Goal: Task Accomplishment & Management: Manage account settings

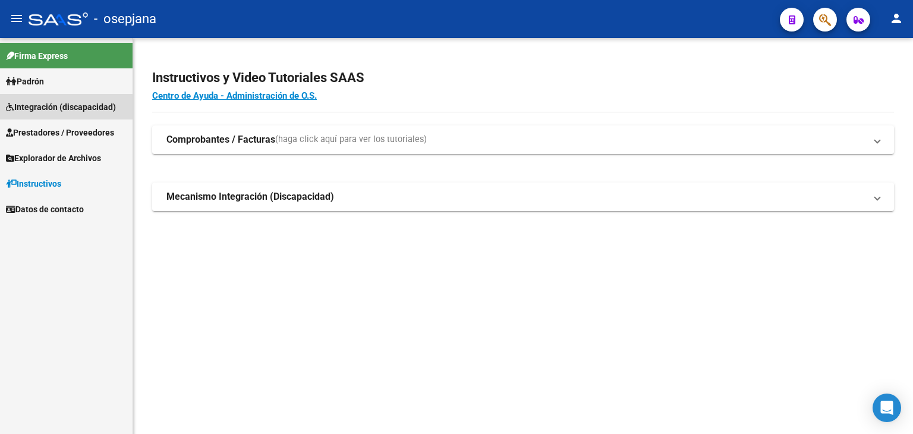
click at [63, 112] on span "Integración (discapacidad)" at bounding box center [61, 106] width 110 height 13
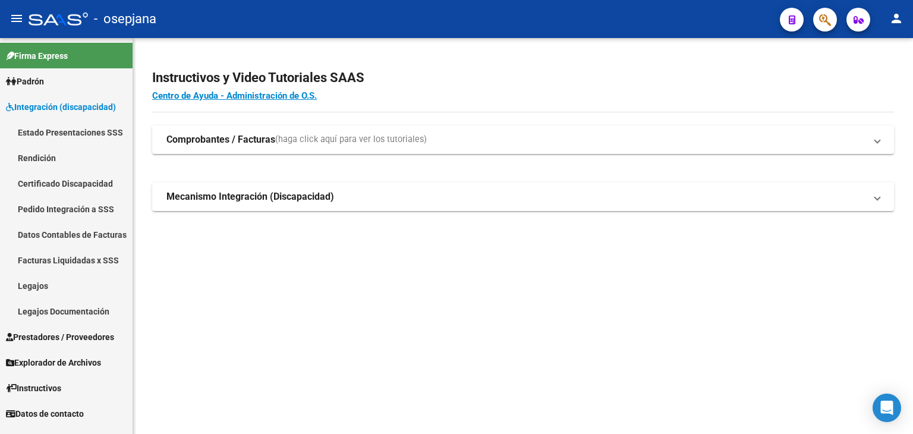
click at [59, 342] on span "Prestadores / Proveedores" at bounding box center [60, 336] width 108 height 13
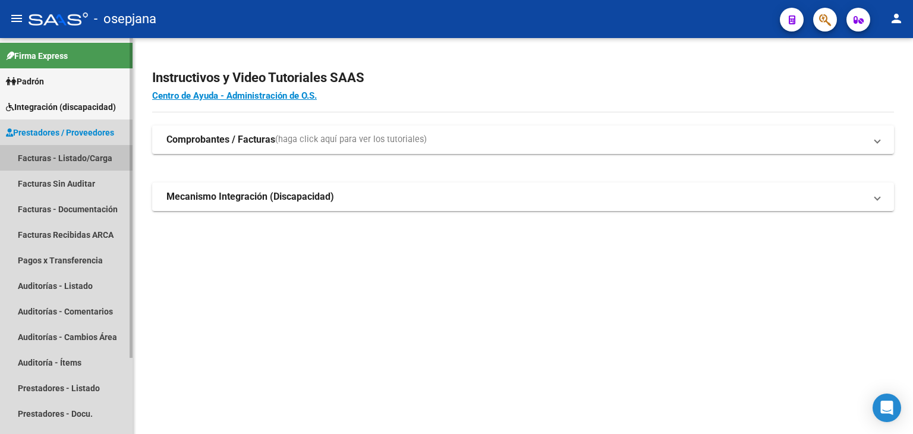
click at [59, 155] on link "Facturas - Listado/Carga" at bounding box center [66, 158] width 133 height 26
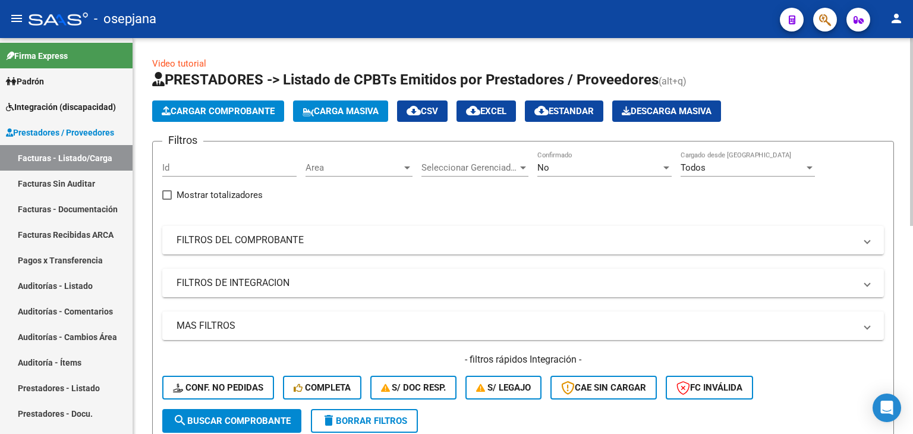
click at [358, 167] on span "Area" at bounding box center [354, 167] width 96 height 11
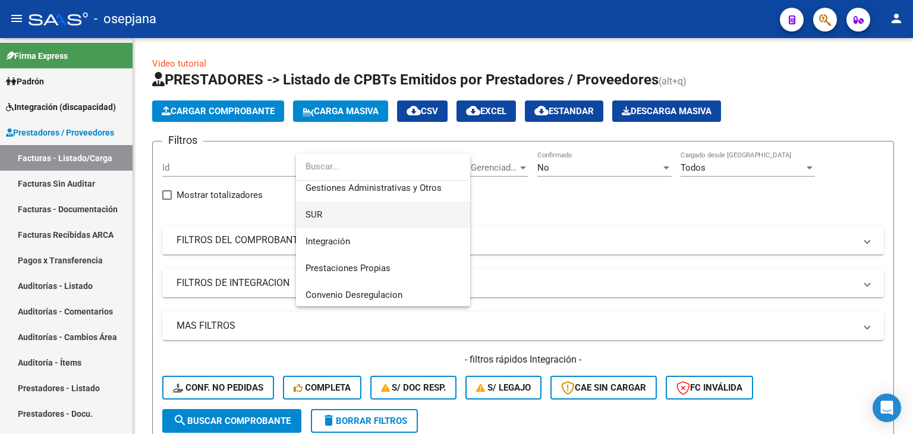
scroll to position [119, 0]
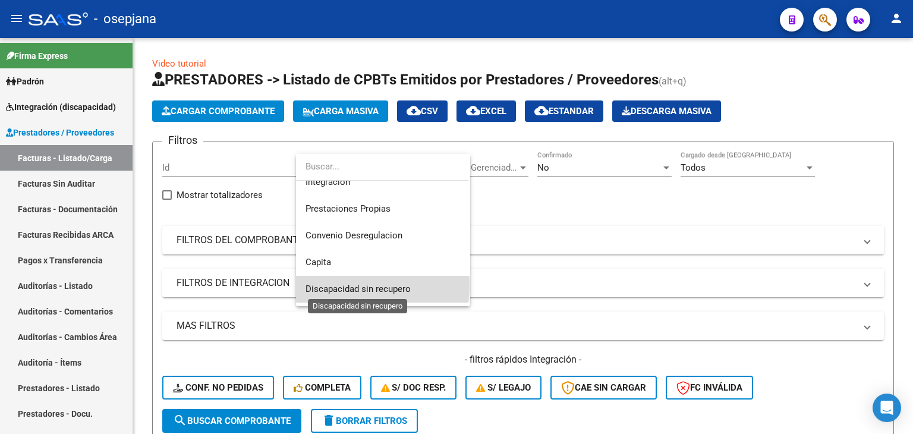
click at [357, 285] on span "Discapacidad sin recupero" at bounding box center [358, 289] width 105 height 11
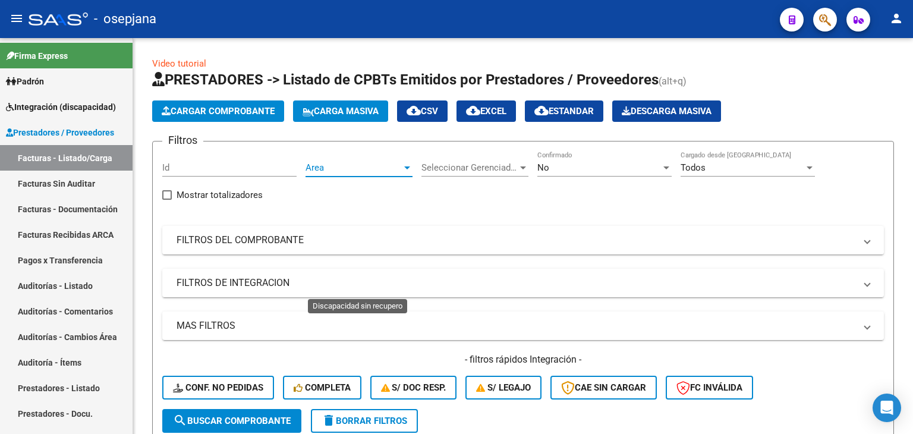
scroll to position [114, 0]
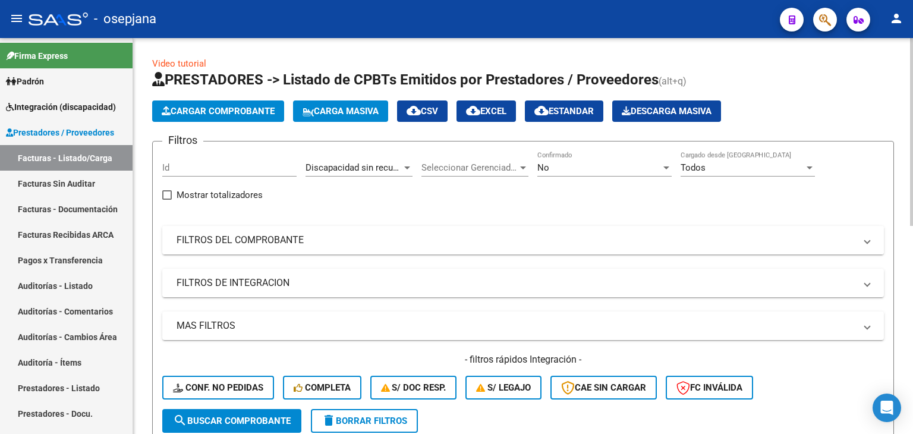
click at [311, 247] on mat-expansion-panel-header "FILTROS DEL COMPROBANTE" at bounding box center [523, 240] width 722 height 29
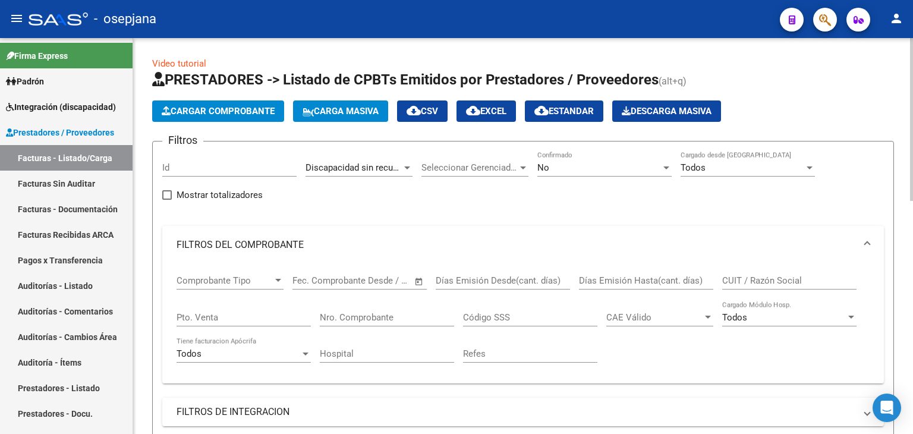
click at [216, 319] on input "Pto. Venta" at bounding box center [244, 317] width 134 height 11
click at [413, 314] on input "Nro. Comprobante" at bounding box center [387, 317] width 134 height 11
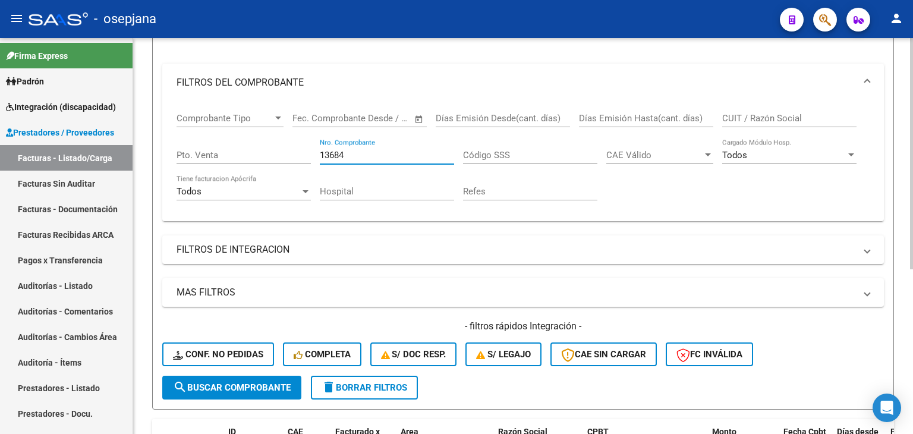
scroll to position [103, 0]
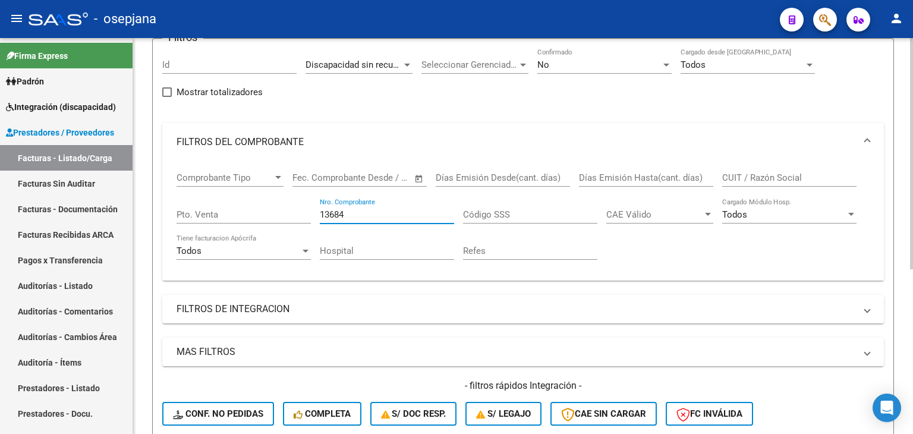
type input "13684"
click at [559, 62] on div "No" at bounding box center [599, 64] width 124 height 11
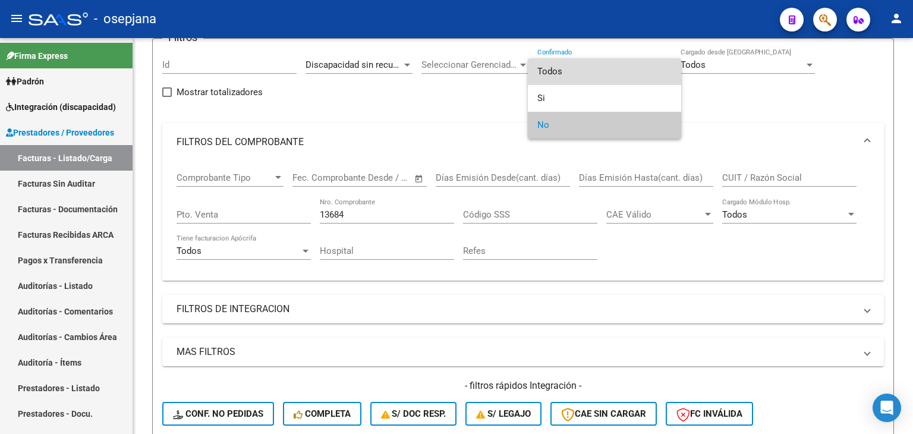
click at [561, 70] on span "Todos" at bounding box center [604, 71] width 134 height 27
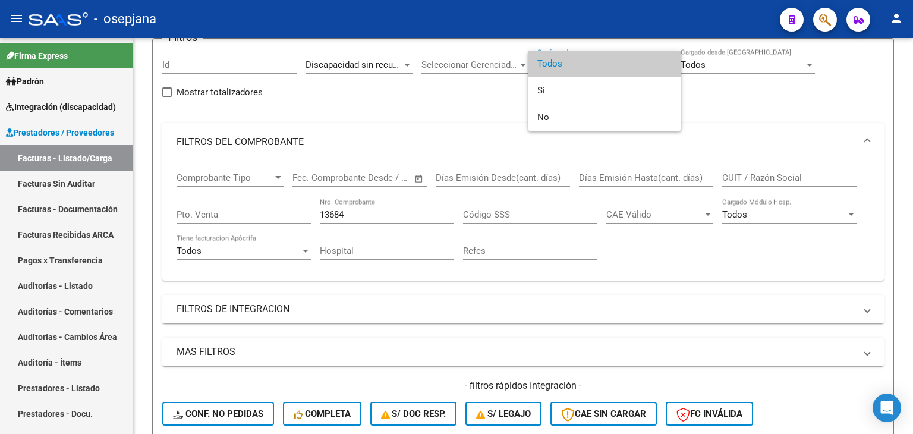
click at [561, 70] on span "Todos" at bounding box center [604, 64] width 134 height 27
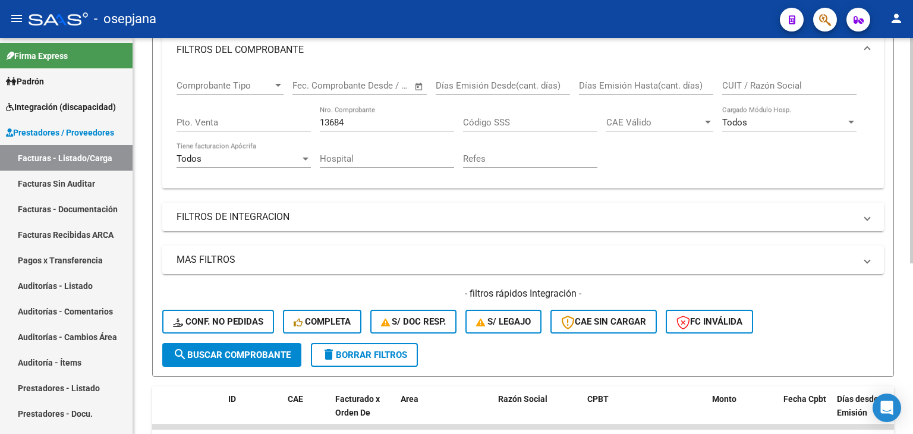
scroll to position [300, 0]
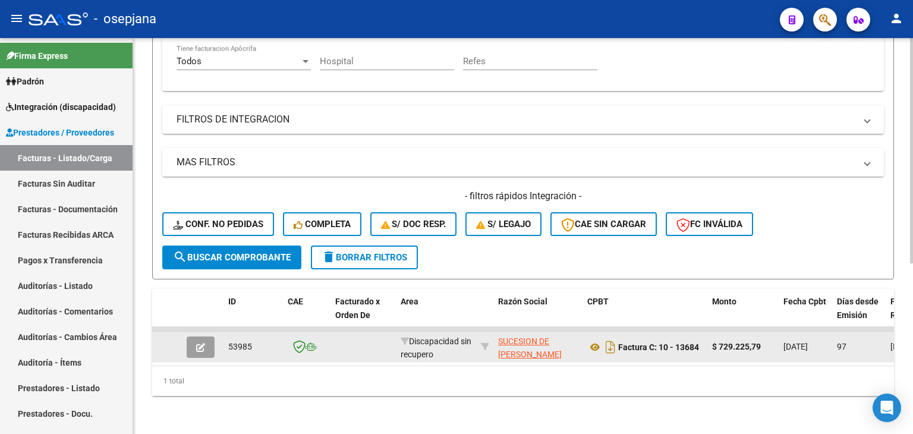
click at [207, 339] on button "button" at bounding box center [201, 346] width 28 height 21
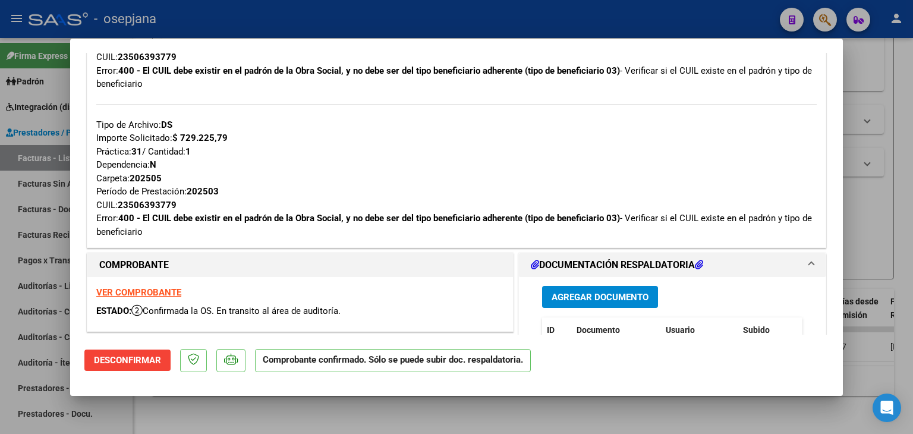
scroll to position [594, 0]
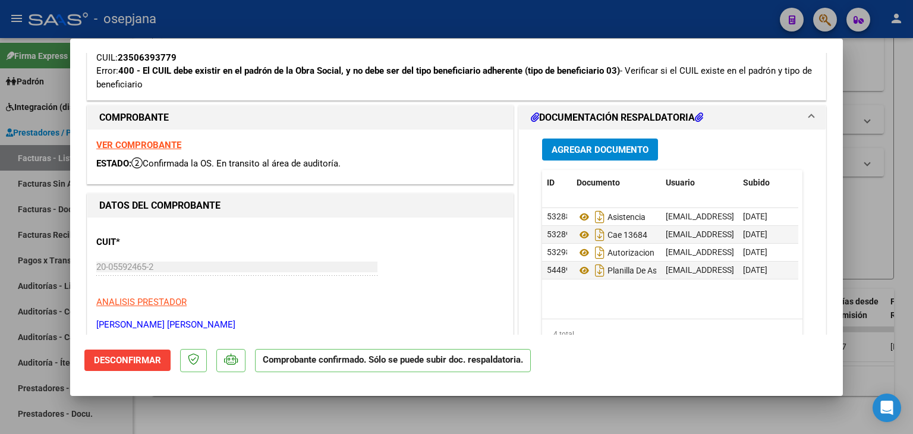
click at [151, 150] on div "VER COMPROBANTE ESTADO: Confirmada la OS. En transito al área de auditoría." at bounding box center [300, 157] width 426 height 54
click at [155, 140] on strong "VER COMPROBANTE" at bounding box center [138, 145] width 85 height 11
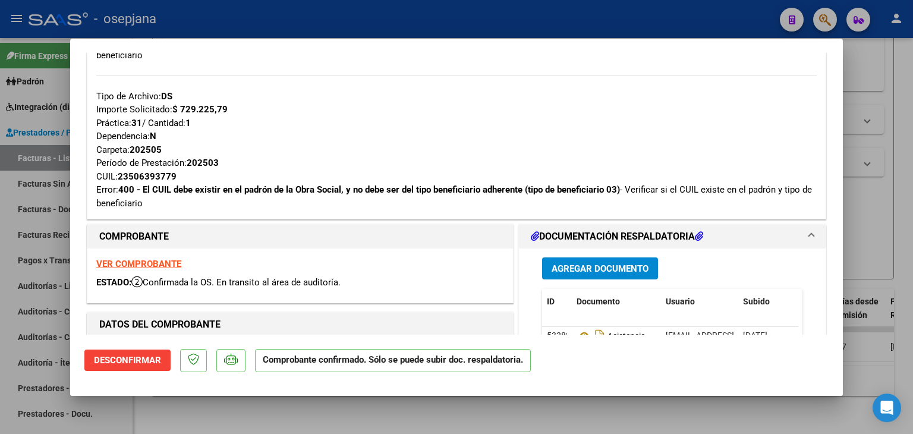
scroll to position [357, 0]
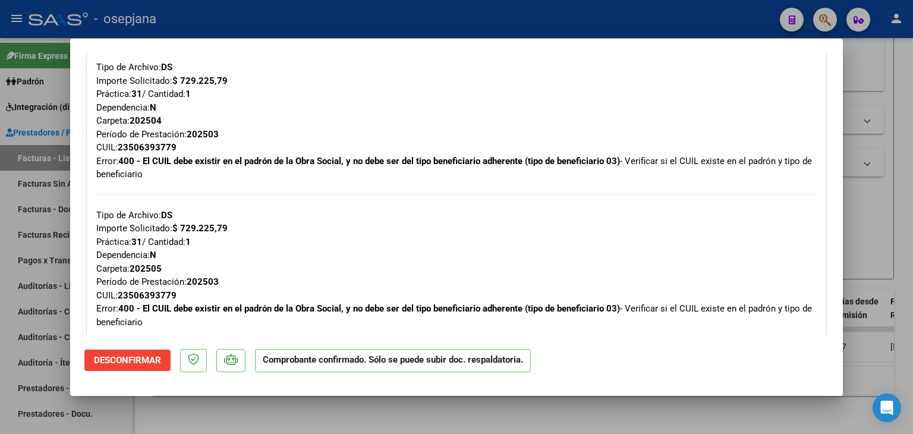
click at [860, 66] on div at bounding box center [456, 217] width 913 height 434
type input "$ 0,00"
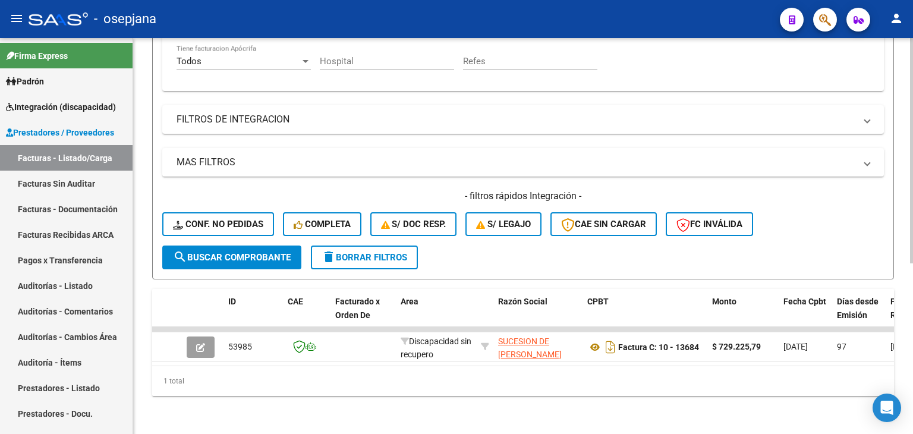
scroll to position [240, 0]
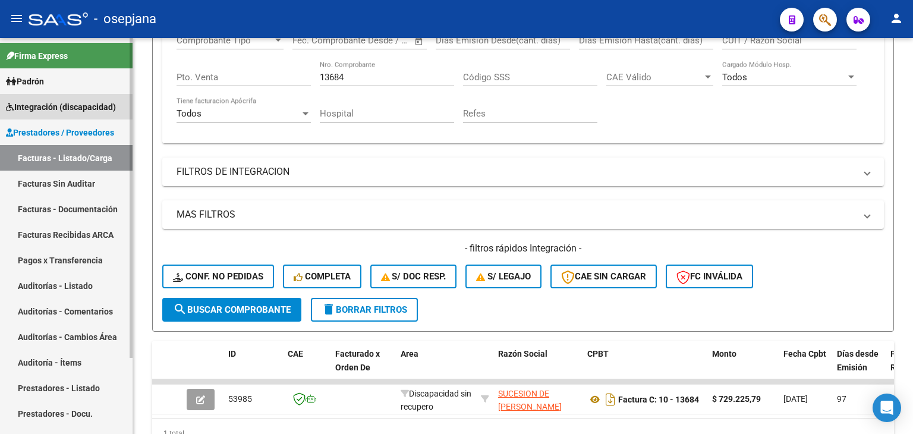
click at [63, 109] on span "Integración (discapacidad)" at bounding box center [61, 106] width 110 height 13
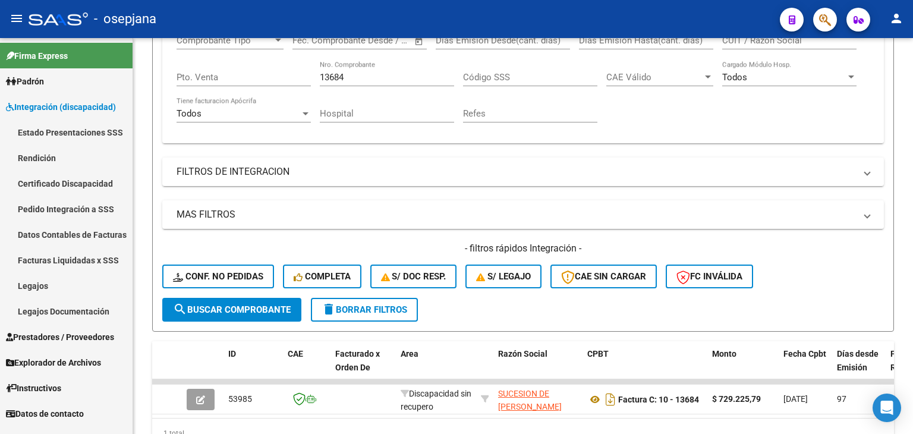
click at [77, 333] on span "Prestadores / Proveedores" at bounding box center [60, 336] width 108 height 13
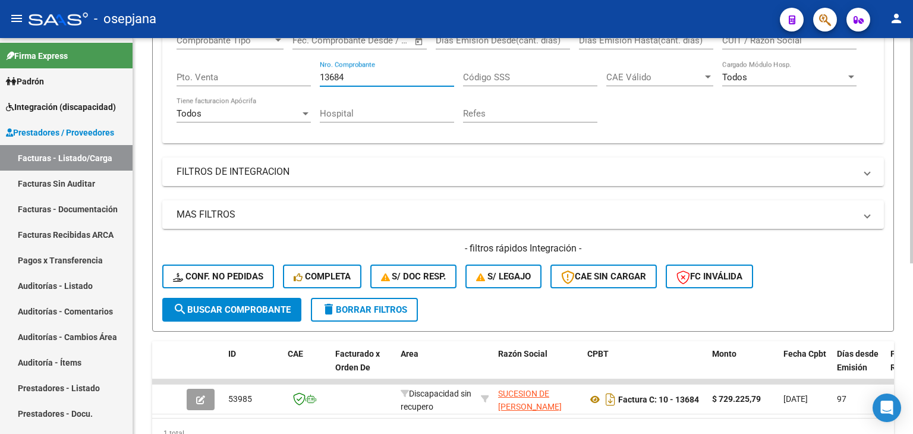
click at [363, 72] on input "13684" at bounding box center [387, 77] width 134 height 11
type input "1"
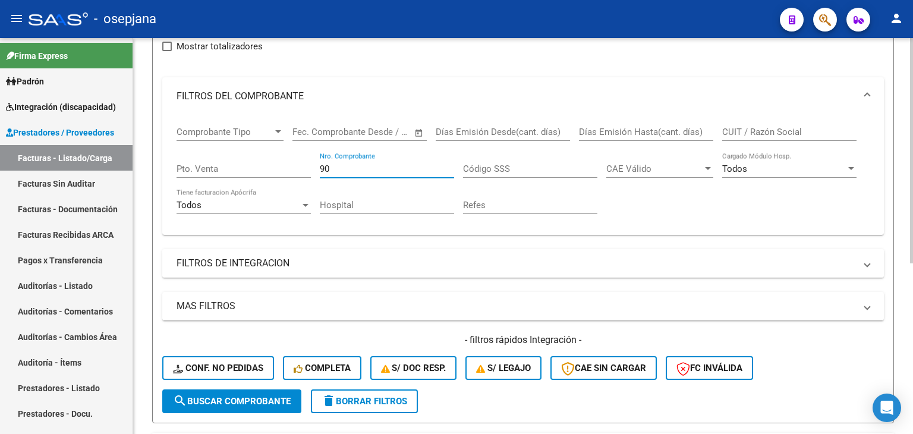
scroll to position [0, 0]
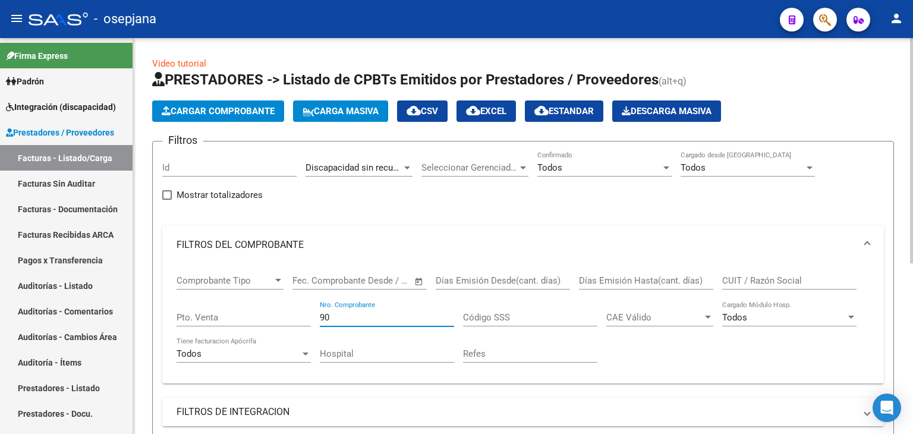
click at [383, 172] on div "Discapacidad sin recupero" at bounding box center [354, 167] width 96 height 11
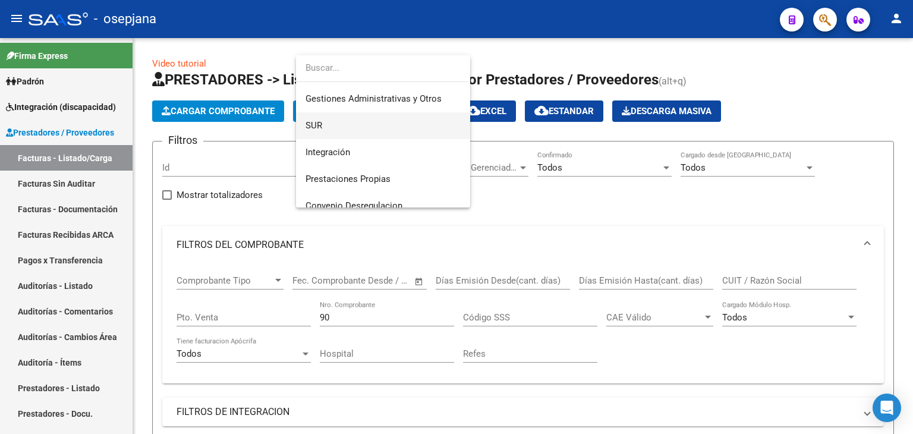
scroll to position [49, 0]
click at [385, 134] on span "SUR" at bounding box center [383, 126] width 155 height 27
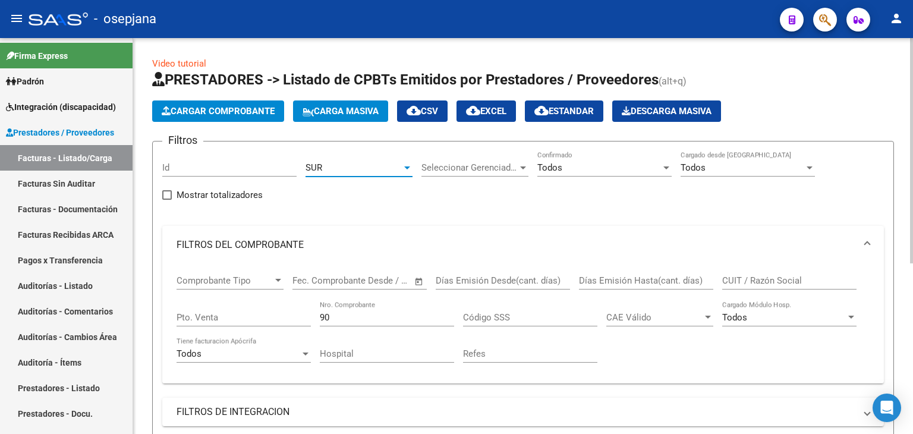
click at [399, 163] on div "SUR" at bounding box center [354, 167] width 96 height 11
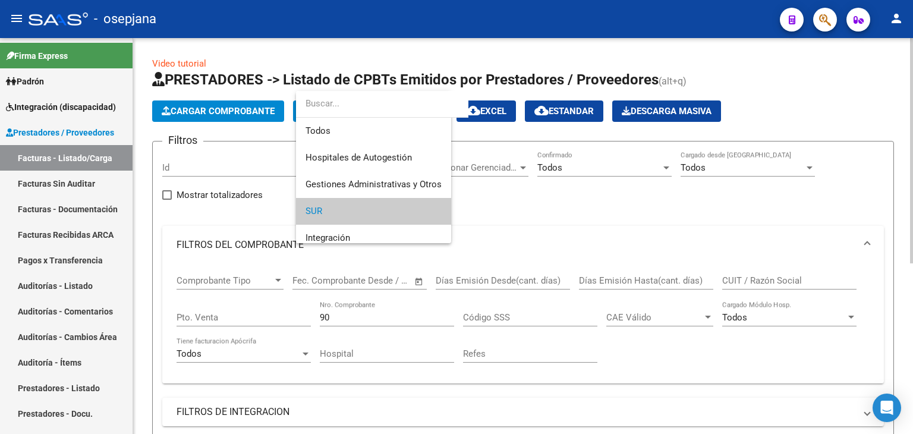
scroll to position [44, 0]
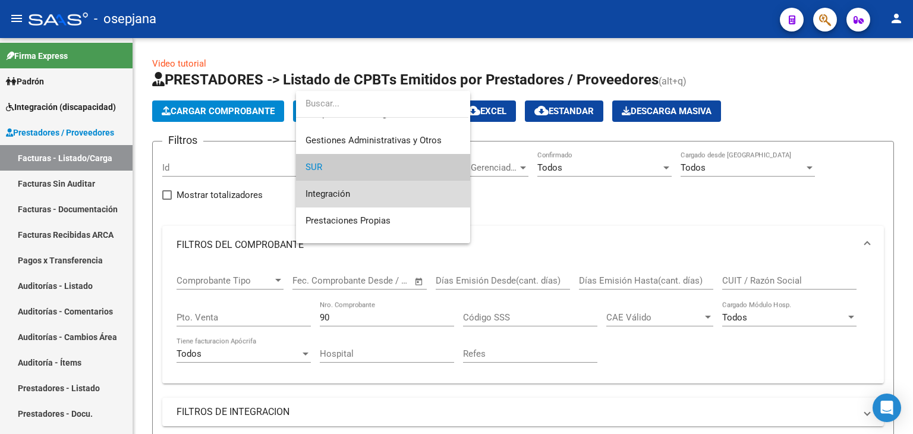
click at [387, 194] on span "Integración" at bounding box center [383, 194] width 155 height 27
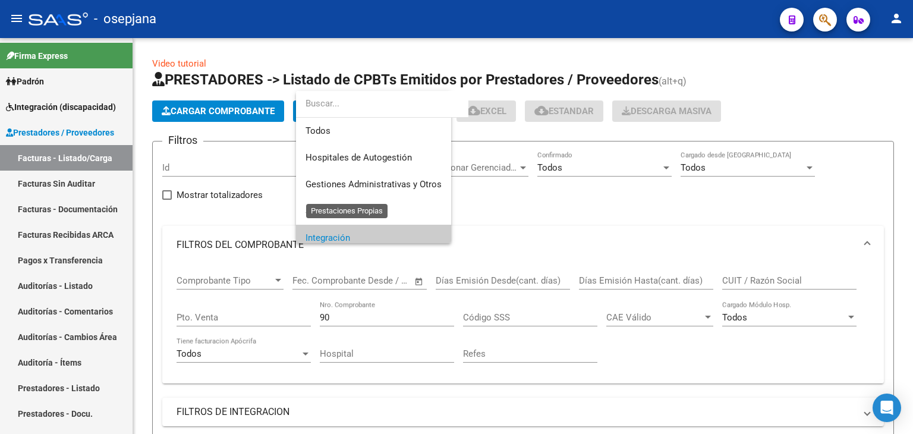
scroll to position [71, 0]
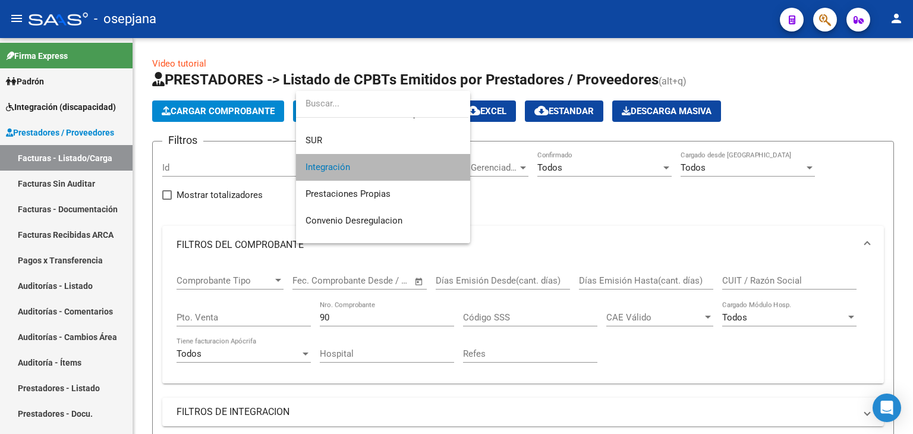
click at [403, 158] on span "Integración" at bounding box center [383, 167] width 155 height 27
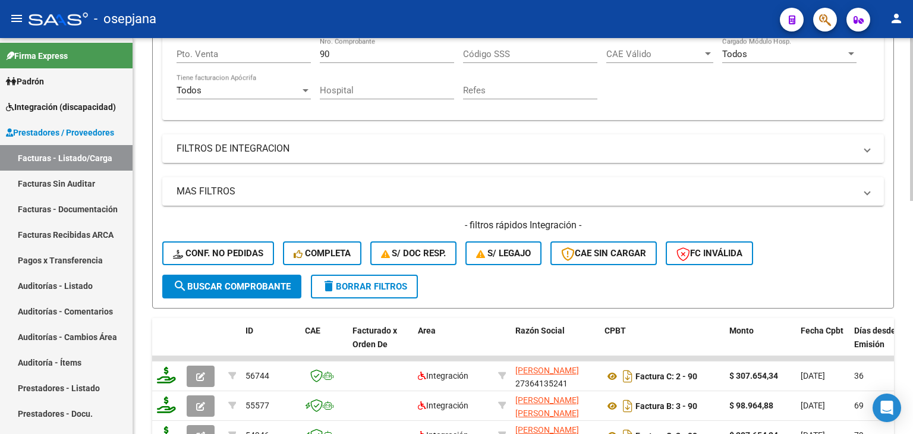
scroll to position [416, 0]
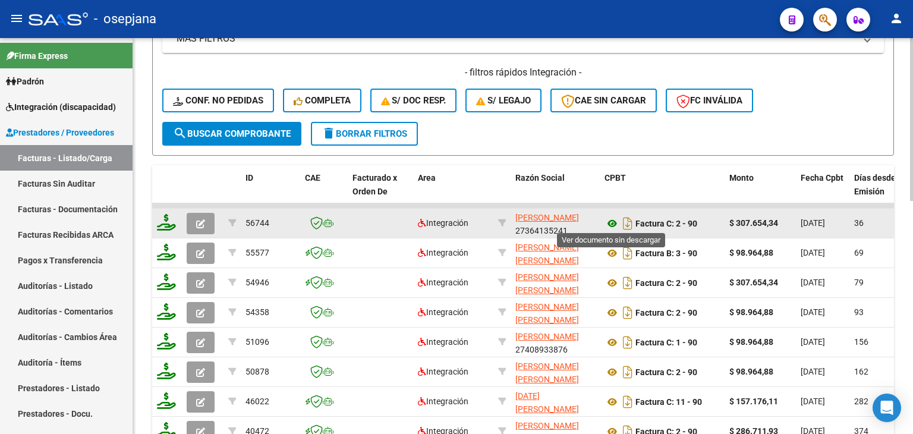
click at [609, 222] on icon at bounding box center [612, 223] width 15 height 14
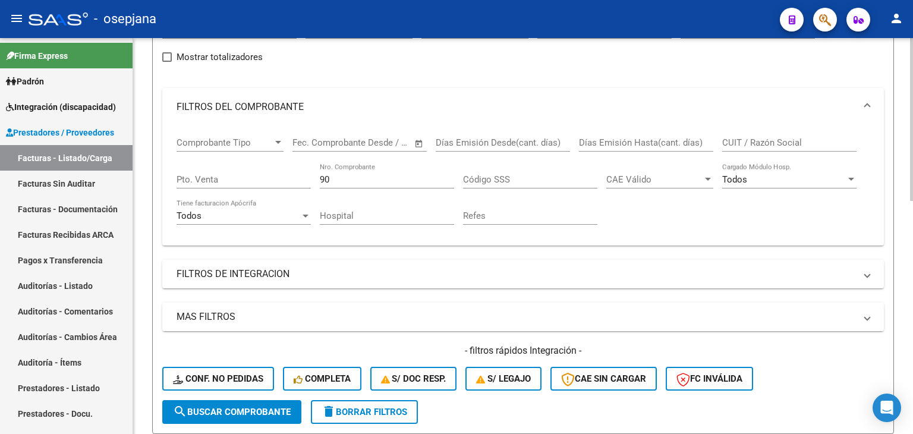
scroll to position [119, 0]
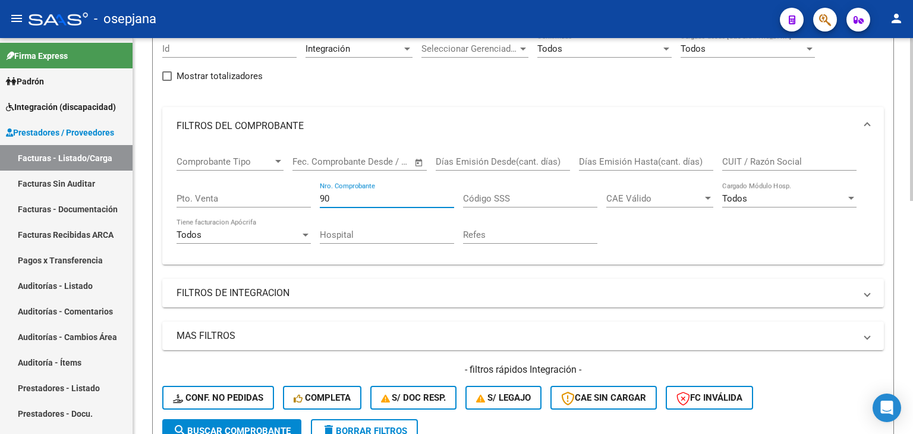
click at [350, 194] on input "90" at bounding box center [387, 198] width 134 height 11
type input "9"
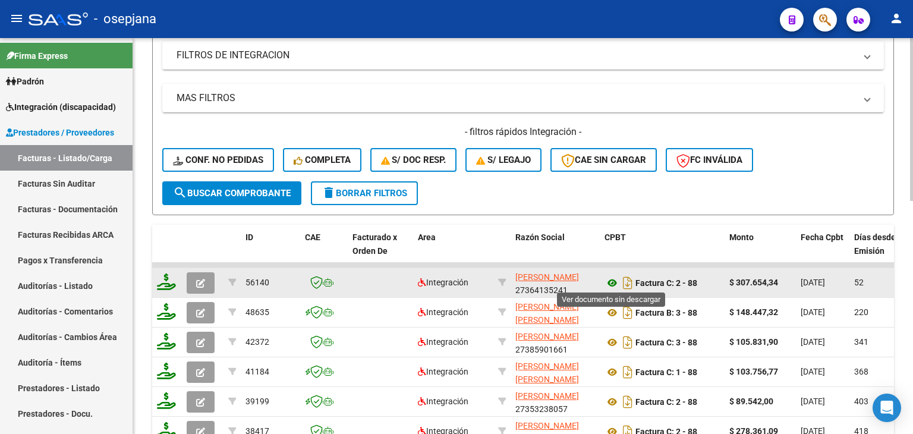
type input "87"
click at [613, 281] on icon at bounding box center [612, 283] width 15 height 14
click at [193, 279] on button "button" at bounding box center [201, 282] width 28 height 21
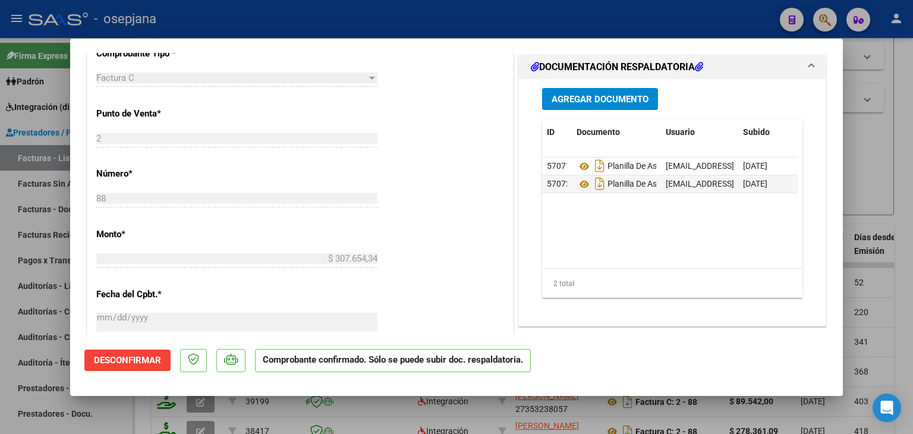
scroll to position [297, 0]
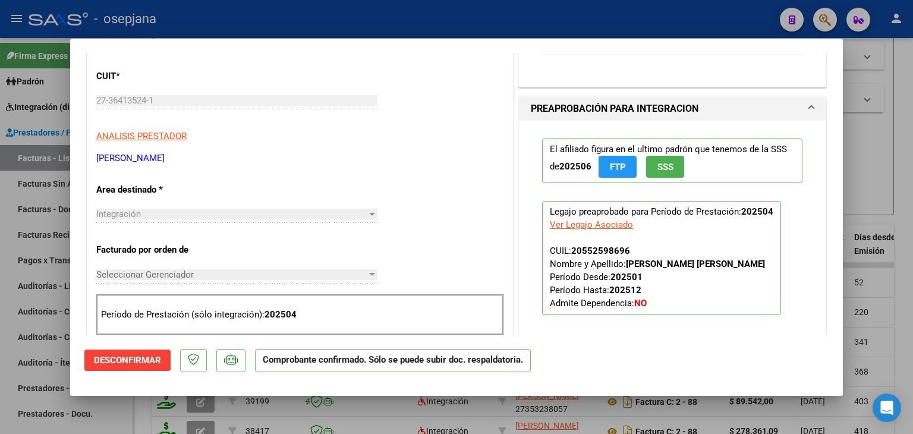
click at [885, 75] on div at bounding box center [456, 217] width 913 height 434
type input "$ 0,00"
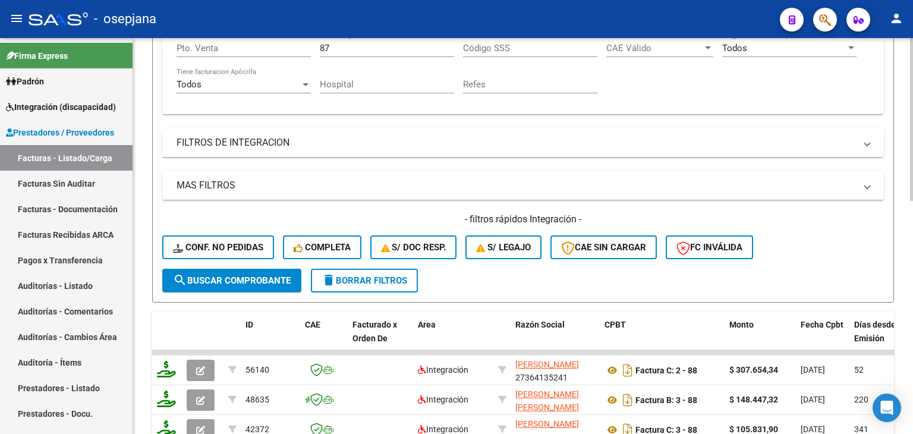
scroll to position [119, 0]
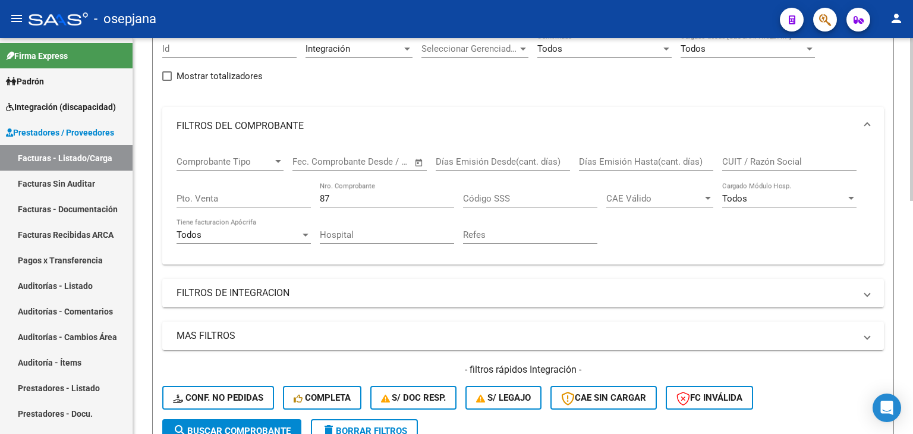
click at [370, 199] on input "87" at bounding box center [387, 198] width 134 height 11
type input "8"
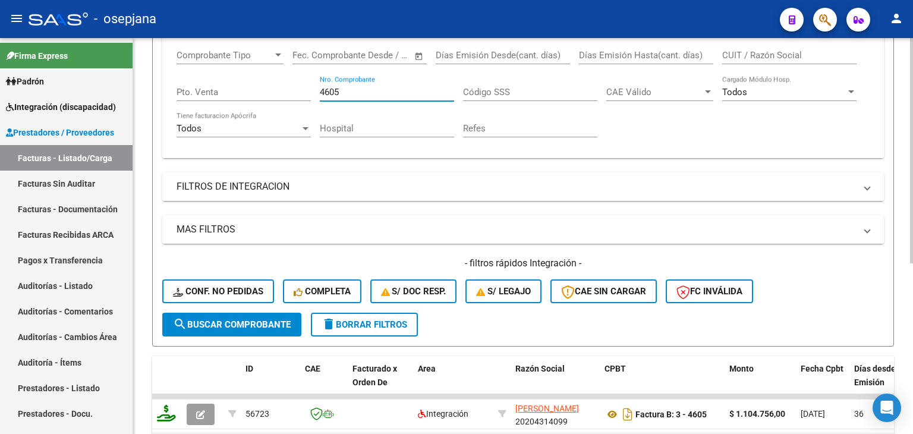
scroll to position [300, 0]
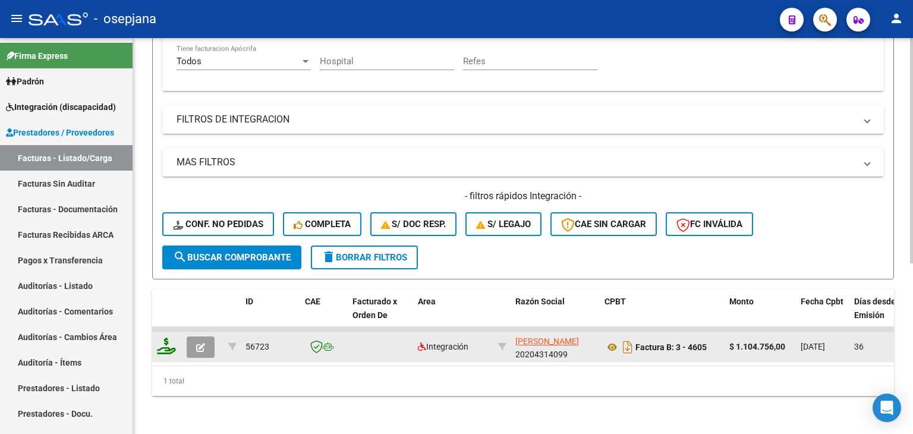
type input "4605"
click at [202, 343] on icon "button" at bounding box center [200, 347] width 9 height 9
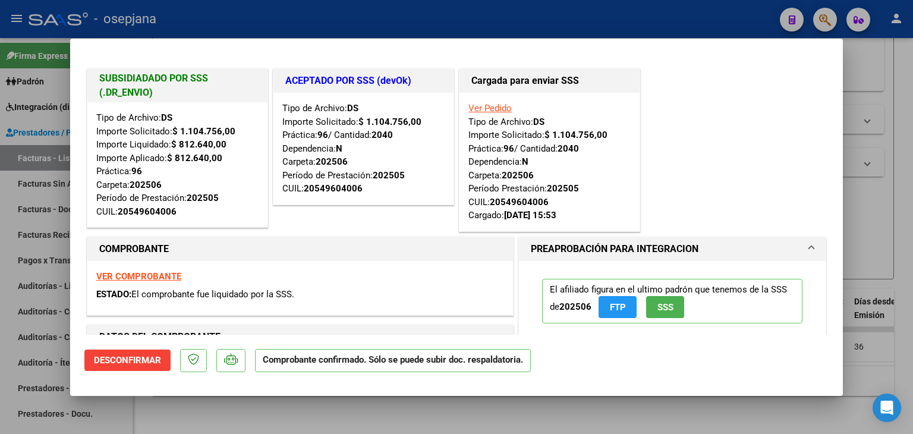
click at [149, 274] on strong "VER COMPROBANTE" at bounding box center [138, 276] width 85 height 11
click at [874, 70] on div at bounding box center [456, 217] width 913 height 434
type input "$ 0,00"
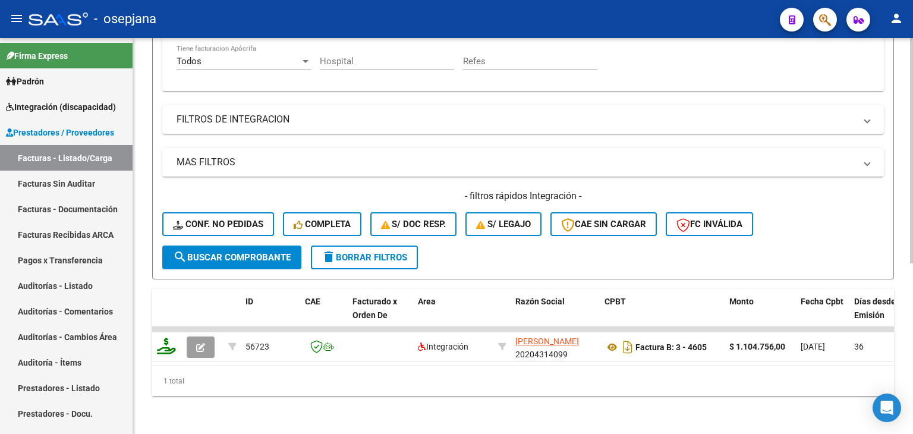
scroll to position [62, 0]
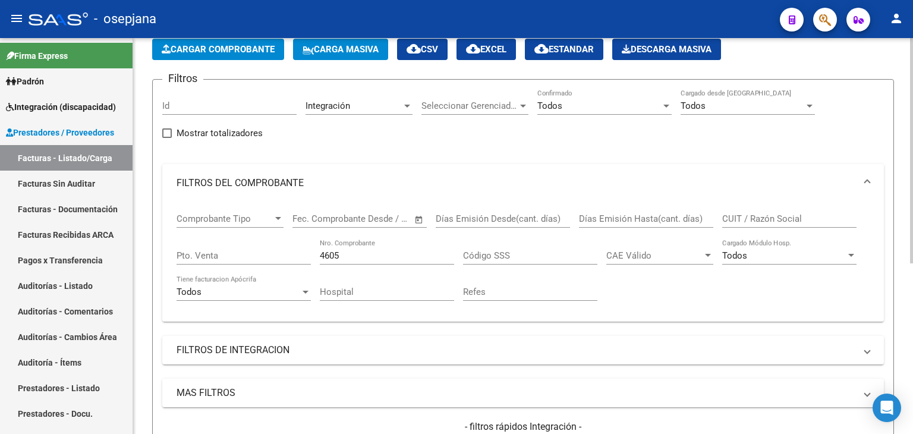
click at [363, 256] on input "4605" at bounding box center [387, 255] width 134 height 11
type input "4"
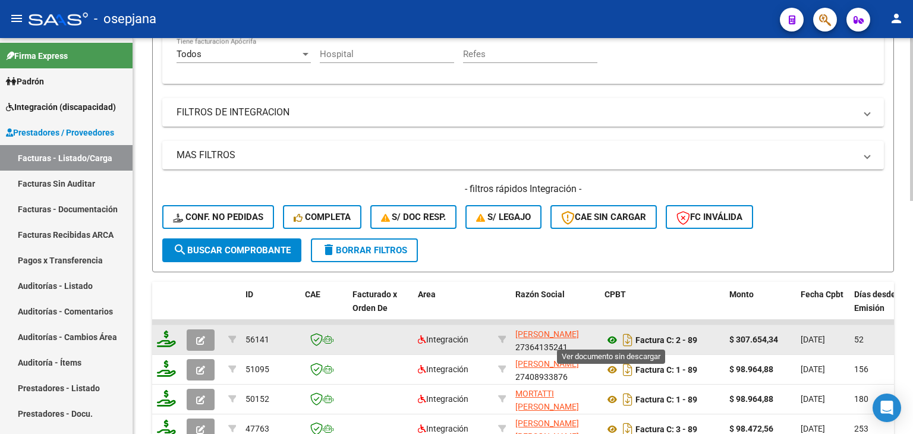
click at [608, 335] on icon at bounding box center [612, 340] width 15 height 14
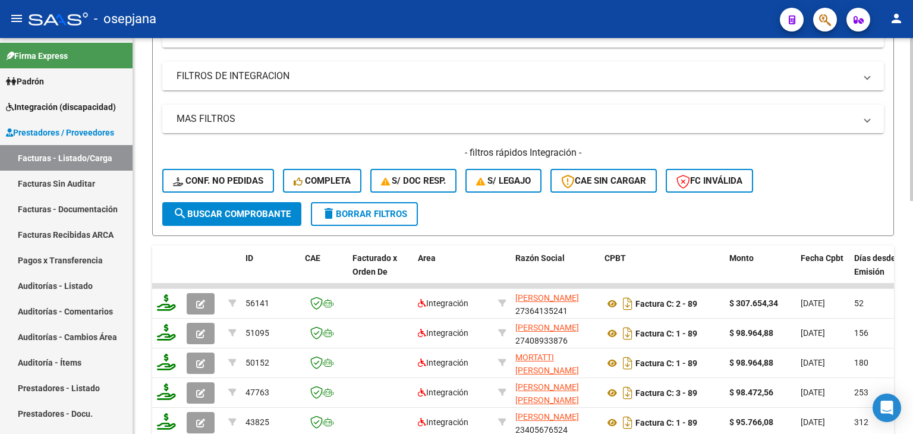
scroll to position [181, 0]
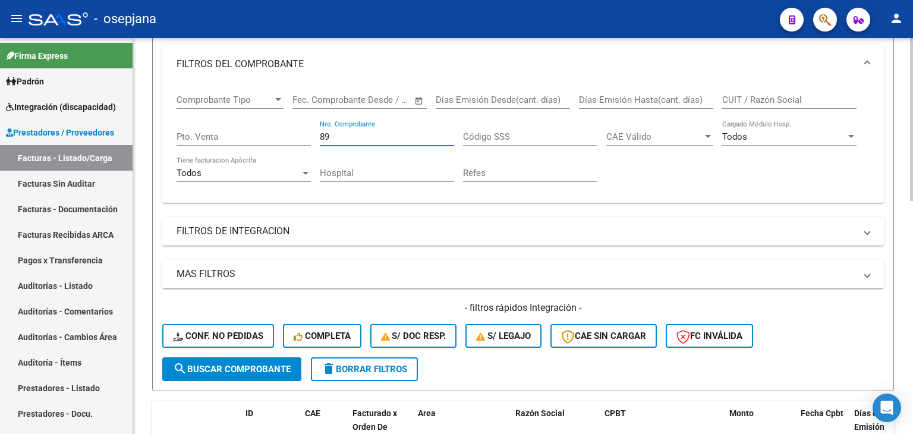
click at [339, 137] on input "89" at bounding box center [387, 136] width 134 height 11
type input "8"
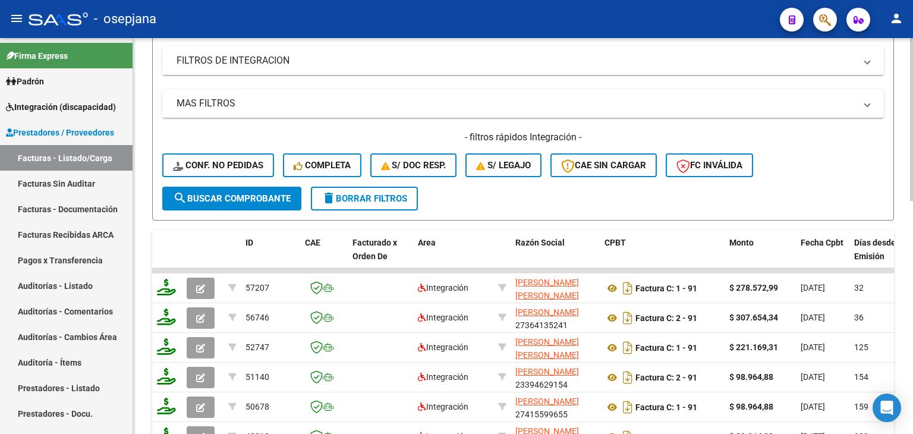
scroll to position [359, 0]
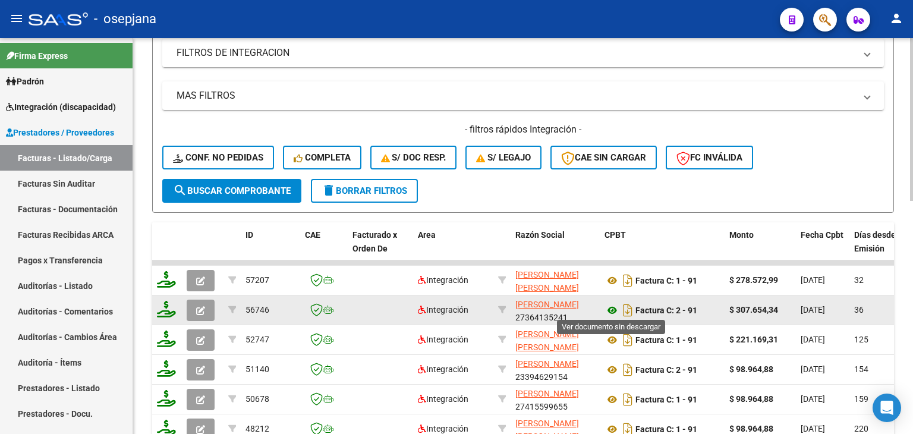
click at [610, 306] on icon at bounding box center [612, 310] width 15 height 14
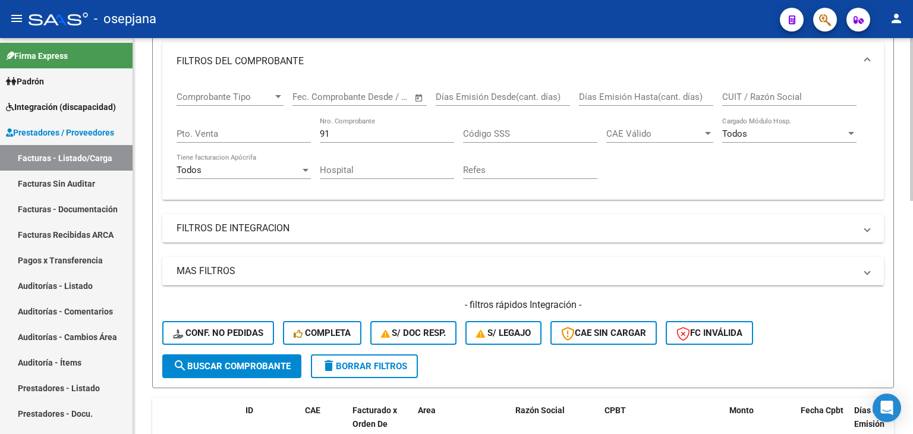
scroll to position [121, 0]
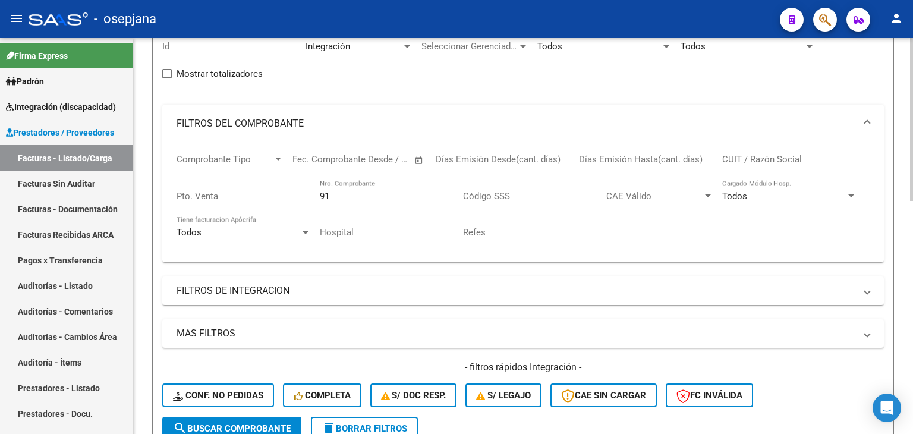
click at [345, 200] on div "91 Nro. Comprobante" at bounding box center [387, 193] width 134 height 26
type input "9"
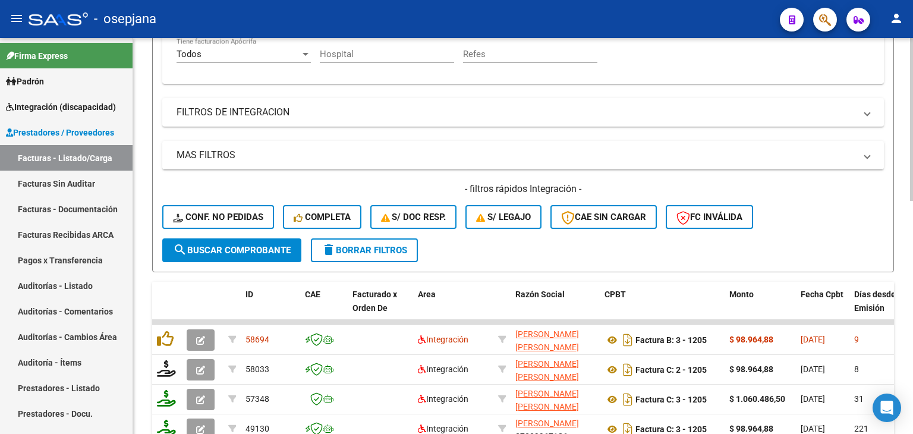
scroll to position [418, 0]
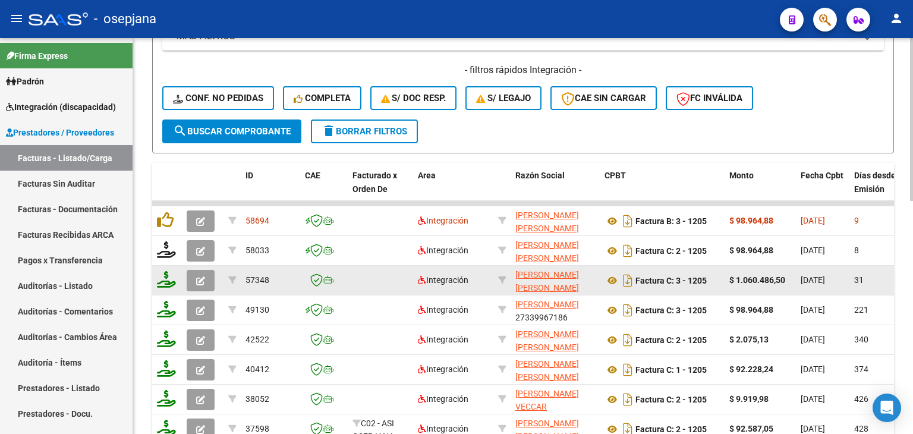
type input "1205"
click at [206, 278] on button "button" at bounding box center [201, 280] width 28 height 21
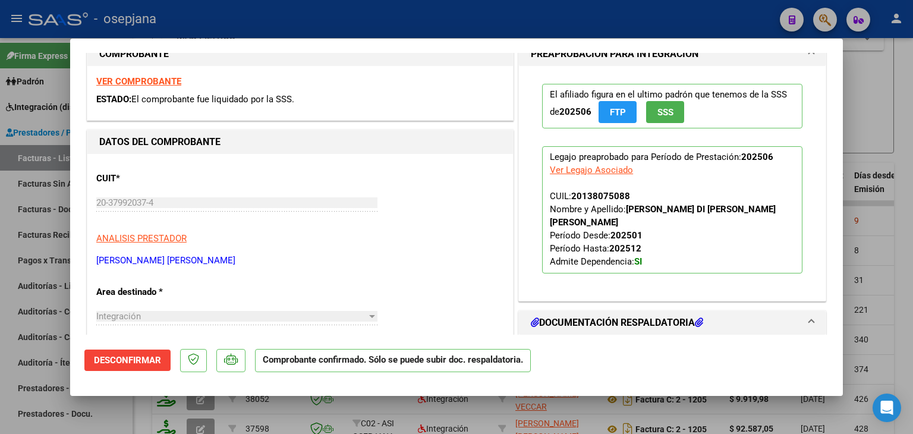
scroll to position [178, 0]
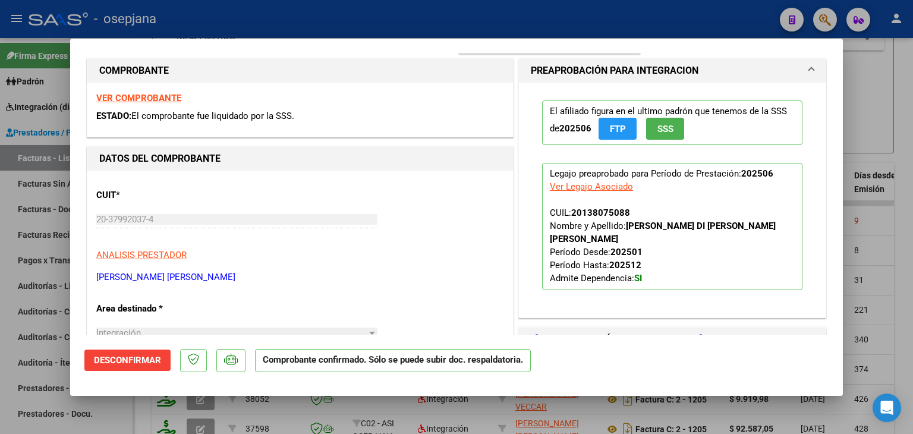
click at [145, 95] on strong "VER COMPROBANTE" at bounding box center [138, 98] width 85 height 11
click at [859, 132] on div at bounding box center [456, 217] width 913 height 434
type input "$ 0,00"
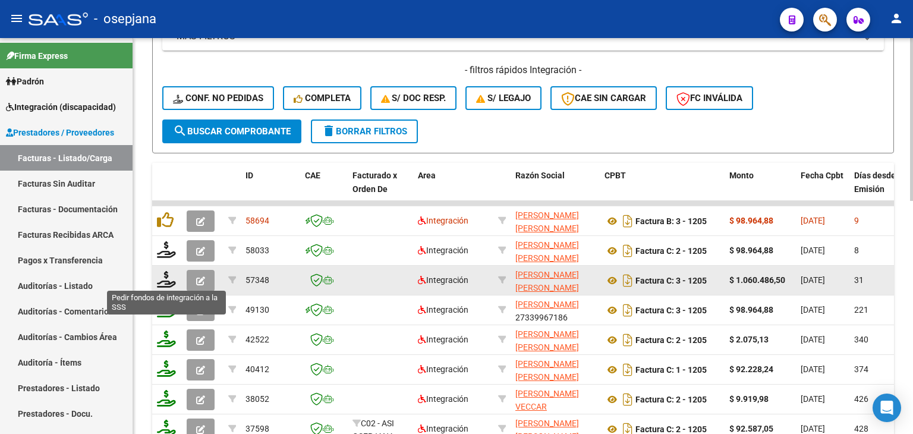
click at [166, 278] on icon at bounding box center [166, 279] width 19 height 17
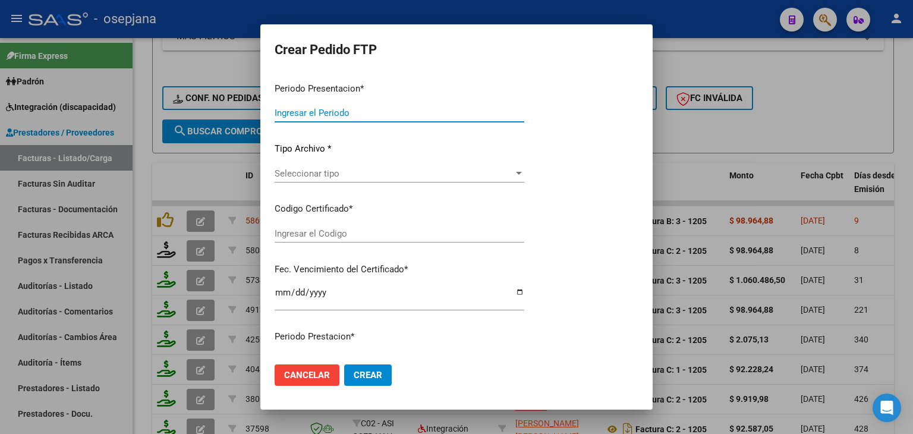
type input "202507"
type input "202506"
type input "$ 1.060.486,50"
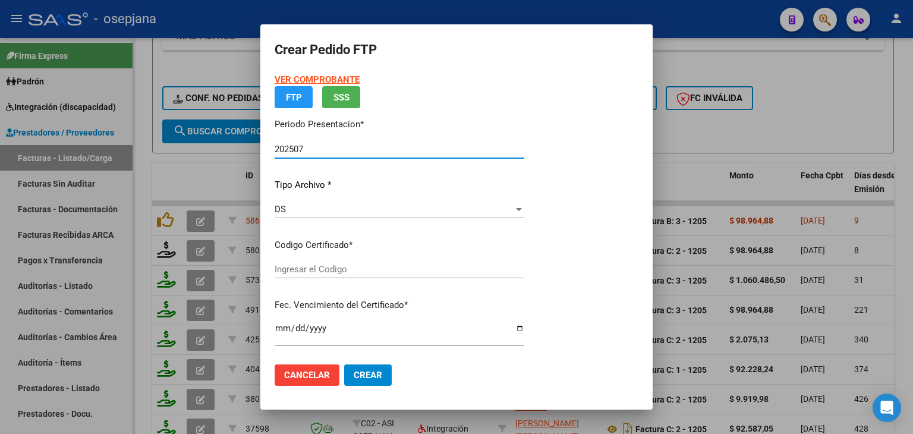
type input "ARG02000138075082022080420270804BSAS313"
type input "2027-08-04"
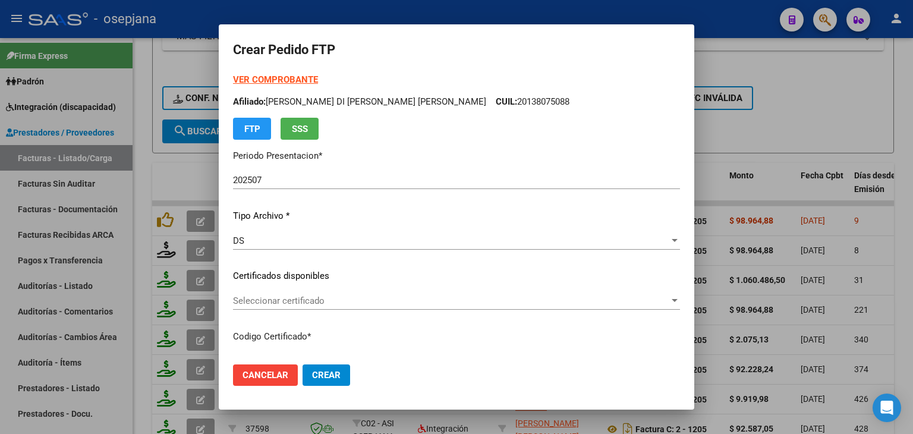
click at [760, 123] on div at bounding box center [456, 217] width 913 height 434
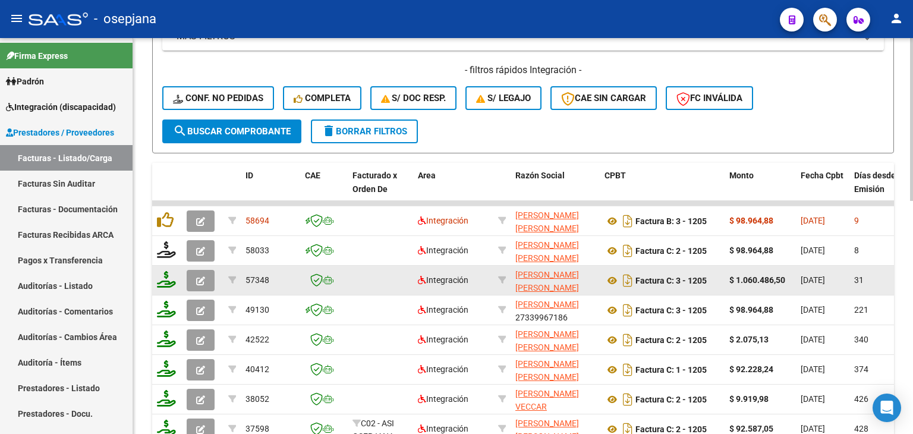
click at [196, 275] on span "button" at bounding box center [200, 280] width 9 height 11
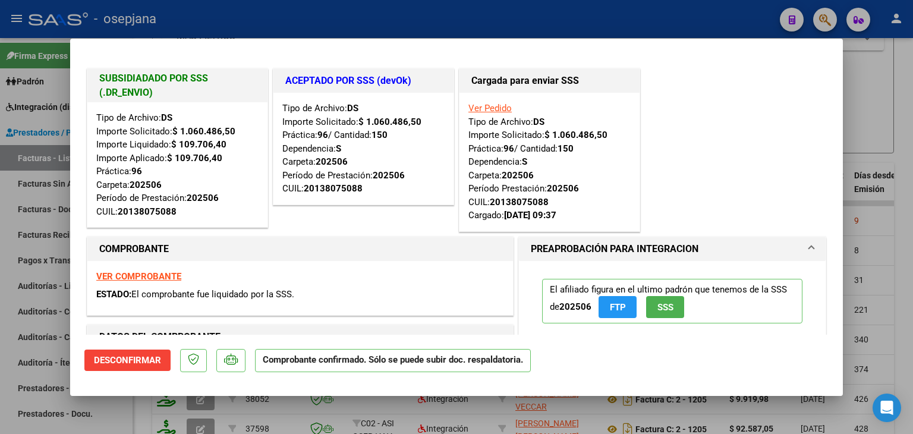
click at [880, 60] on div at bounding box center [456, 217] width 913 height 434
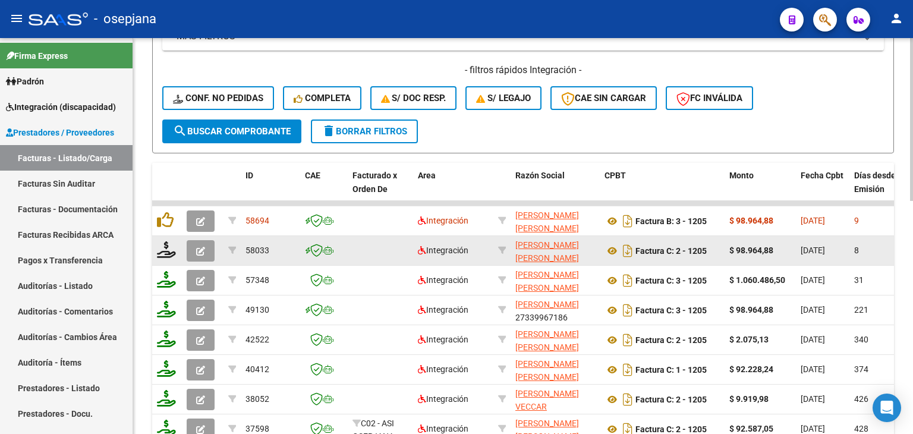
click at [202, 247] on icon "button" at bounding box center [200, 251] width 9 height 9
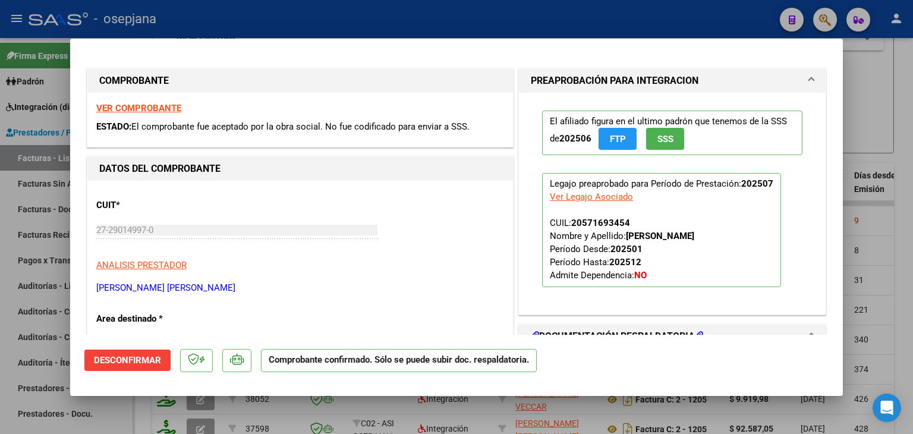
click at [879, 110] on div at bounding box center [456, 217] width 913 height 434
type input "$ 0,00"
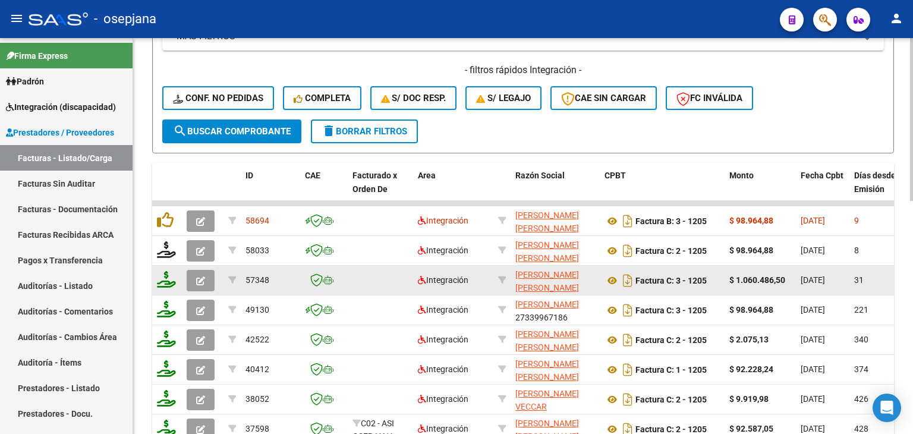
click at [197, 276] on icon "button" at bounding box center [200, 280] width 9 height 9
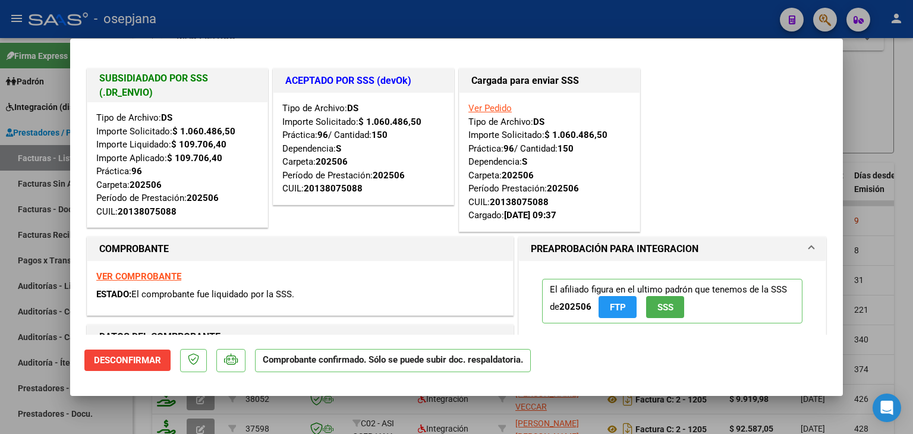
click at [896, 112] on div at bounding box center [456, 217] width 913 height 434
type input "$ 0,00"
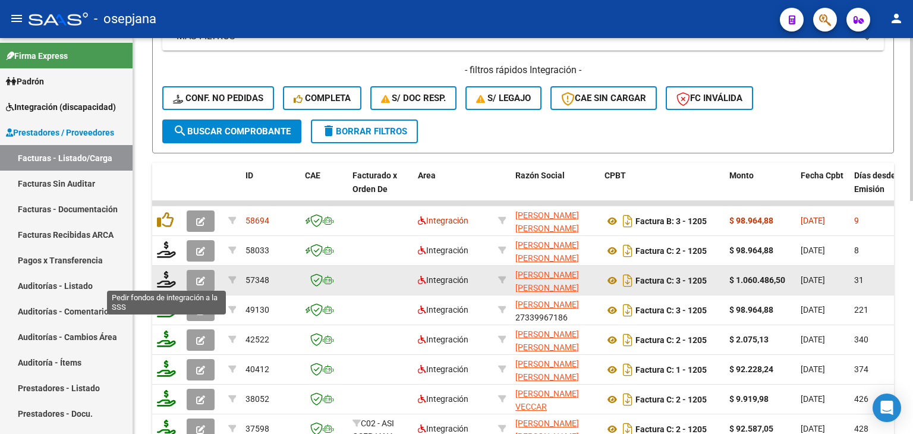
click at [168, 278] on icon at bounding box center [166, 279] width 19 height 17
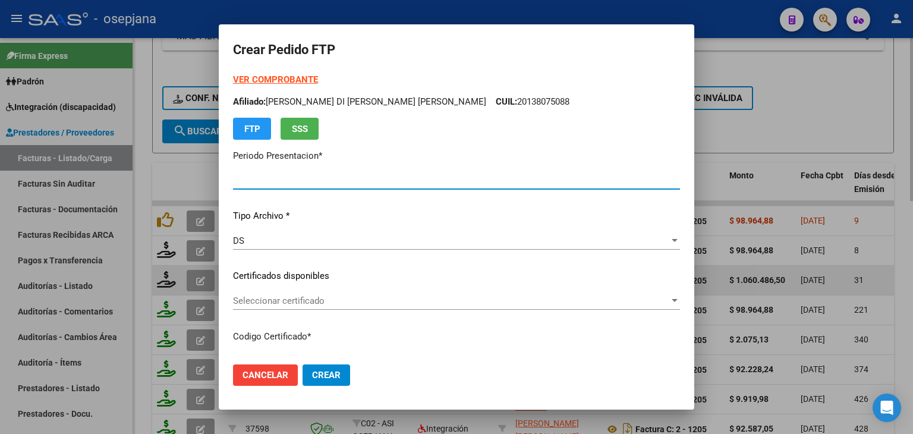
type input "202507"
type input "202506"
type input "$ 1.060.486,50"
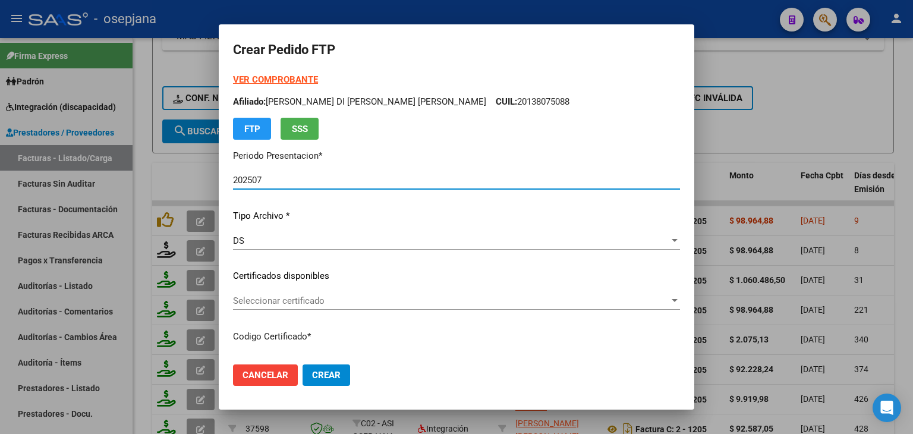
type input "ARG02000138075082022080420270804BSAS313"
type input "2027-08-04"
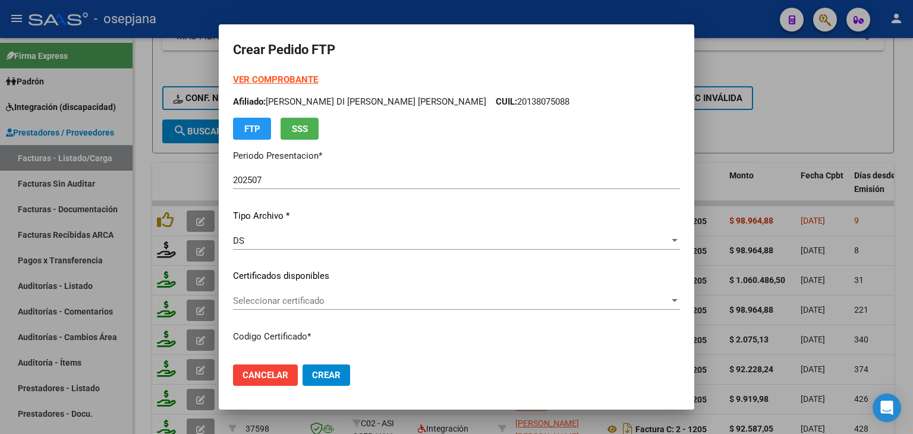
click at [264, 294] on div "Seleccionar certificado Seleccionar certificado" at bounding box center [456, 301] width 447 height 18
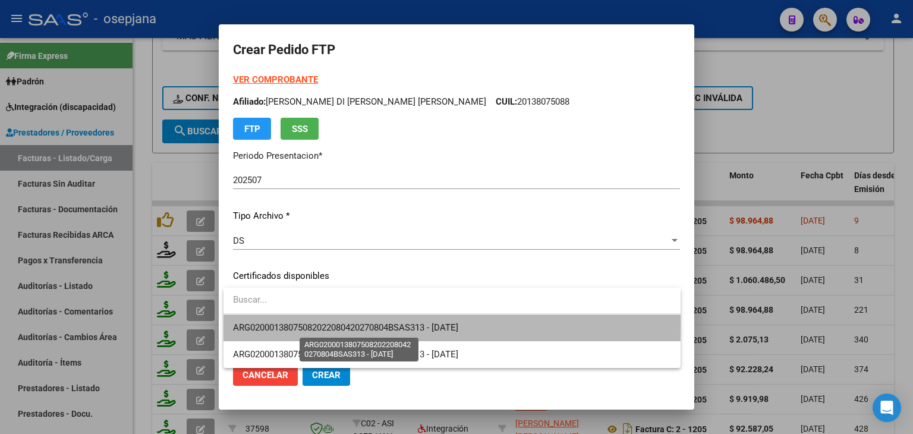
click at [277, 323] on span "ARG02000138075082022080420270804BSAS313 - 2027-08-04" at bounding box center [345, 327] width 225 height 11
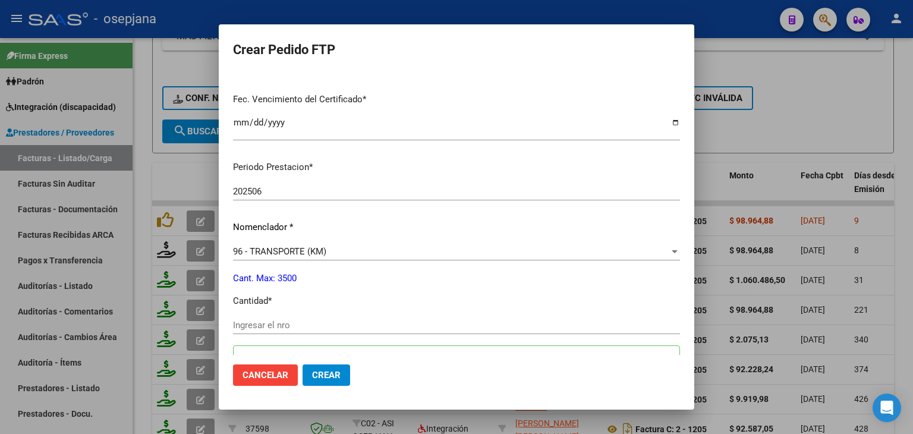
scroll to position [357, 0]
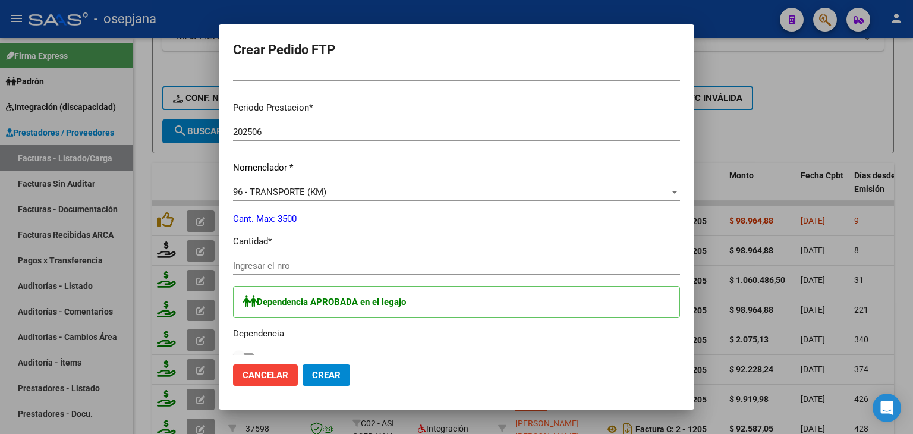
click at [269, 269] on input "Ingresar el nro" at bounding box center [456, 265] width 447 height 11
type input "150"
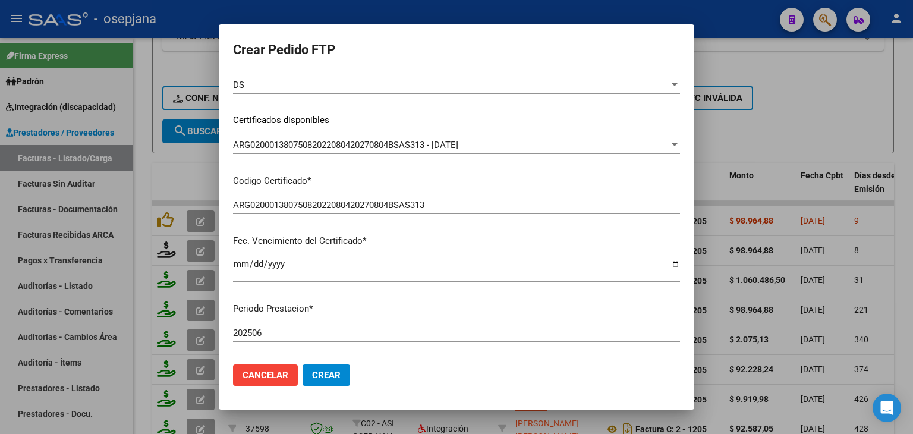
scroll to position [59, 0]
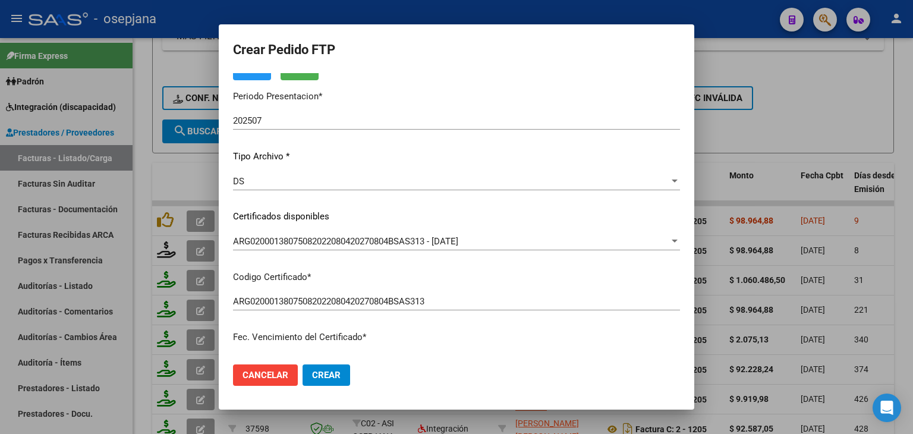
click at [257, 188] on div "DS Seleccionar tipo" at bounding box center [456, 181] width 447 height 18
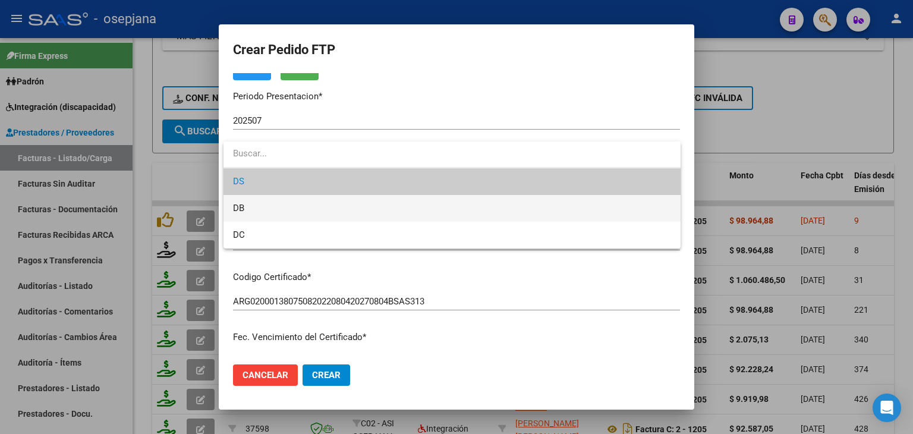
click at [266, 208] on span "DB" at bounding box center [452, 208] width 438 height 27
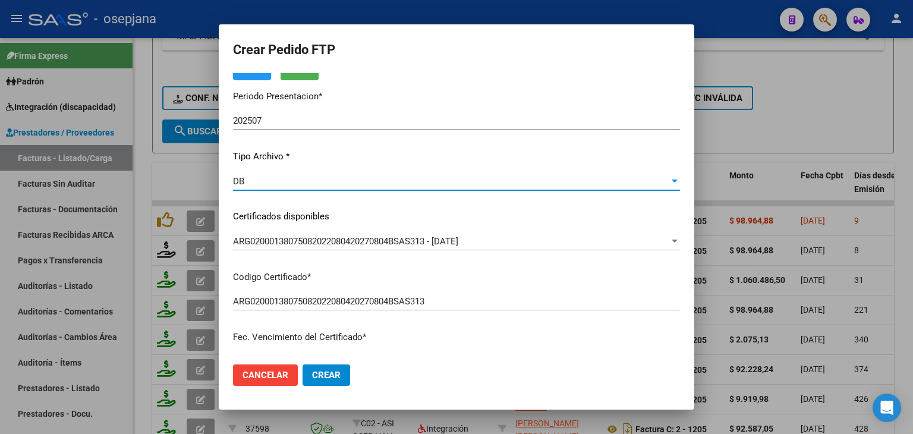
click at [713, 122] on div at bounding box center [456, 217] width 913 height 434
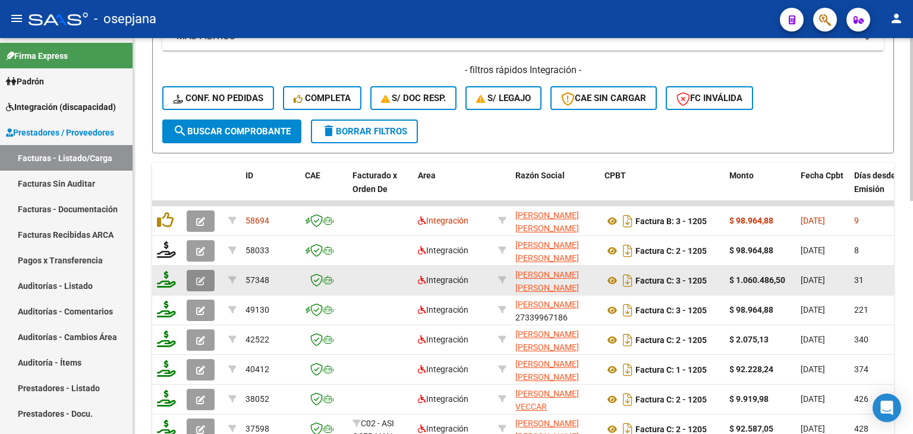
click at [207, 281] on button "button" at bounding box center [201, 280] width 28 height 21
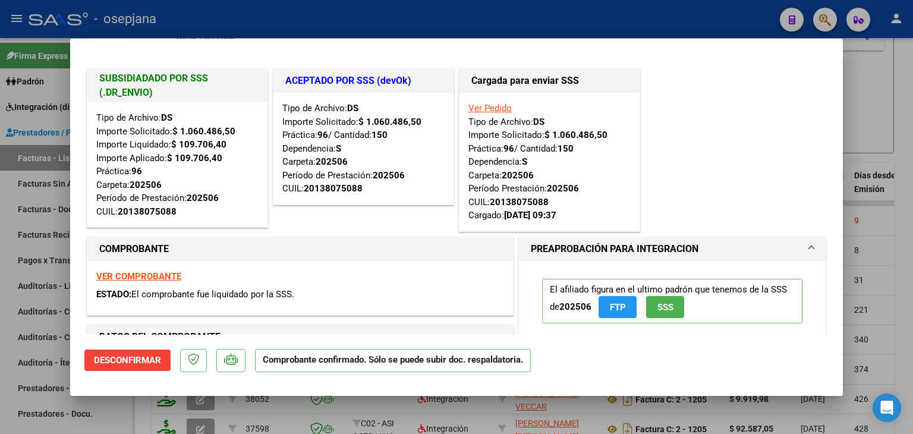
click at [879, 137] on div at bounding box center [456, 217] width 913 height 434
type input "$ 0,00"
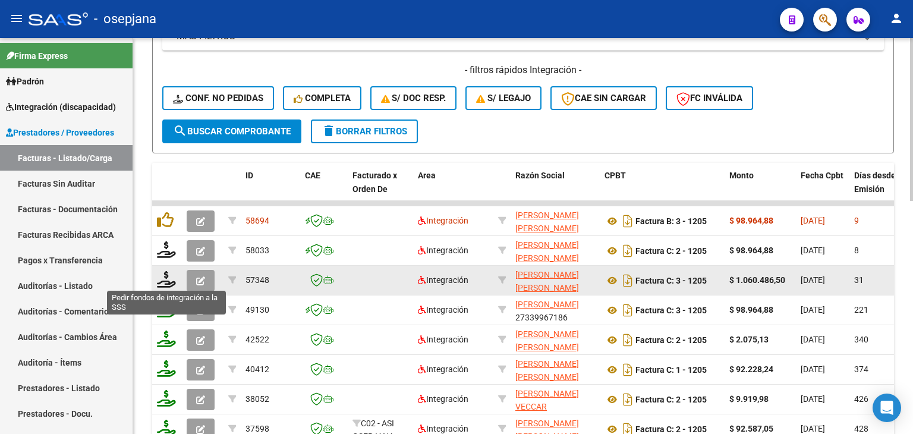
click at [164, 275] on icon at bounding box center [166, 279] width 19 height 17
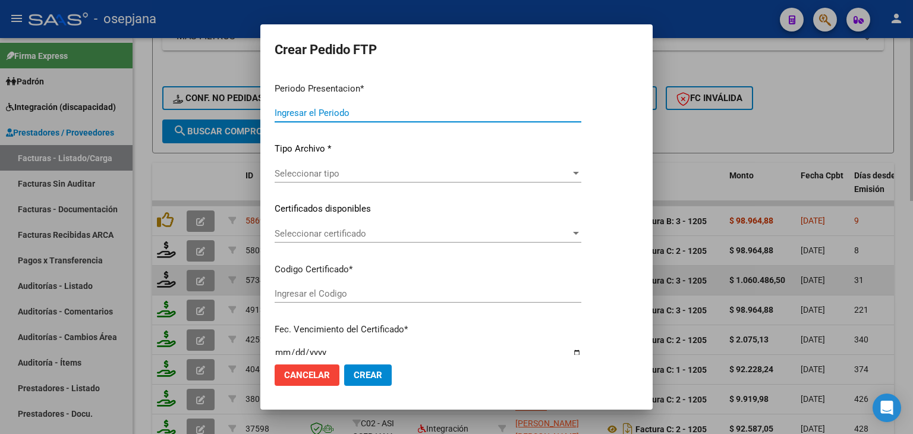
type input "202507"
type input "202506"
type input "$ 1.060.486,50"
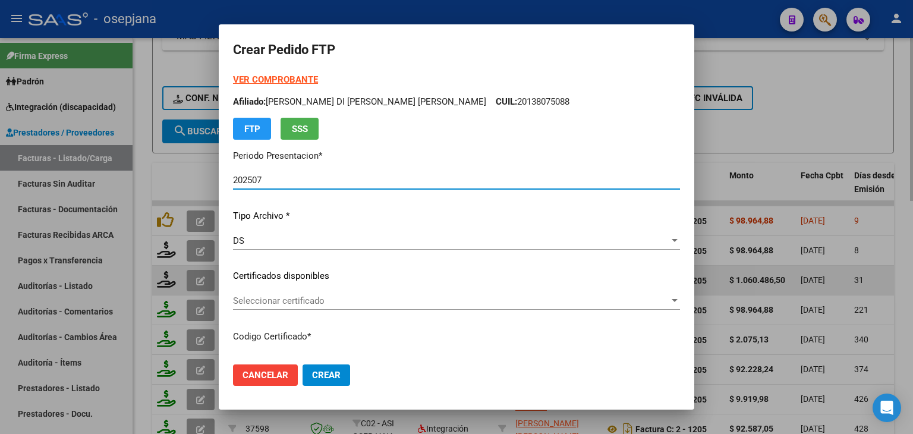
type input "ARG02000138075082022080420270804BSAS313"
type input "2027-08-04"
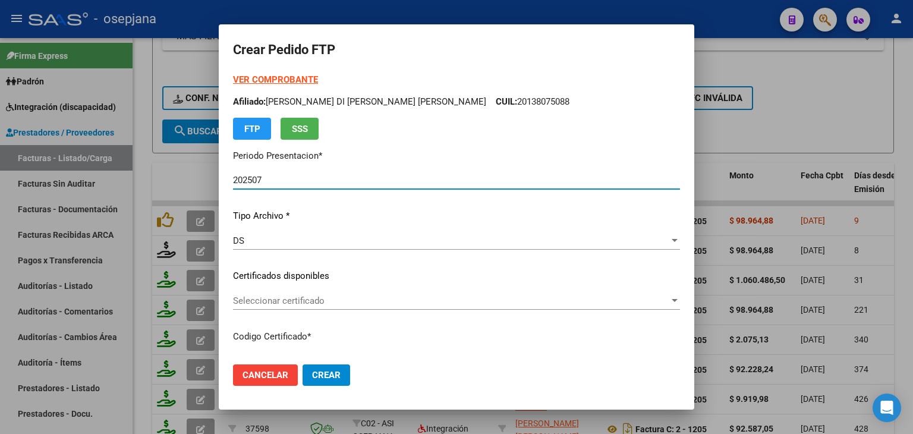
click at [259, 305] on span "Seleccionar certificado" at bounding box center [451, 300] width 436 height 11
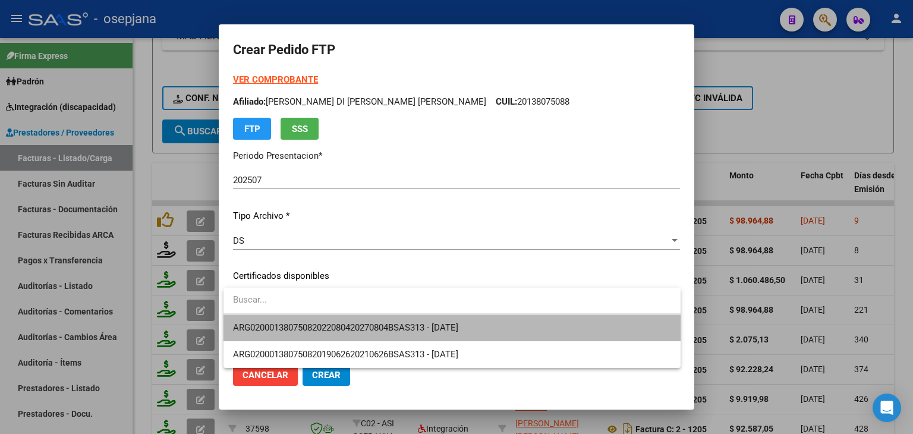
click at [261, 321] on span "ARG02000138075082022080420270804BSAS313 - 2027-08-04" at bounding box center [452, 327] width 438 height 27
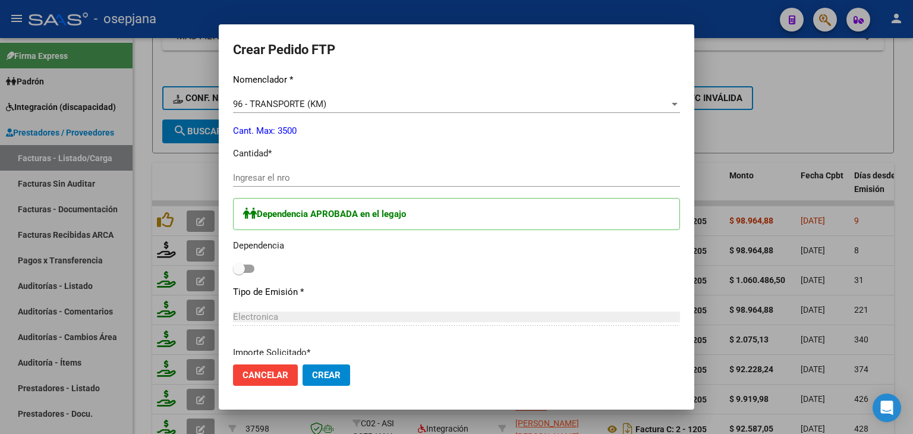
scroll to position [476, 0]
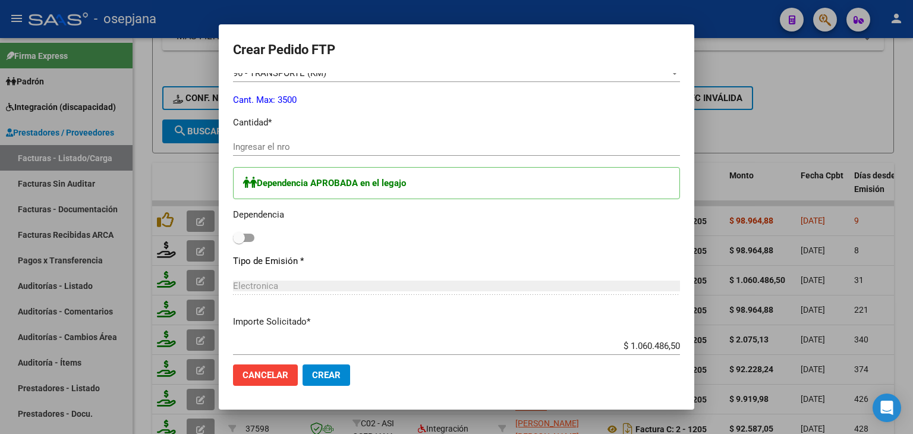
click at [268, 149] on input "Ingresar el nro" at bounding box center [456, 146] width 447 height 11
type input "150"
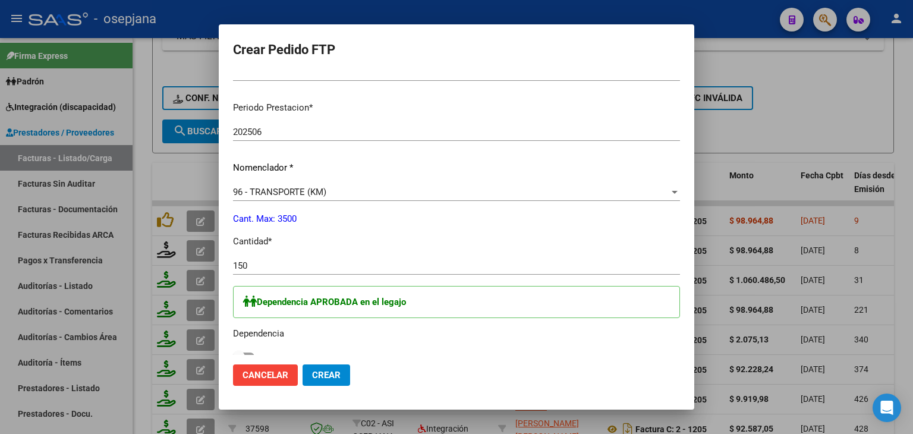
scroll to position [594, 0]
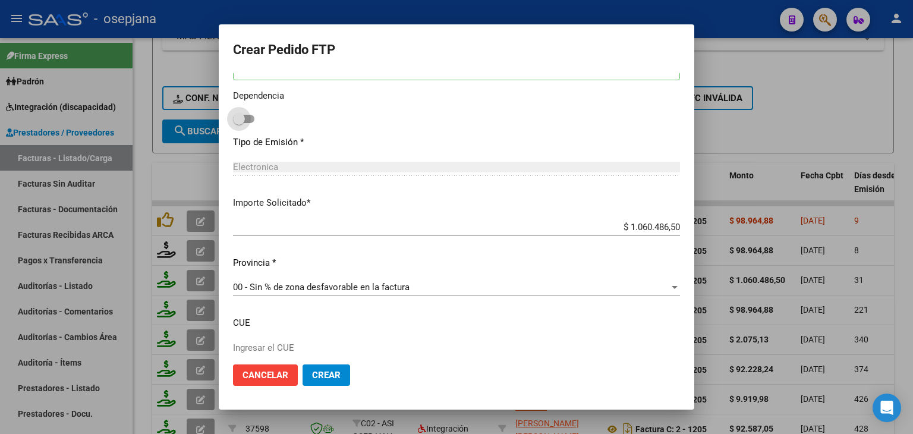
click at [250, 115] on span at bounding box center [243, 119] width 21 height 8
click at [239, 123] on input "checkbox" at bounding box center [238, 123] width 1 height 1
checkbox input "true"
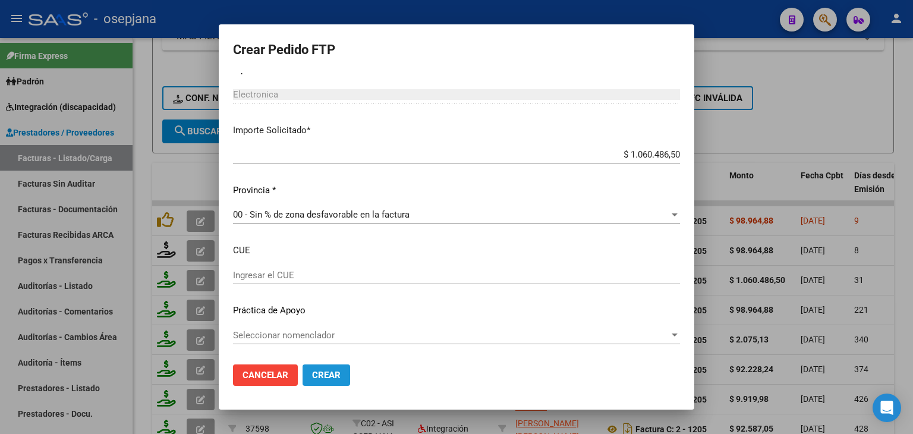
click at [326, 374] on span "Crear" at bounding box center [326, 375] width 29 height 11
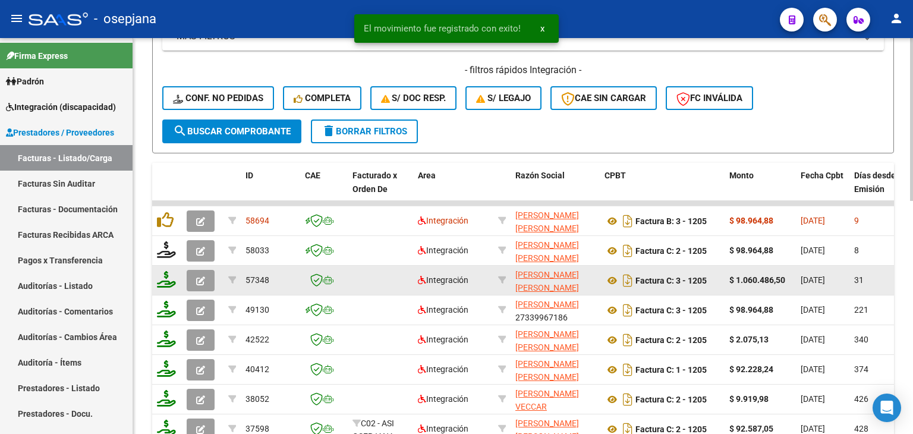
click at [202, 281] on icon "button" at bounding box center [200, 280] width 9 height 9
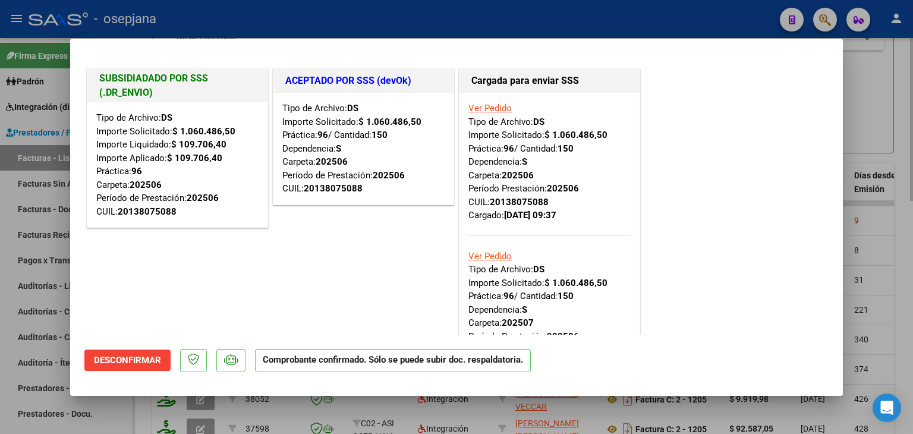
click at [882, 120] on div at bounding box center [456, 217] width 913 height 434
type input "$ 0,00"
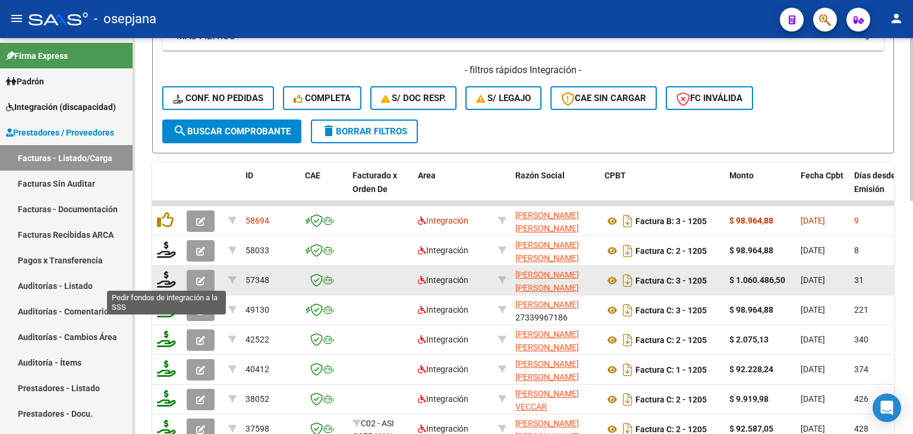
click at [171, 279] on icon at bounding box center [166, 279] width 19 height 17
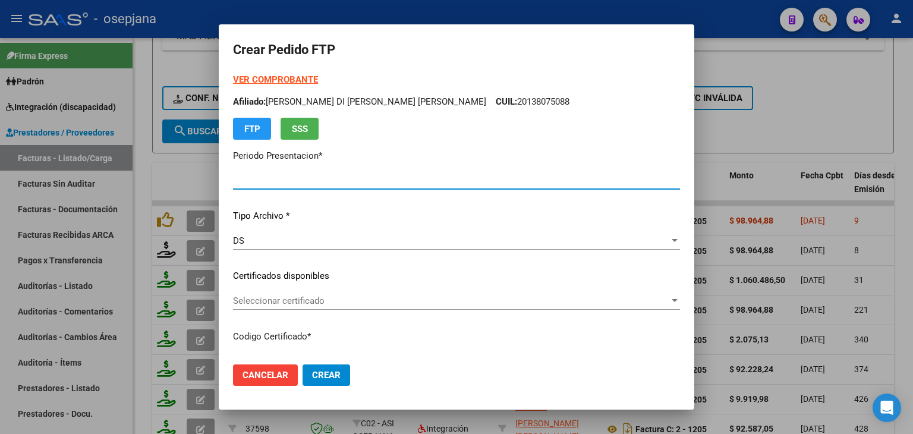
type input "202507"
type input "202506"
type input "$ 1.060.486,50"
type input "ARG02000138075082022080420270804BSAS313"
type input "2027-08-04"
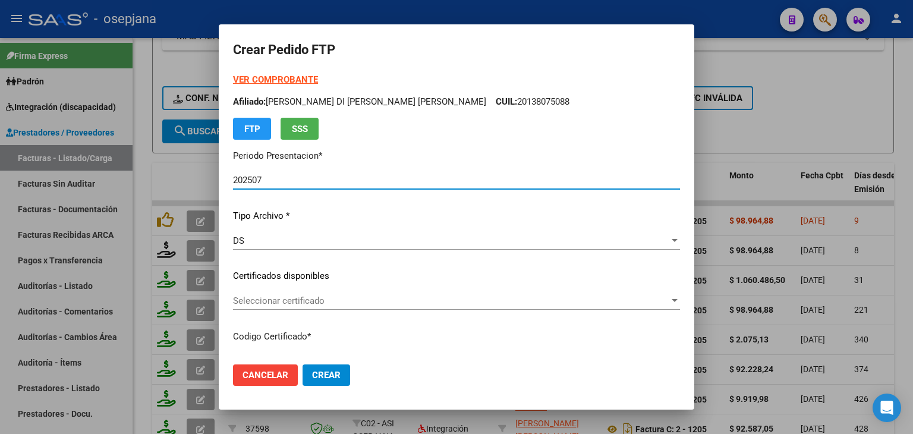
click at [288, 243] on div "DS" at bounding box center [451, 240] width 436 height 11
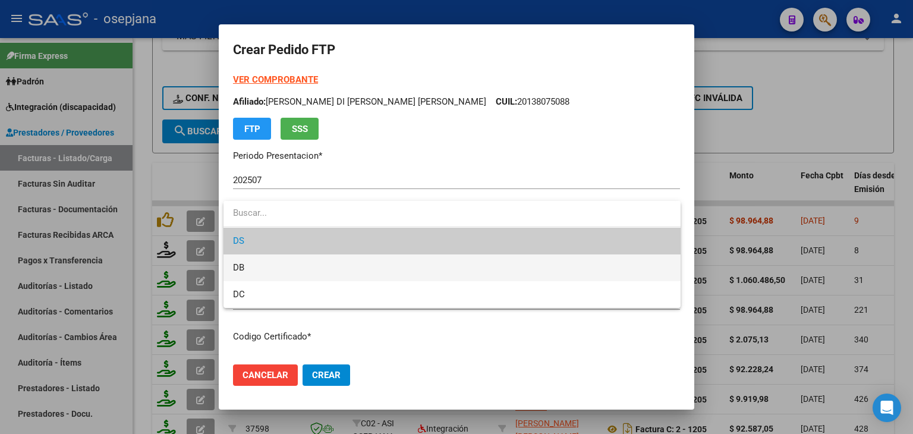
click at [283, 265] on span "DB" at bounding box center [452, 267] width 438 height 27
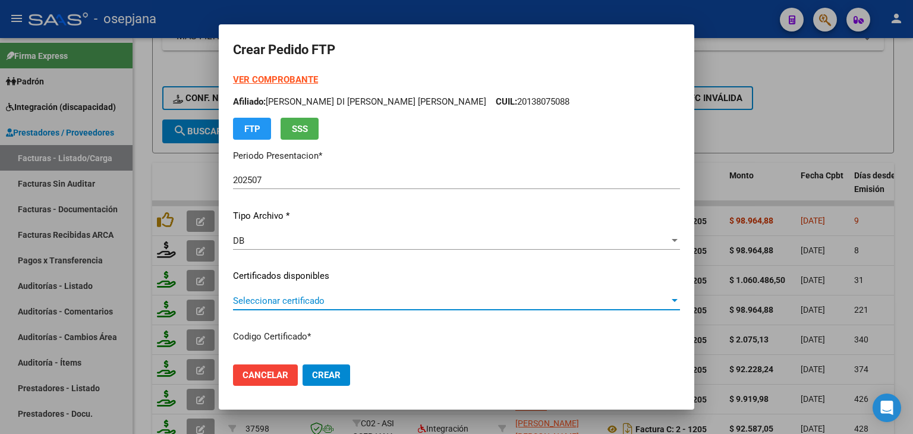
click at [283, 303] on span "Seleccionar certificado" at bounding box center [451, 300] width 436 height 11
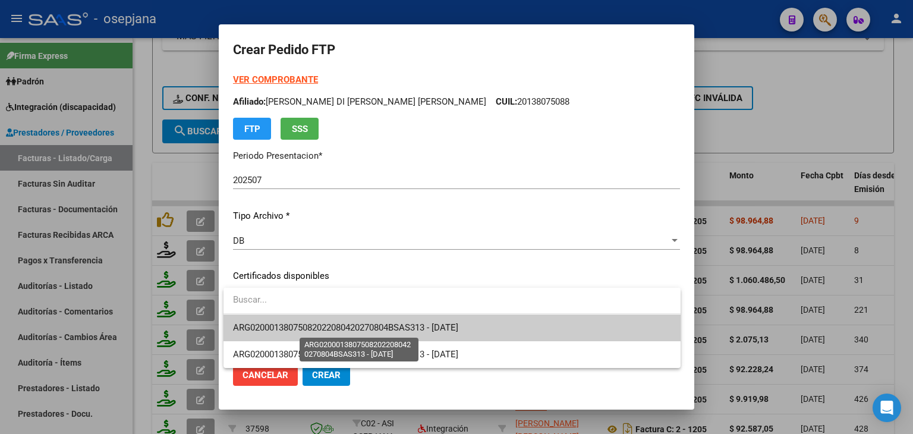
click at [283, 322] on span "ARG02000138075082022080420270804BSAS313 - 2027-08-04" at bounding box center [345, 327] width 225 height 11
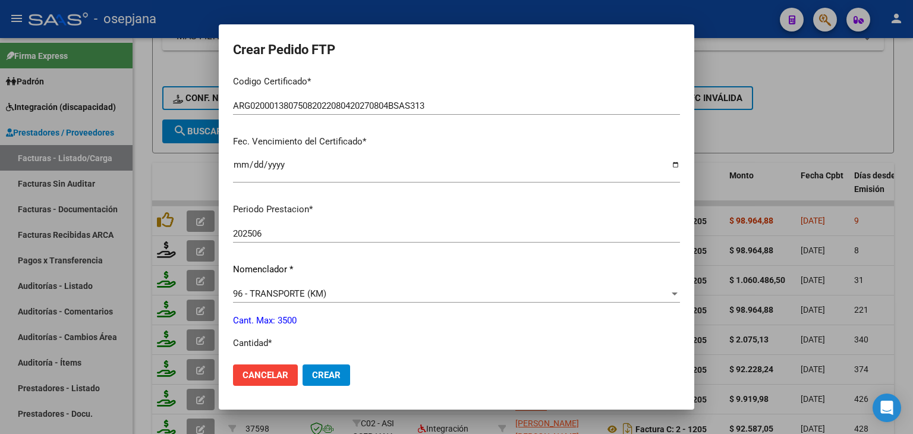
scroll to position [297, 0]
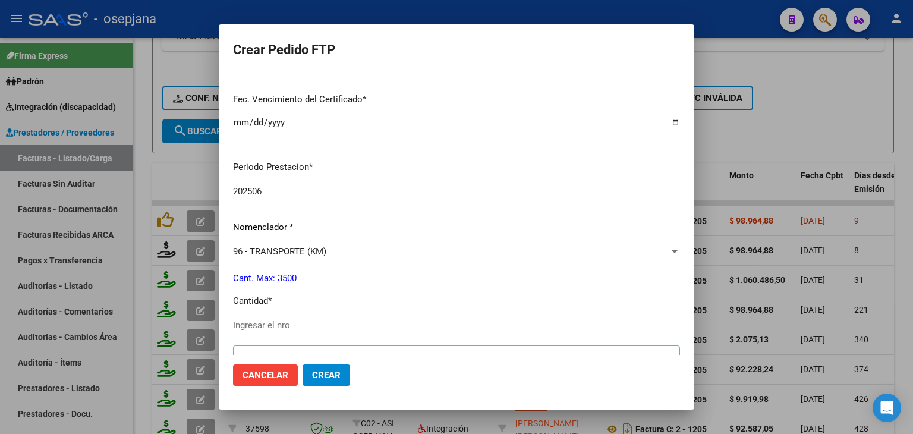
click at [263, 323] on input "Ingresar el nro" at bounding box center [456, 325] width 447 height 11
type input "150"
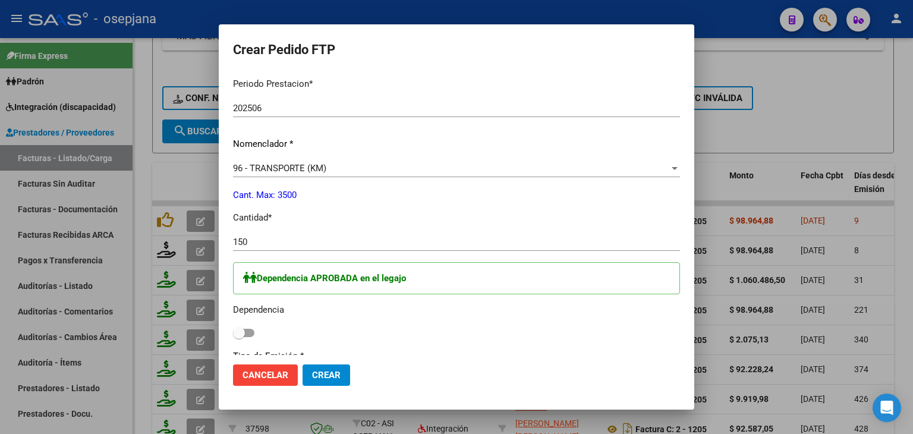
scroll to position [535, 0]
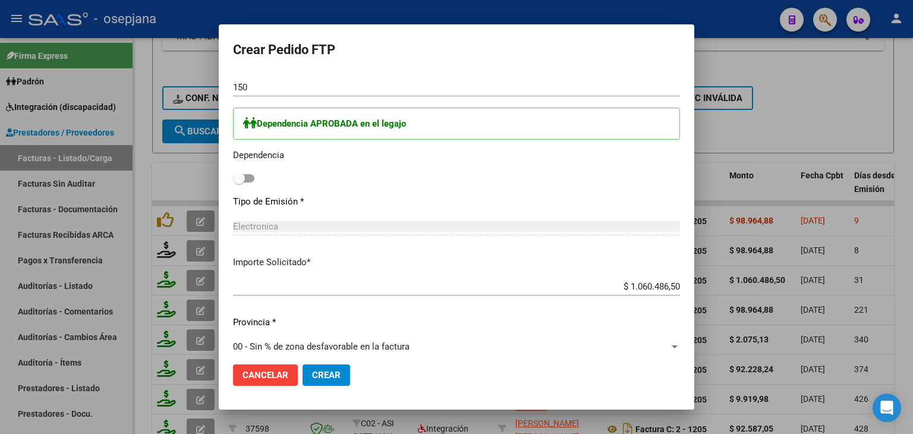
click at [243, 175] on span at bounding box center [239, 178] width 12 height 12
click at [239, 182] on input "checkbox" at bounding box center [238, 182] width 1 height 1
checkbox input "true"
click at [335, 372] on span "Crear" at bounding box center [326, 375] width 29 height 11
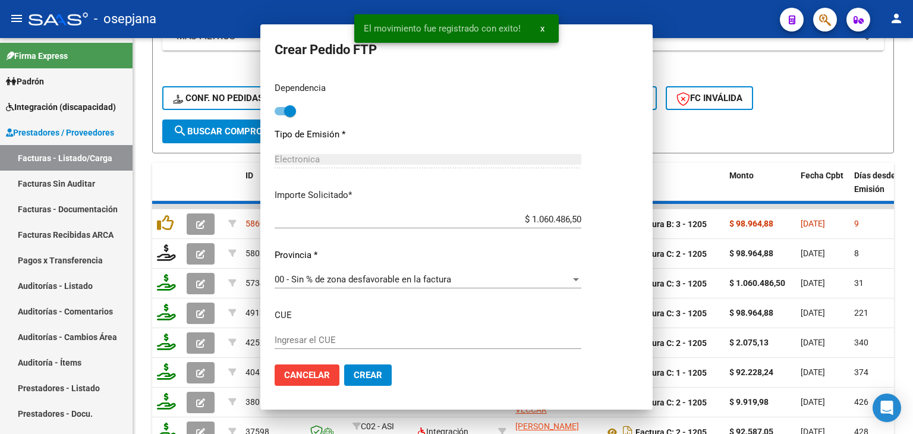
scroll to position [0, 0]
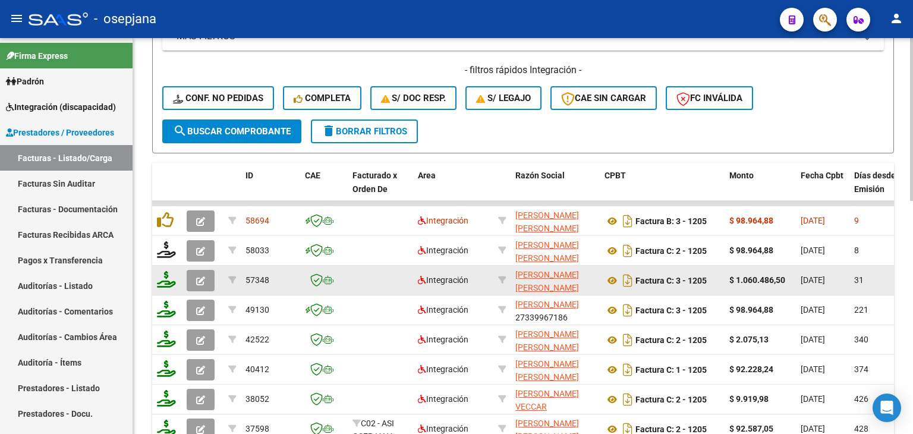
click at [193, 279] on button "button" at bounding box center [201, 280] width 28 height 21
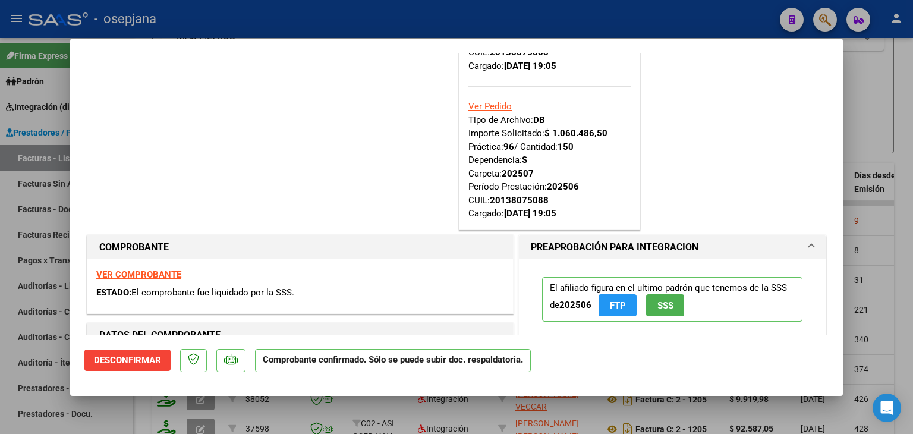
scroll to position [119, 0]
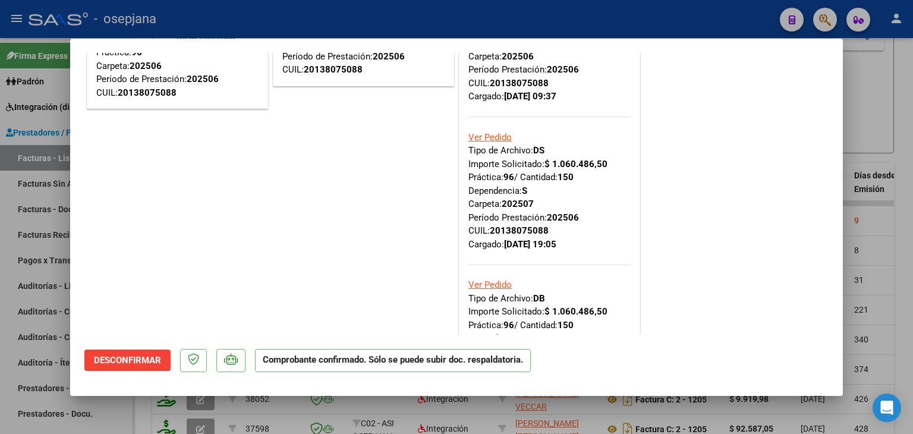
drag, startPoint x: 547, startPoint y: 180, endPoint x: 374, endPoint y: 202, distance: 173.8
click at [374, 202] on div "ACEPTADO POR SSS (devOk) Tipo de Archivo: DS Importe Solicitado: $ 1.060.486,50…" at bounding box center [363, 179] width 186 height 464
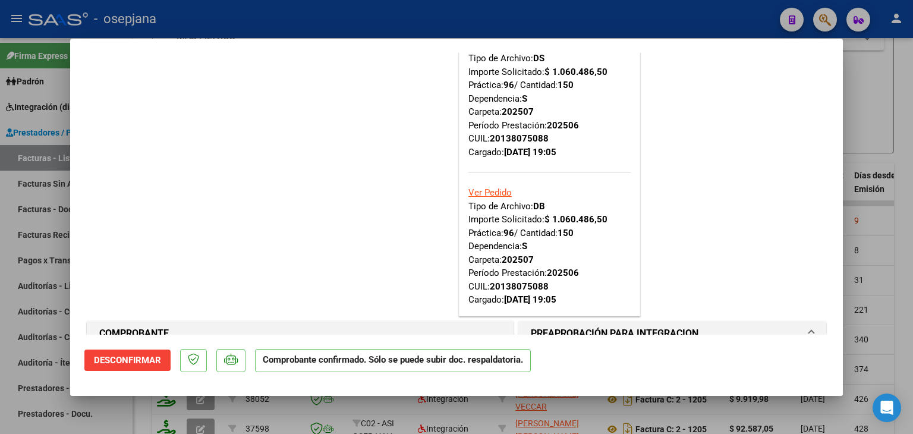
scroll to position [297, 0]
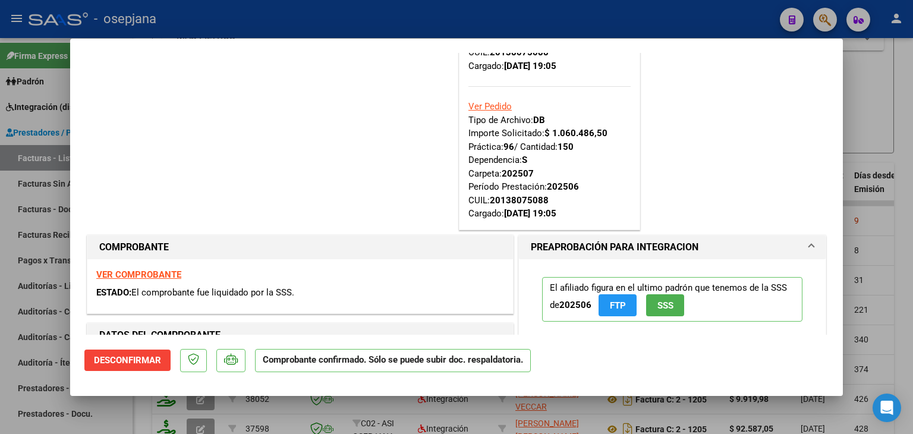
click at [870, 120] on div at bounding box center [456, 217] width 913 height 434
type input "$ 0,00"
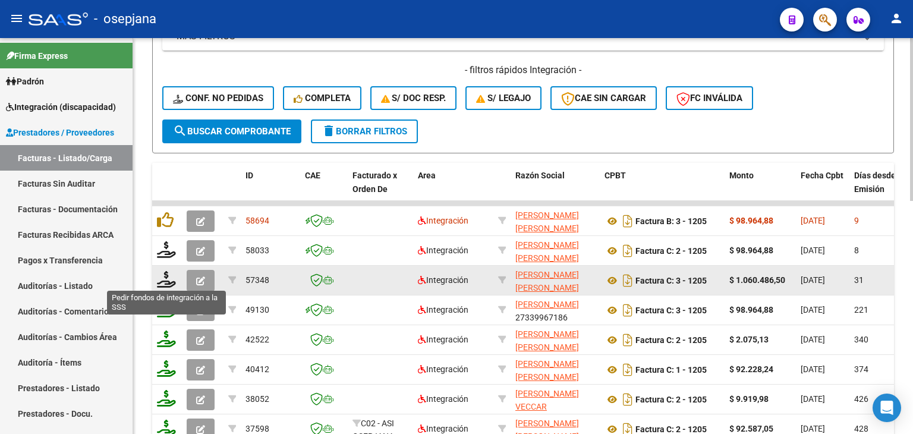
click at [159, 282] on icon at bounding box center [166, 279] width 19 height 17
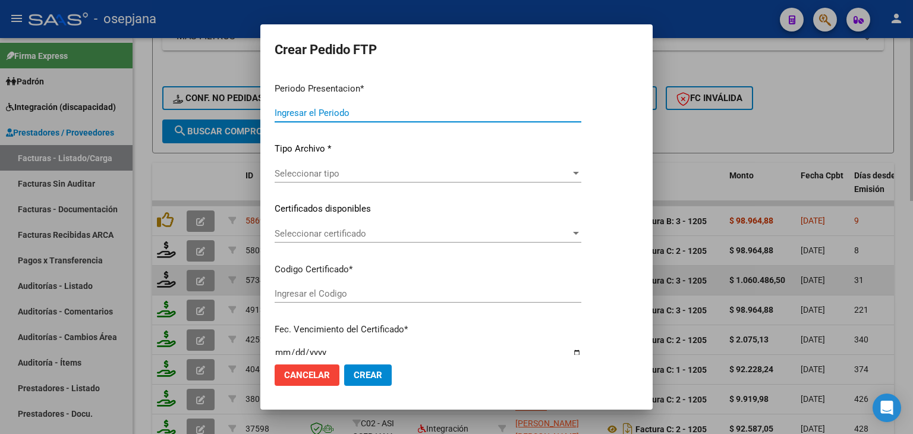
type input "202507"
type input "202506"
type input "$ 1.060.486,50"
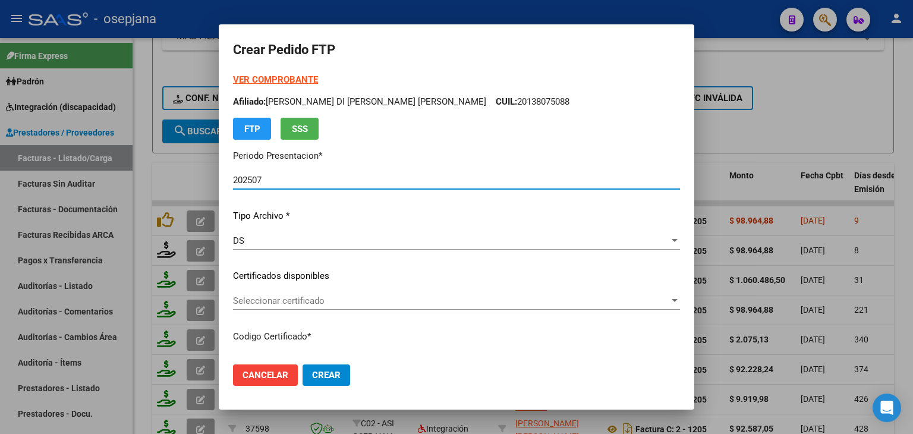
type input "ARG02000138075082022080420270804BSAS313"
type input "2027-08-04"
click at [288, 243] on div "DS" at bounding box center [451, 240] width 436 height 11
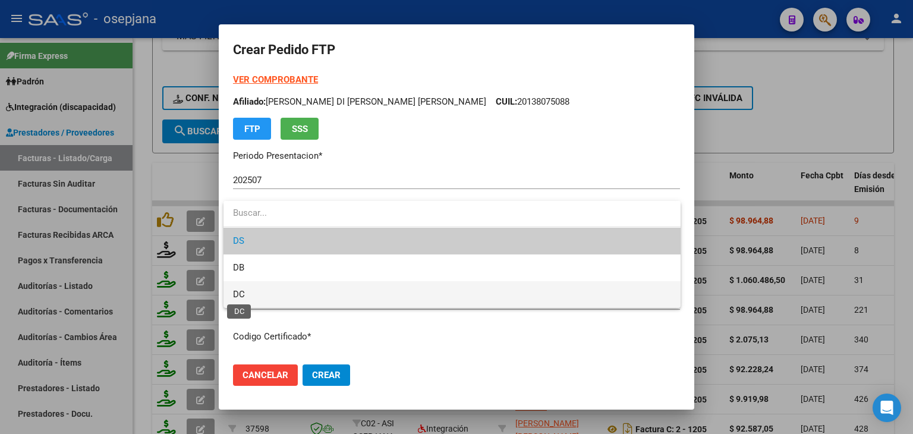
click at [244, 293] on span "DC" at bounding box center [239, 294] width 12 height 11
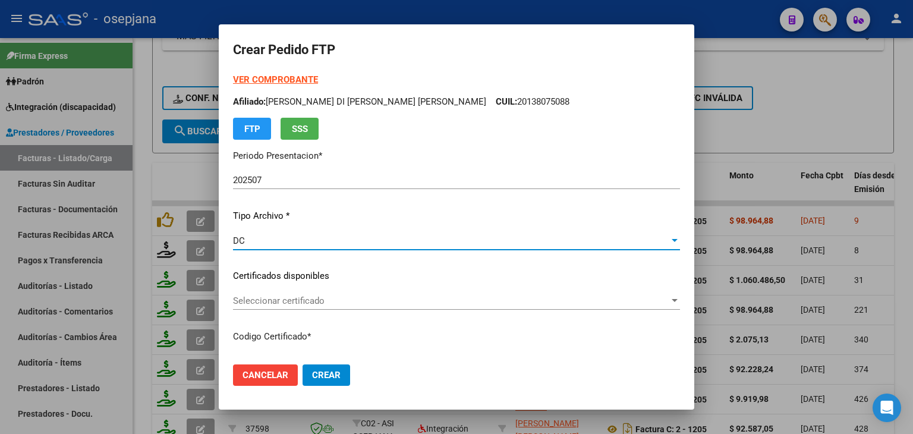
click at [251, 300] on span "Seleccionar certificado" at bounding box center [451, 300] width 436 height 11
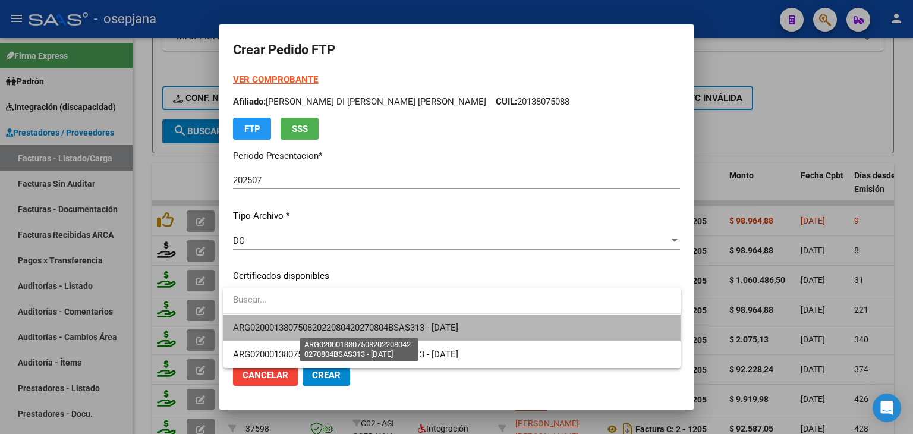
click at [264, 325] on span "ARG02000138075082022080420270804BSAS313 - 2027-08-04" at bounding box center [345, 327] width 225 height 11
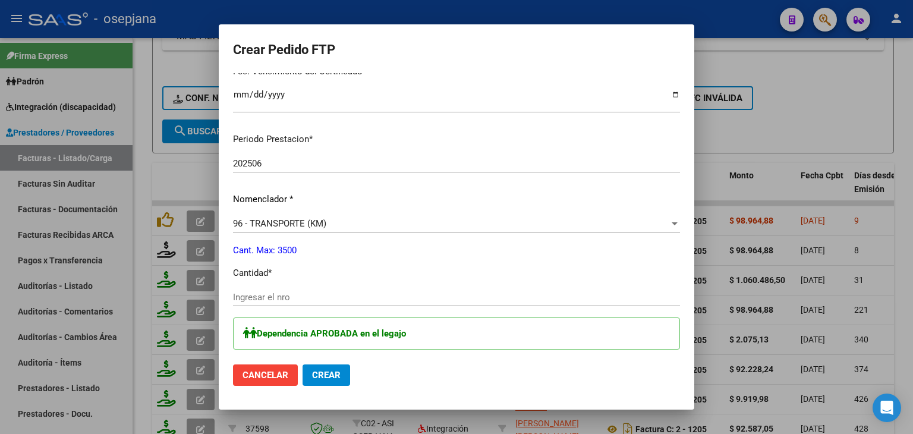
scroll to position [357, 0]
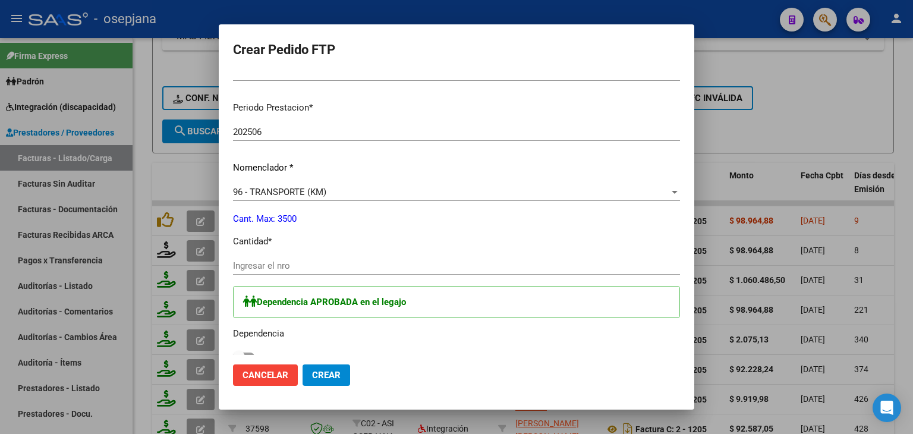
click at [271, 265] on input "Ingresar el nro" at bounding box center [456, 265] width 447 height 11
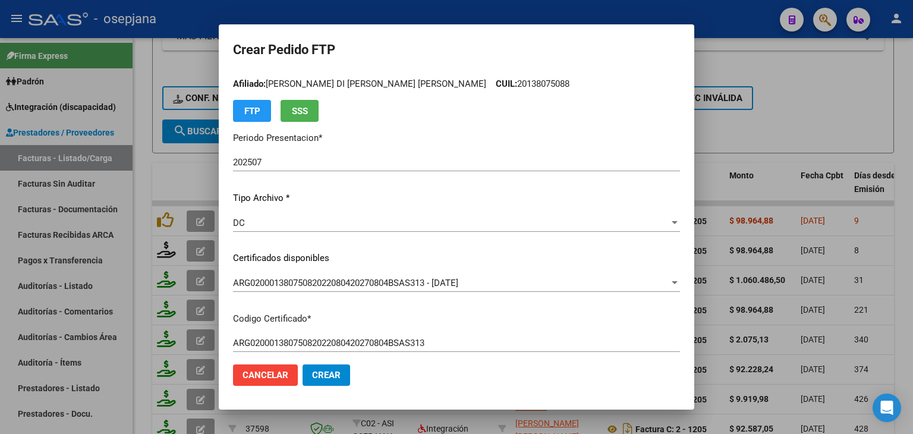
scroll to position [0, 0]
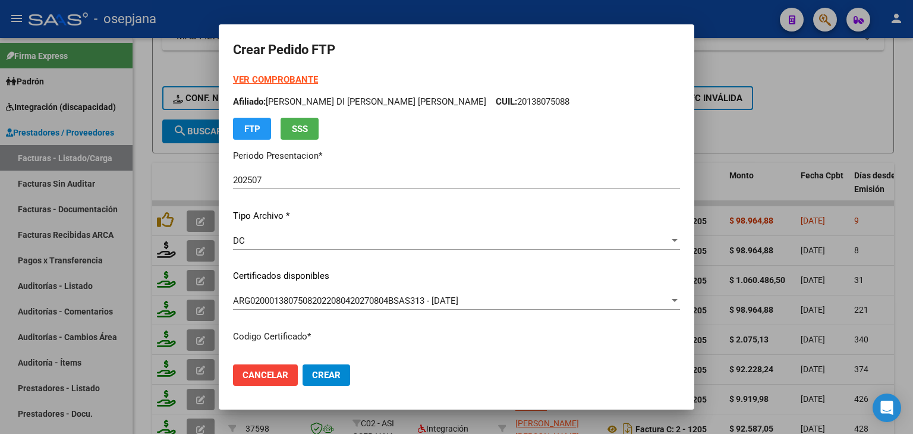
click at [297, 82] on strong "VER COMPROBANTE" at bounding box center [275, 79] width 85 height 11
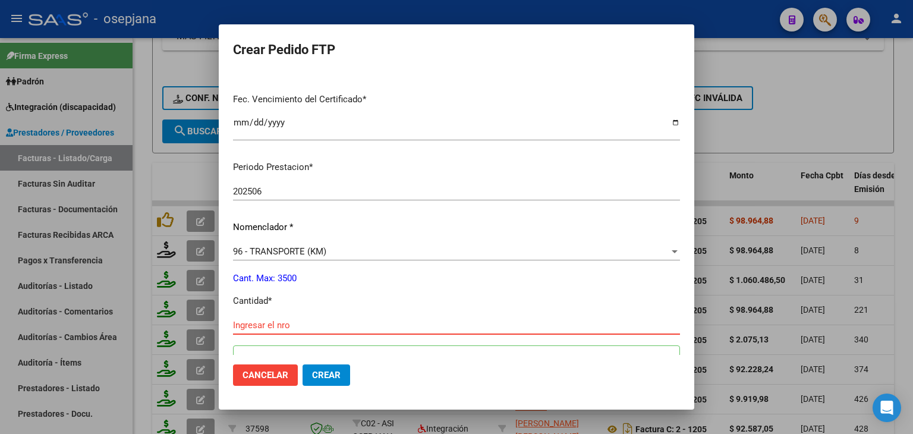
click at [250, 330] on input "Ingresar el nro" at bounding box center [456, 325] width 447 height 11
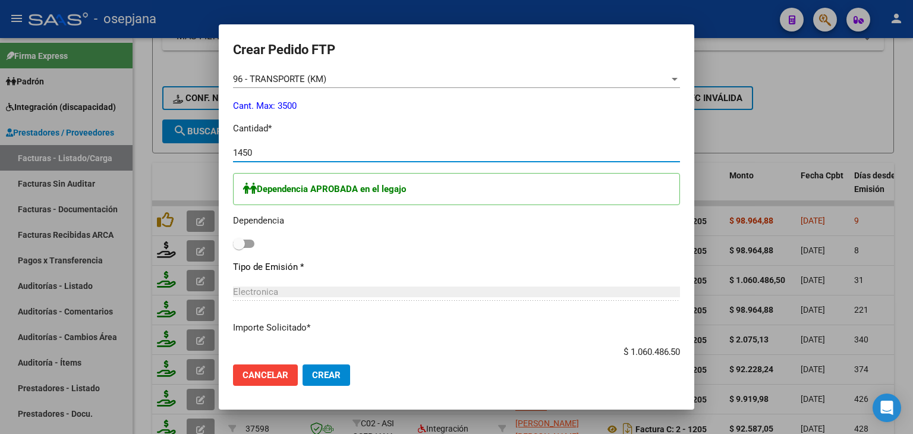
scroll to position [476, 0]
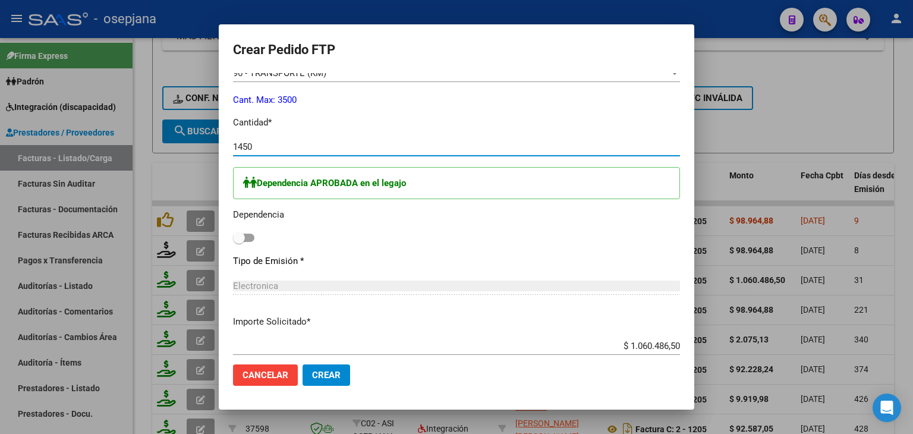
type input "1450"
click at [245, 238] on span at bounding box center [243, 238] width 21 height 8
click at [239, 242] on input "checkbox" at bounding box center [238, 242] width 1 height 1
checkbox input "true"
click at [331, 374] on span "Crear" at bounding box center [326, 375] width 29 height 11
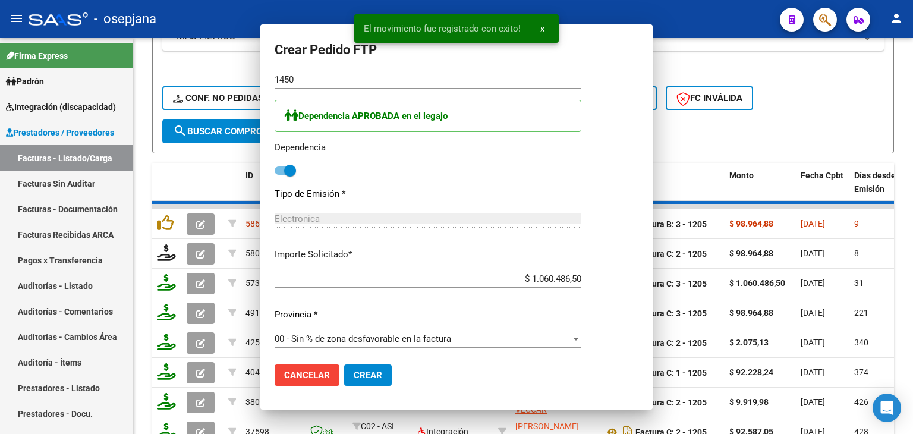
scroll to position [0, 0]
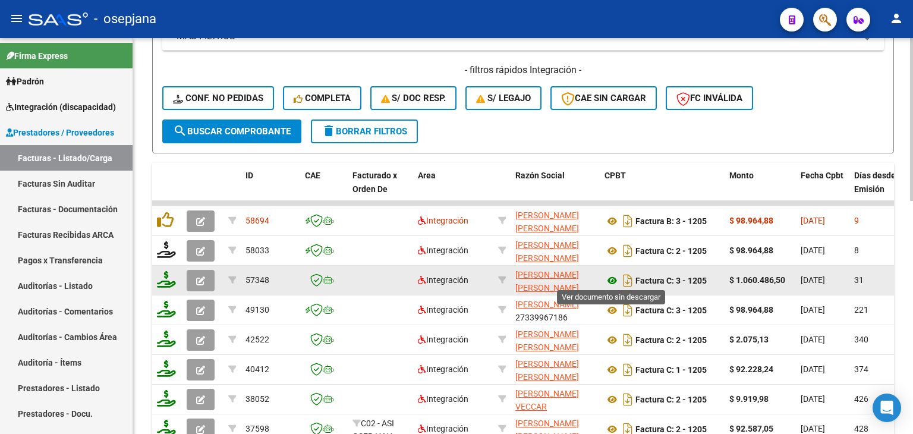
click at [609, 277] on icon at bounding box center [612, 280] width 15 height 14
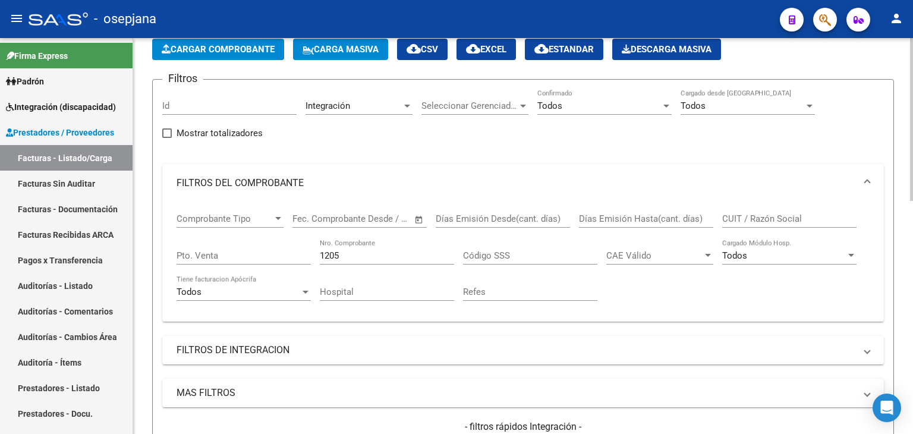
scroll to position [62, 0]
click at [377, 257] on input "1205" at bounding box center [387, 255] width 134 height 11
type input "1"
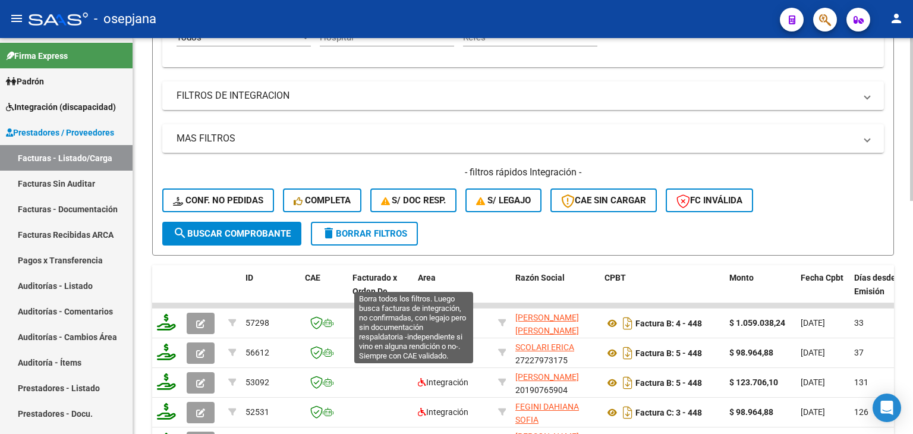
scroll to position [418, 0]
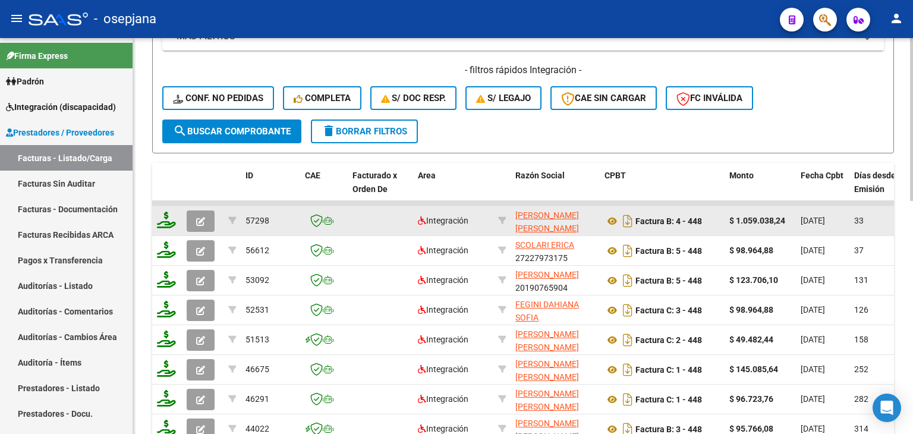
type input "448"
click at [208, 221] on button "button" at bounding box center [201, 220] width 28 height 21
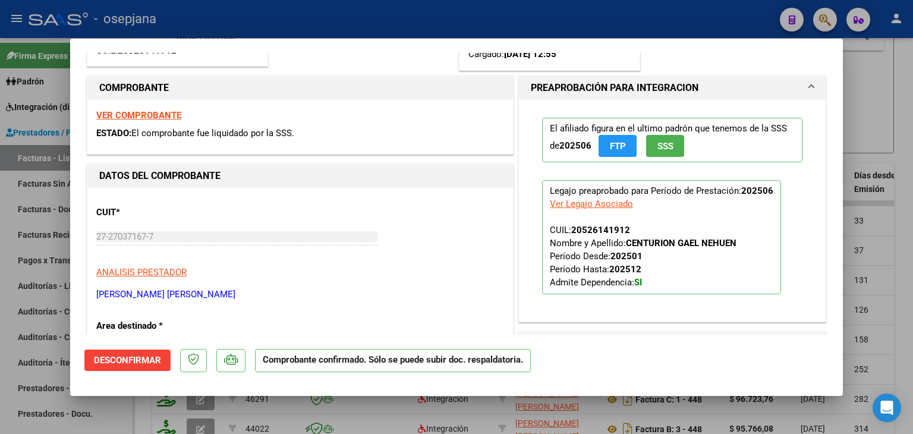
scroll to position [178, 0]
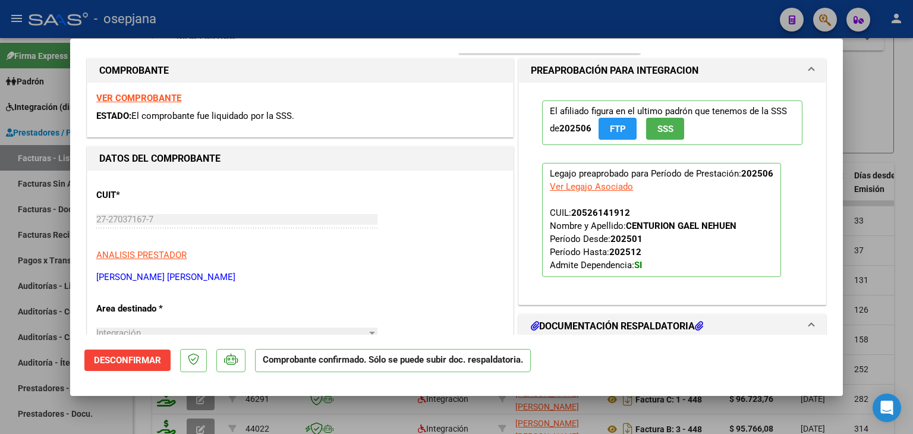
click at [146, 97] on strong "VER COMPROBANTE" at bounding box center [138, 98] width 85 height 11
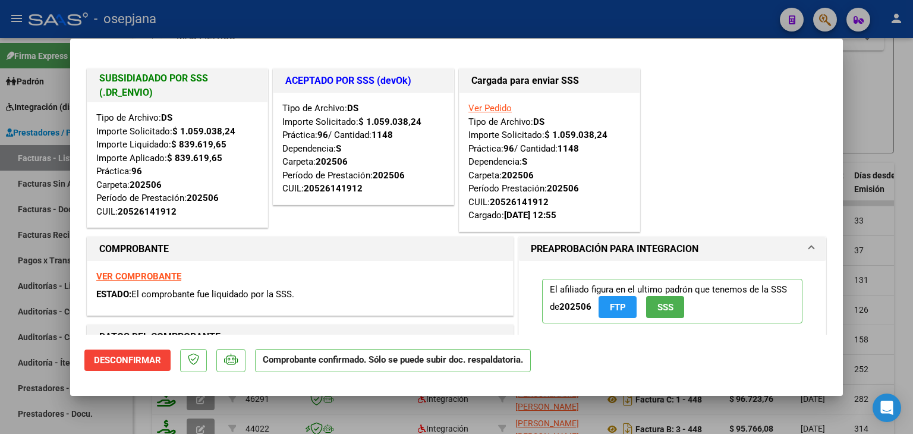
scroll to position [0, 0]
click at [875, 73] on div at bounding box center [456, 217] width 913 height 434
type input "$ 0,00"
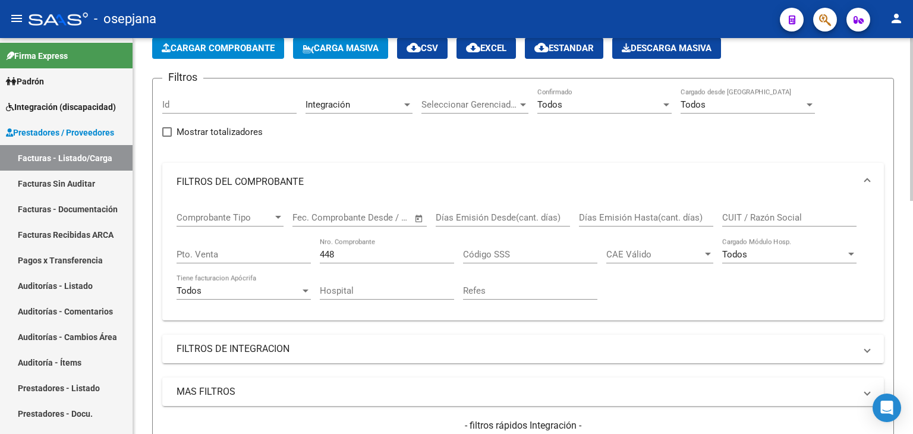
scroll to position [62, 0]
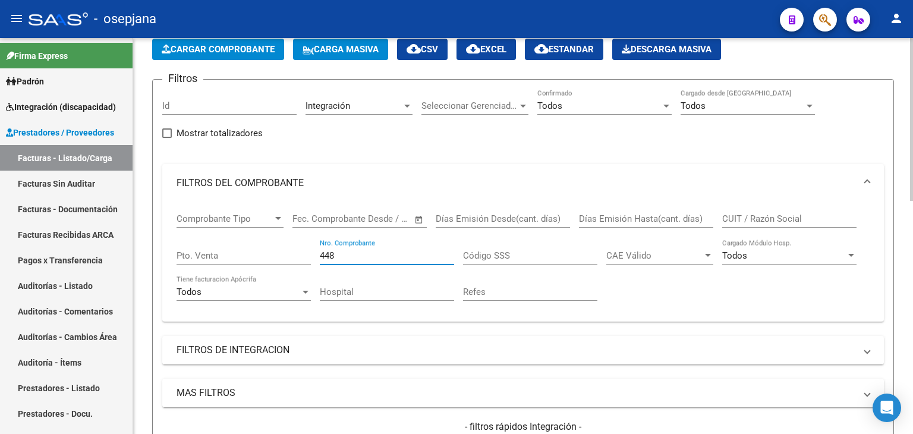
click at [337, 257] on input "448" at bounding box center [387, 255] width 134 height 11
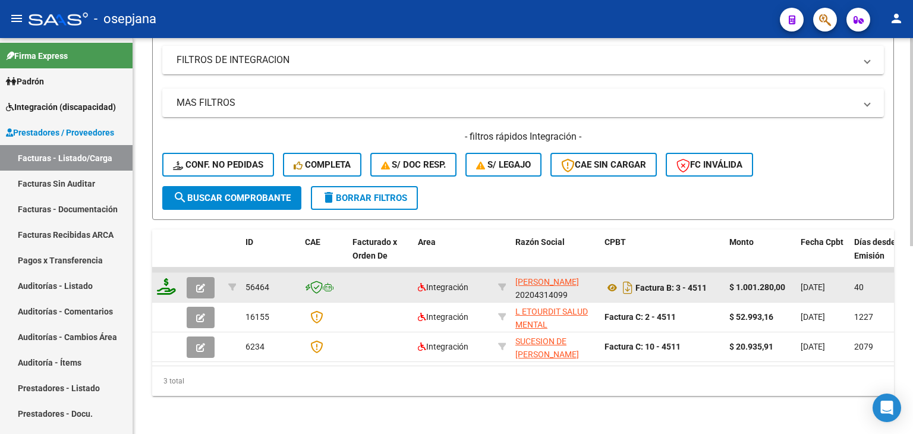
type input "4511"
click at [200, 284] on icon "button" at bounding box center [200, 288] width 9 height 9
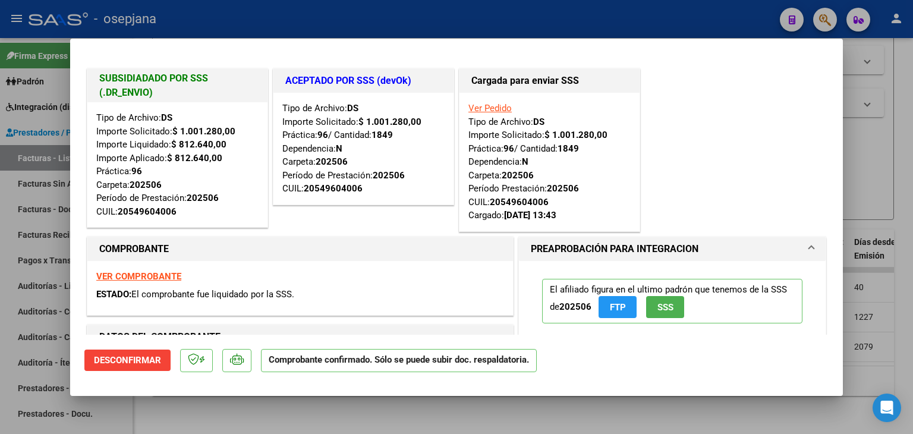
click at [172, 276] on strong "VER COMPROBANTE" at bounding box center [138, 276] width 85 height 11
click at [867, 143] on div at bounding box center [456, 217] width 913 height 434
type input "$ 0,00"
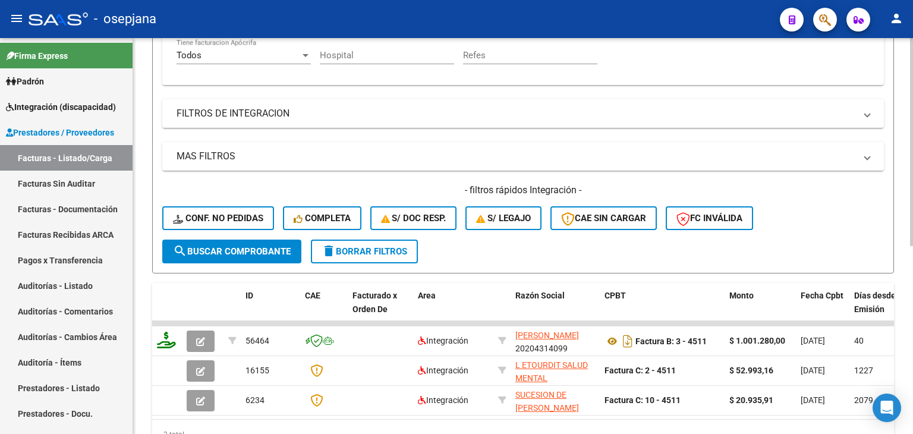
scroll to position [181, 0]
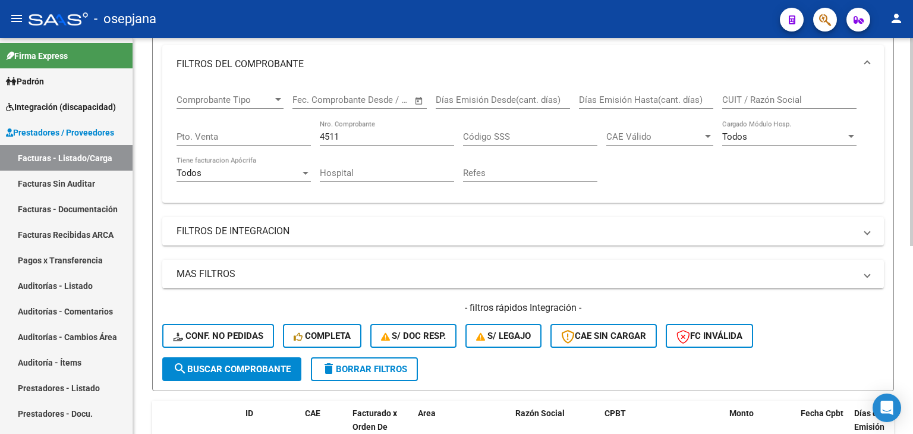
click at [354, 133] on input "4511" at bounding box center [387, 136] width 134 height 11
type input "4"
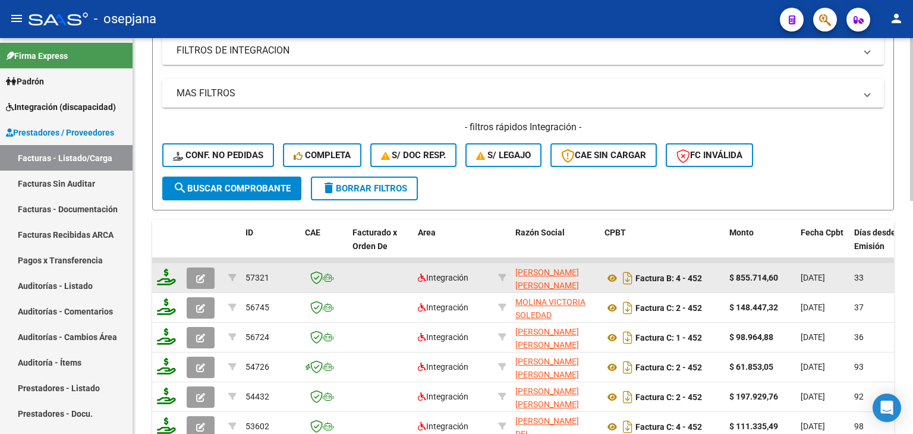
type input "452"
click at [211, 280] on button "button" at bounding box center [201, 277] width 28 height 21
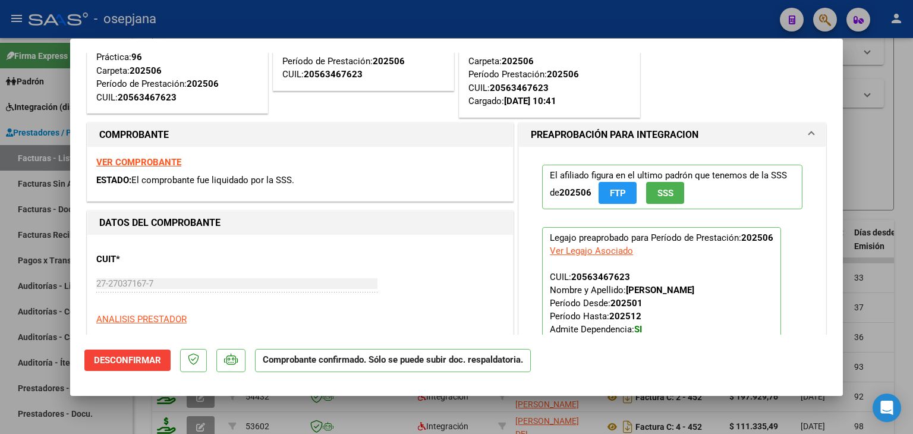
scroll to position [238, 0]
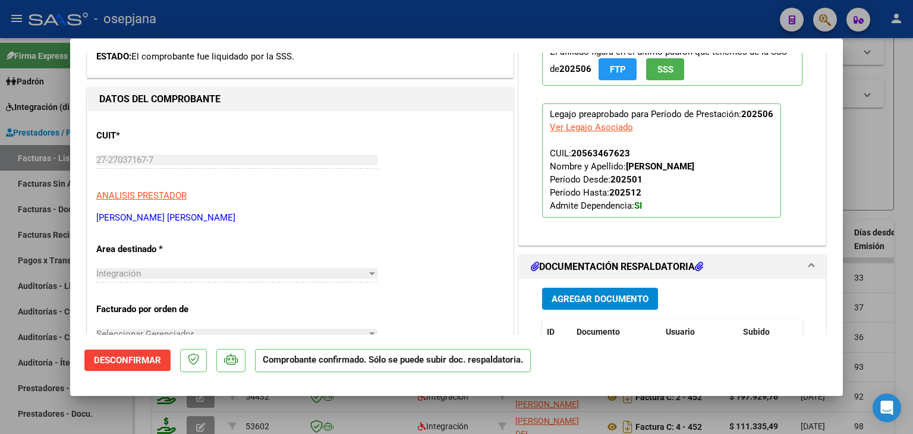
click at [870, 139] on div at bounding box center [456, 217] width 913 height 434
type input "$ 0,00"
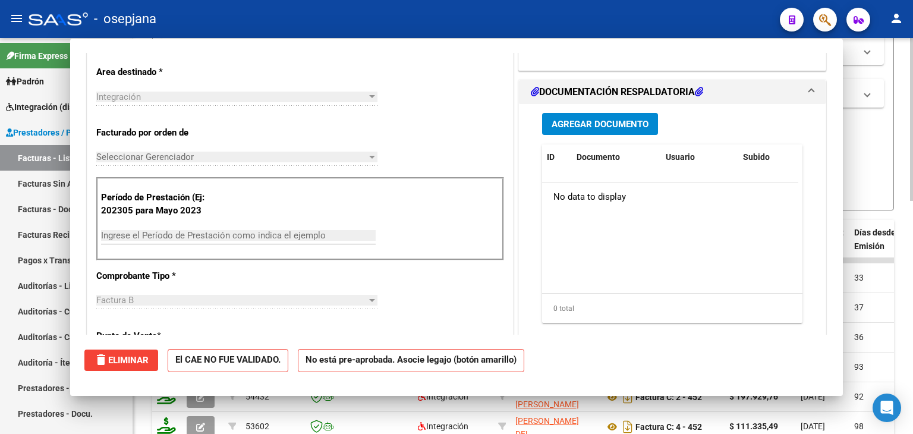
scroll to position [70, 0]
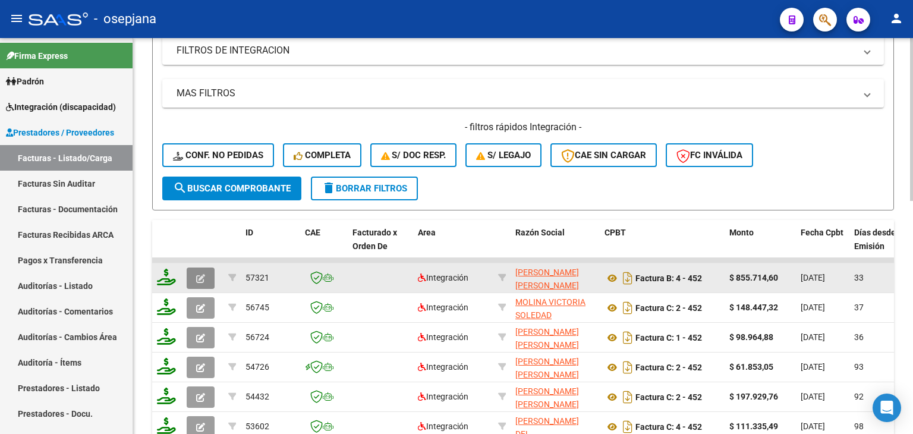
click at [190, 270] on button "button" at bounding box center [201, 277] width 28 height 21
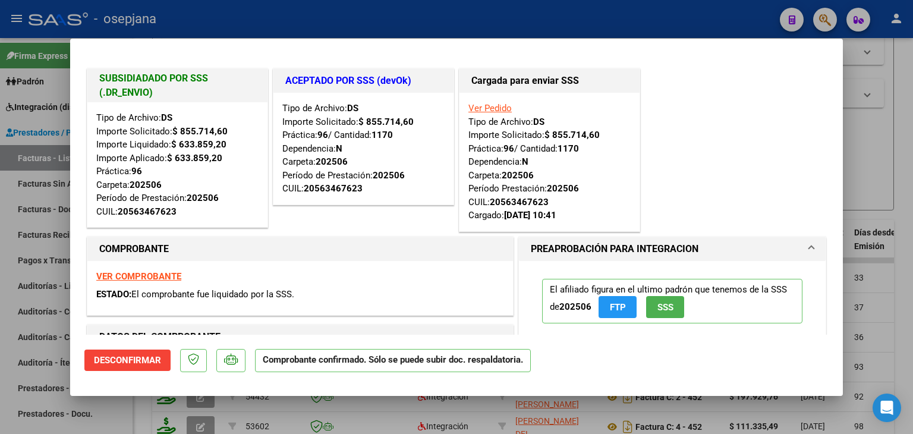
click at [870, 132] on div at bounding box center [456, 217] width 913 height 434
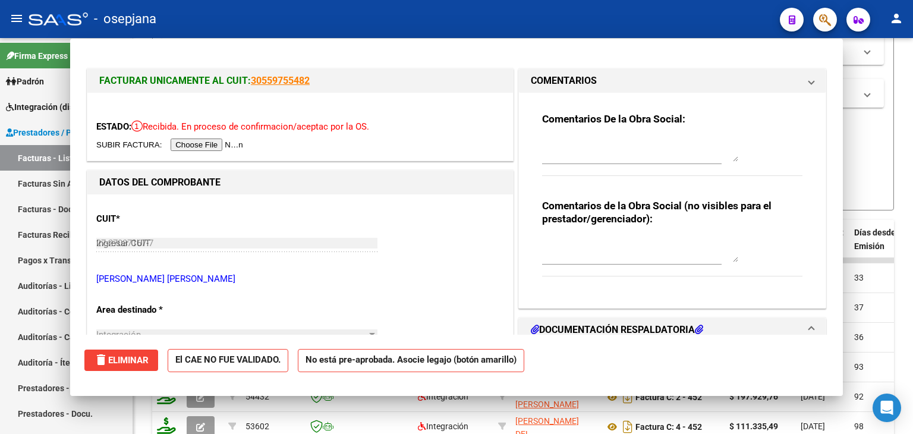
type input "$ 0,00"
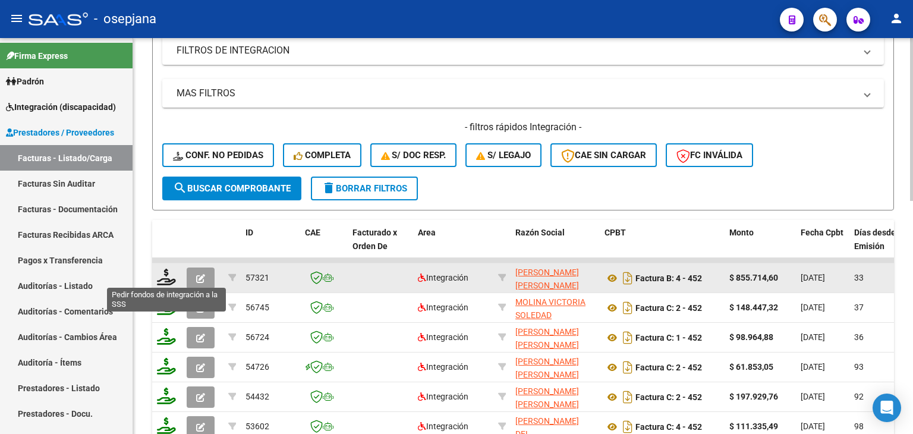
click at [161, 275] on icon at bounding box center [166, 277] width 19 height 17
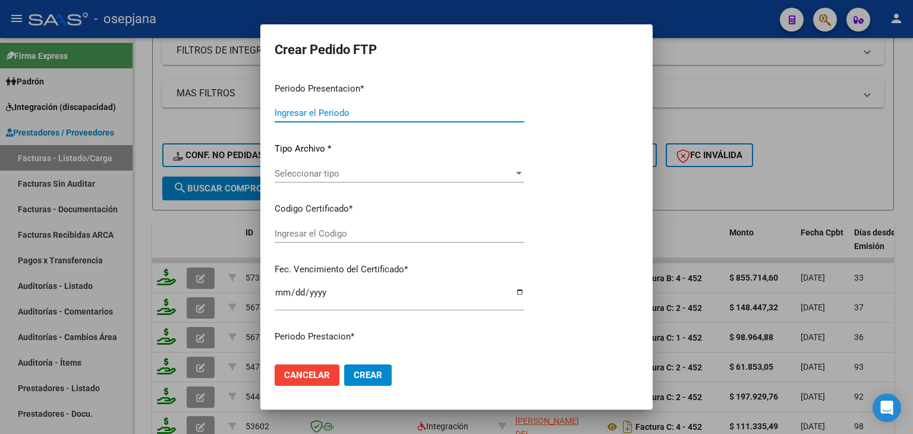
type input "202507"
type input "202506"
type input "$ 855.714,60"
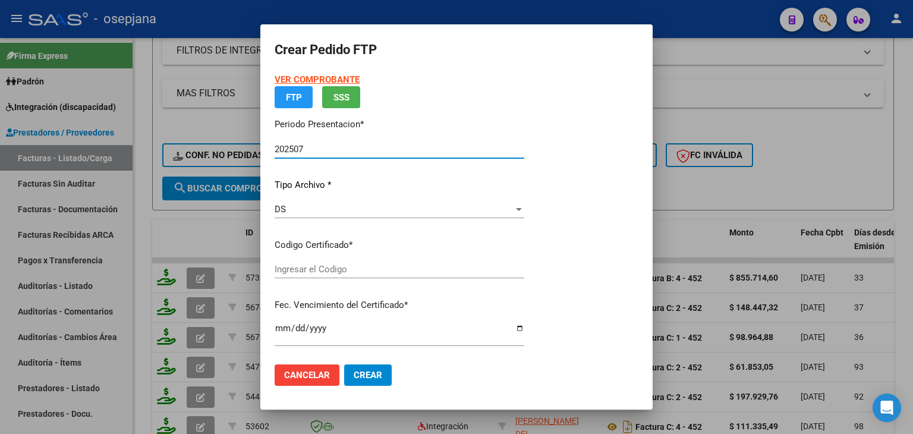
type input "ARG02000563467622024031120290311BUE311"
type input "2029-03-16"
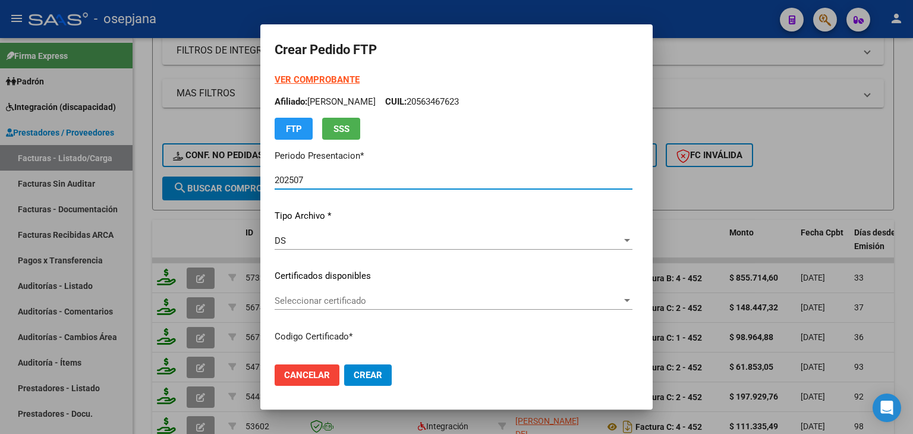
click at [291, 301] on span "Seleccionar certificado" at bounding box center [448, 300] width 347 height 11
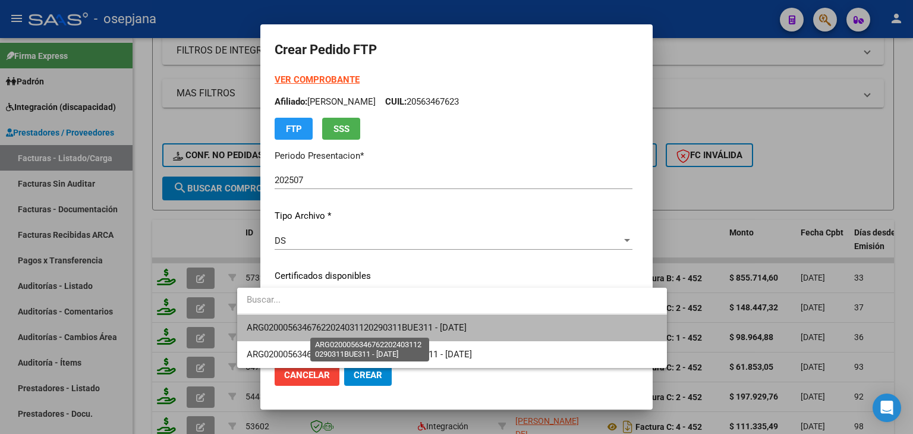
click at [292, 322] on span "ARG02000563467622024031120290311BUE311 - 2029-03-16" at bounding box center [357, 327] width 220 height 11
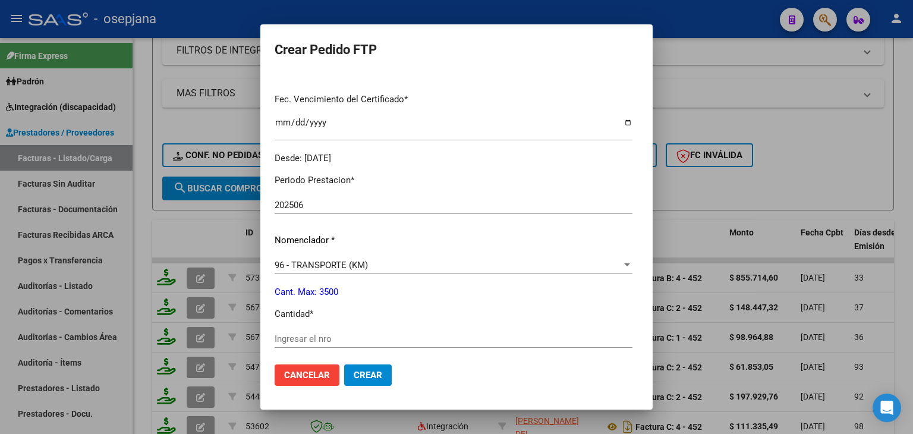
scroll to position [416, 0]
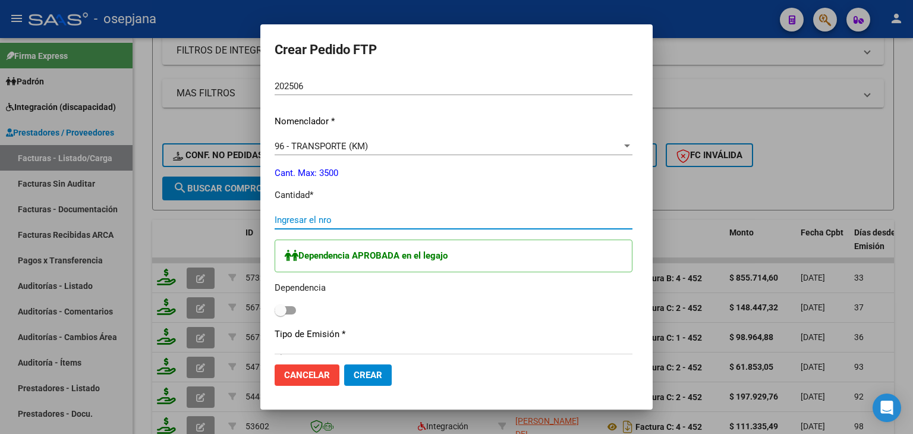
click at [278, 218] on input "Ingresar el nro" at bounding box center [454, 220] width 358 height 11
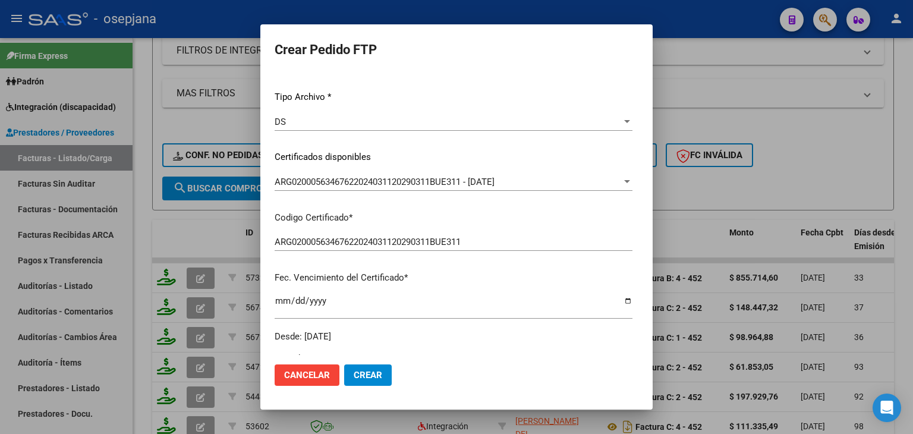
scroll to position [0, 0]
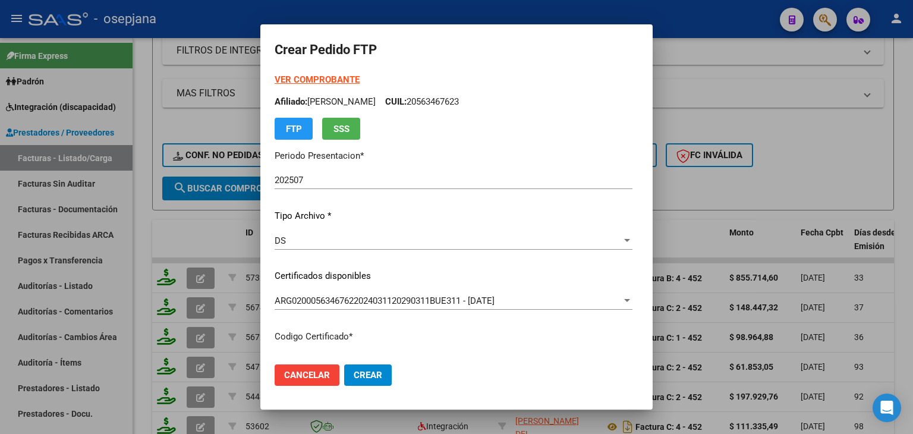
type input "1170"
click at [282, 75] on strong "VER COMPROBANTE" at bounding box center [317, 79] width 85 height 11
click at [275, 243] on div "DS" at bounding box center [448, 240] width 347 height 11
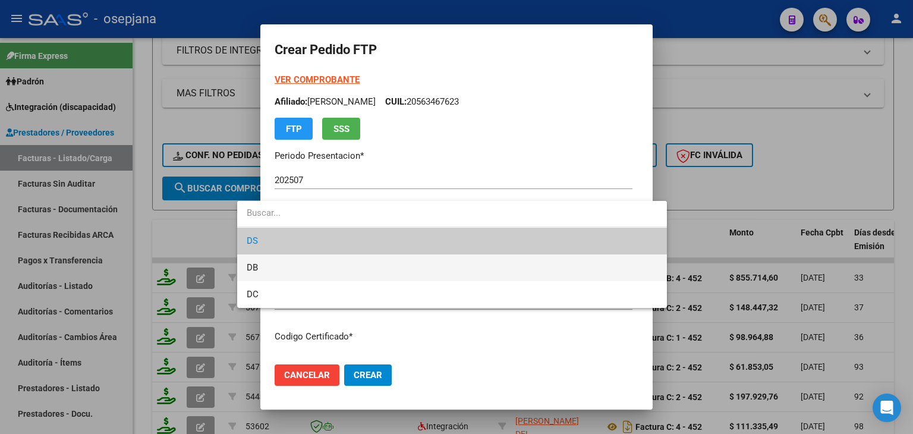
click at [267, 269] on span "DB" at bounding box center [452, 267] width 411 height 27
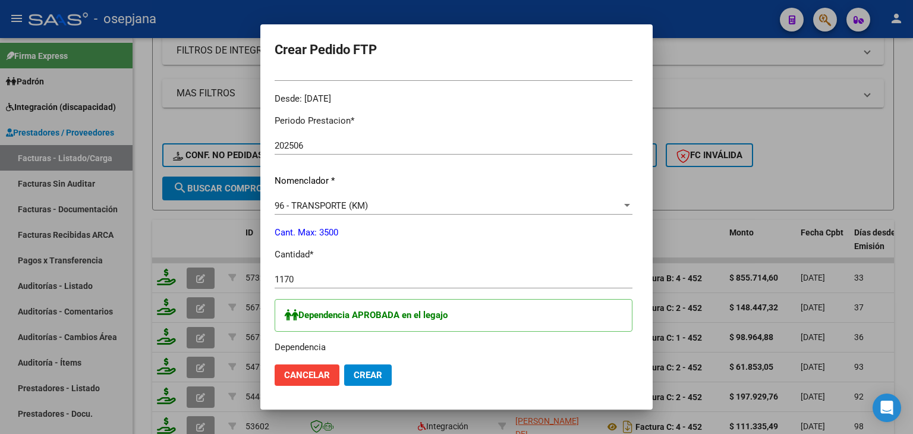
scroll to position [654, 0]
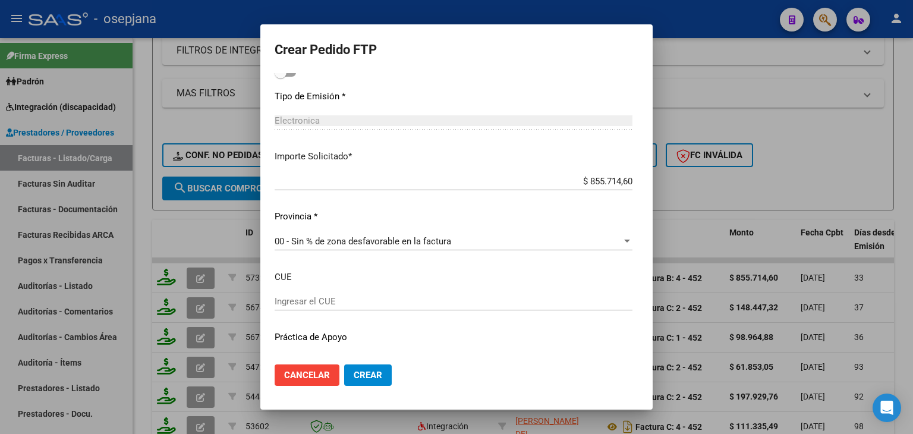
click at [354, 372] on span "Crear" at bounding box center [368, 375] width 29 height 11
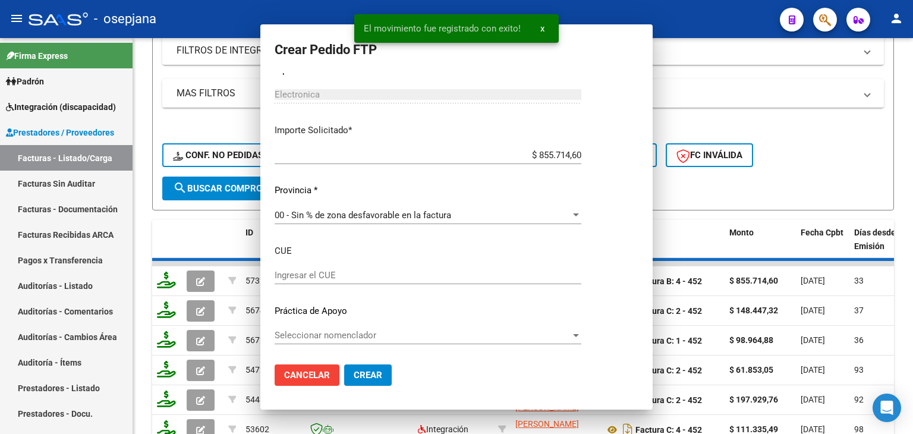
scroll to position [0, 0]
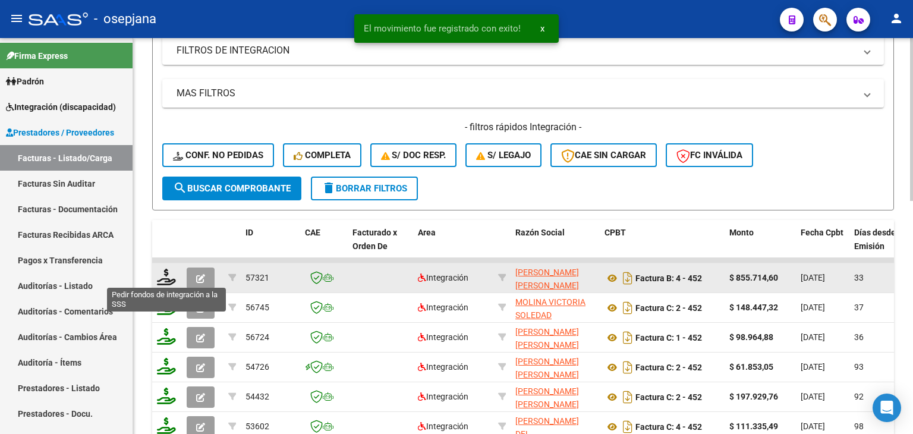
click at [163, 278] on icon at bounding box center [166, 277] width 19 height 17
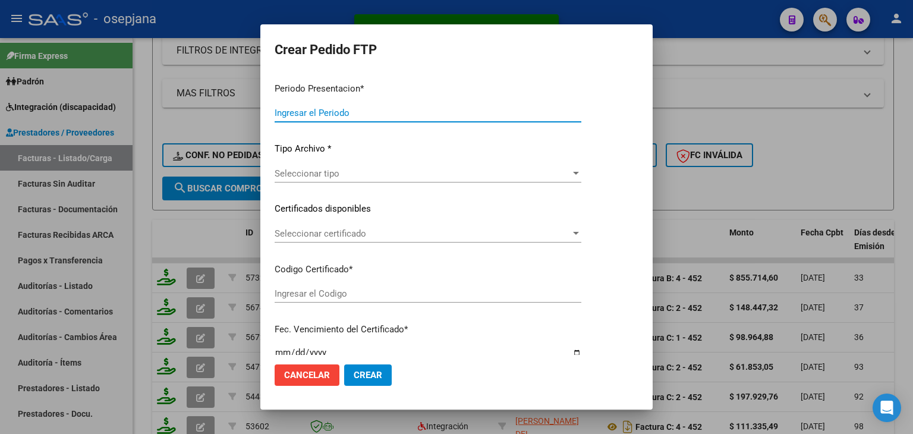
type input "202507"
type input "202506"
type input "$ 855.714,60"
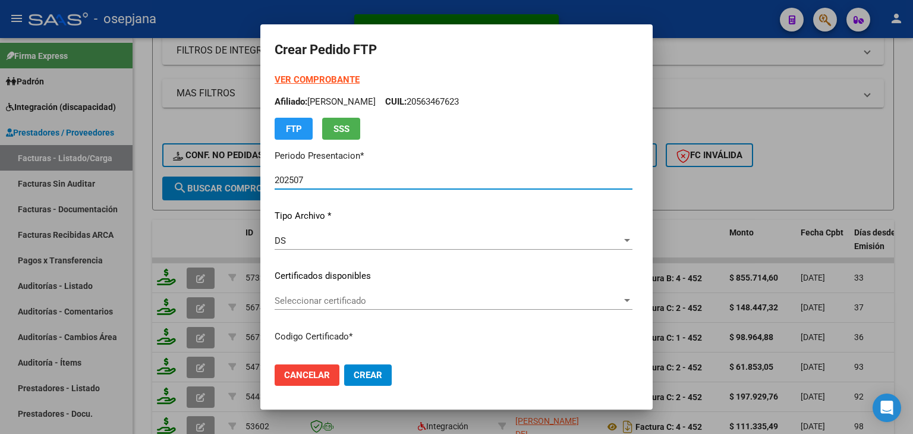
type input "ARG02000563467622024031120290311BUE311"
type input "2029-03-16"
click at [280, 244] on div "DS" at bounding box center [448, 240] width 347 height 11
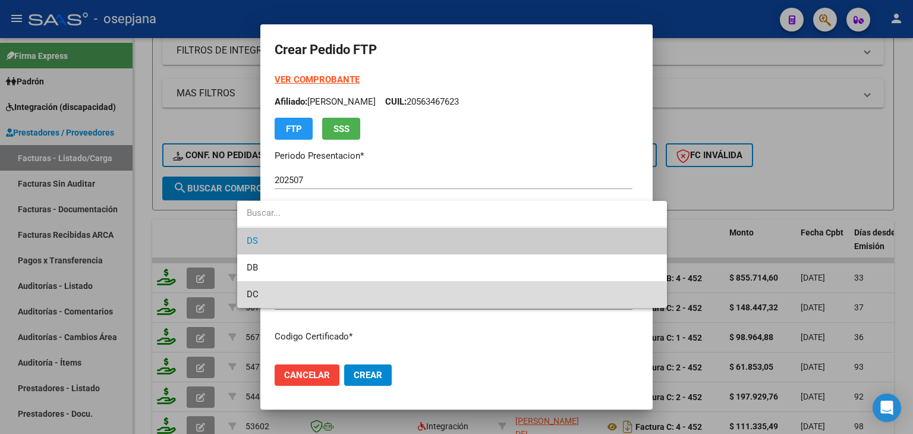
click at [273, 294] on span "DC" at bounding box center [452, 294] width 411 height 27
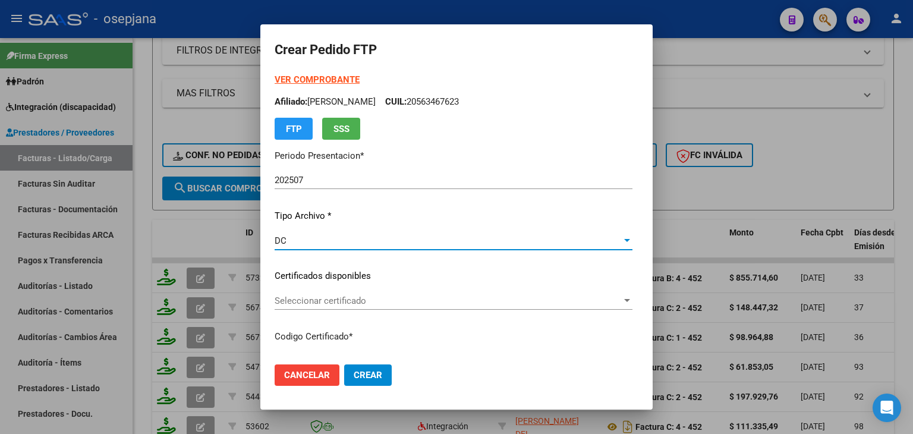
click at [275, 301] on span "Seleccionar certificado" at bounding box center [448, 300] width 347 height 11
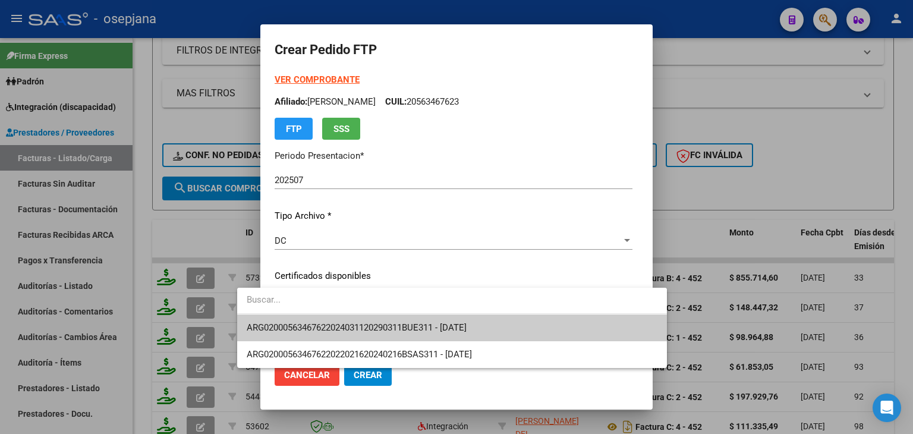
click at [282, 325] on span "ARG02000563467622024031120290311BUE311 - 2029-03-16" at bounding box center [357, 327] width 220 height 11
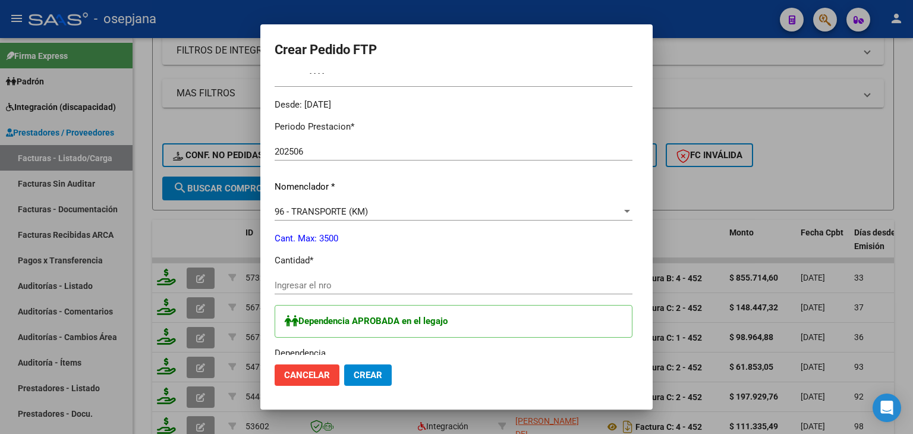
scroll to position [416, 0]
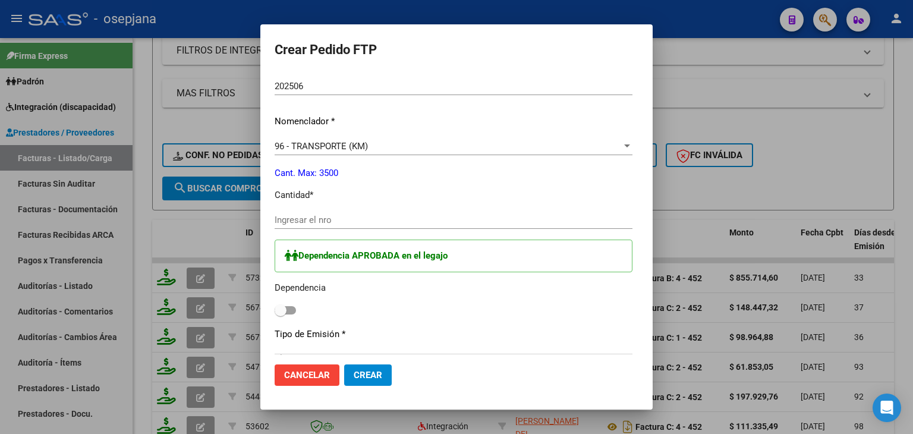
click at [286, 212] on div "Ingresar el nro" at bounding box center [454, 220] width 358 height 18
type input "1170"
click at [275, 314] on span at bounding box center [281, 310] width 12 height 12
click at [280, 314] on input "checkbox" at bounding box center [280, 314] width 1 height 1
checkbox input "true"
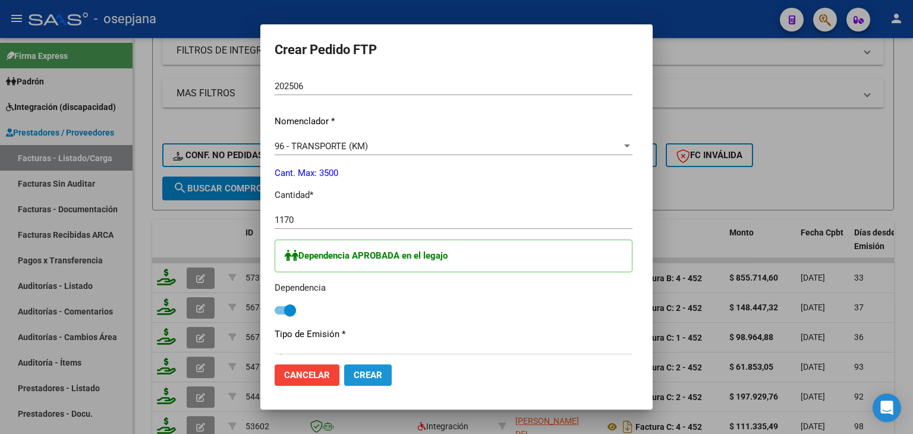
click at [354, 376] on span "Crear" at bounding box center [368, 375] width 29 height 11
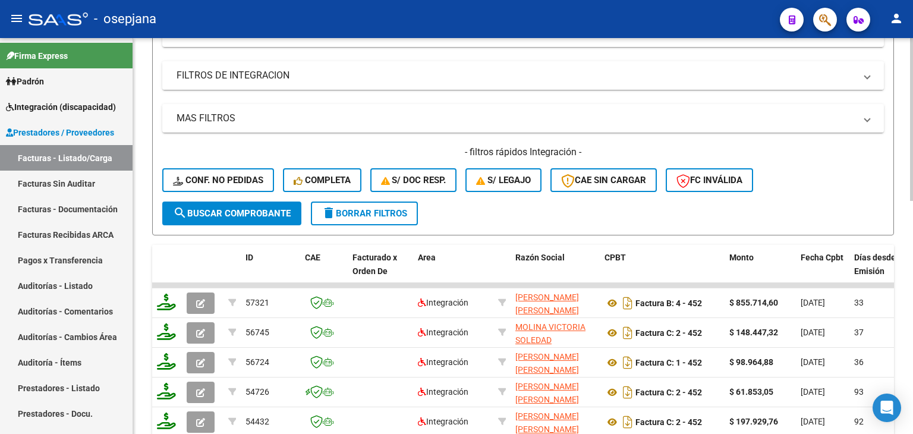
scroll to position [183, 0]
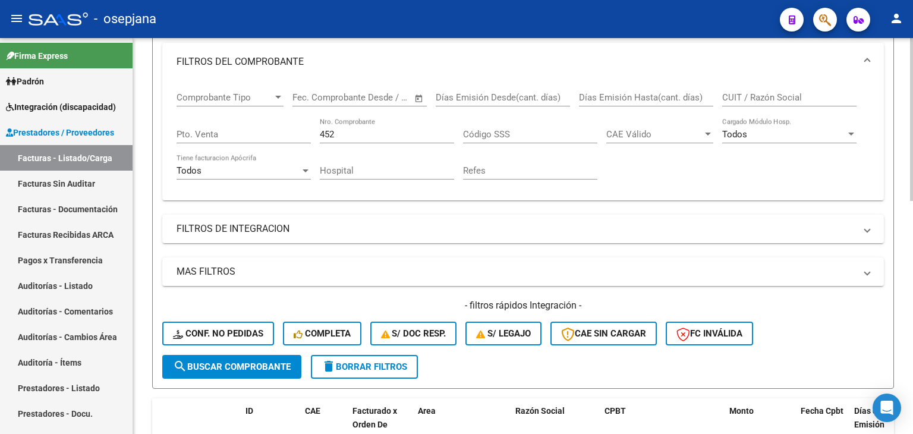
click at [337, 138] on div "452 Nro. Comprobante" at bounding box center [387, 131] width 134 height 26
type input "4"
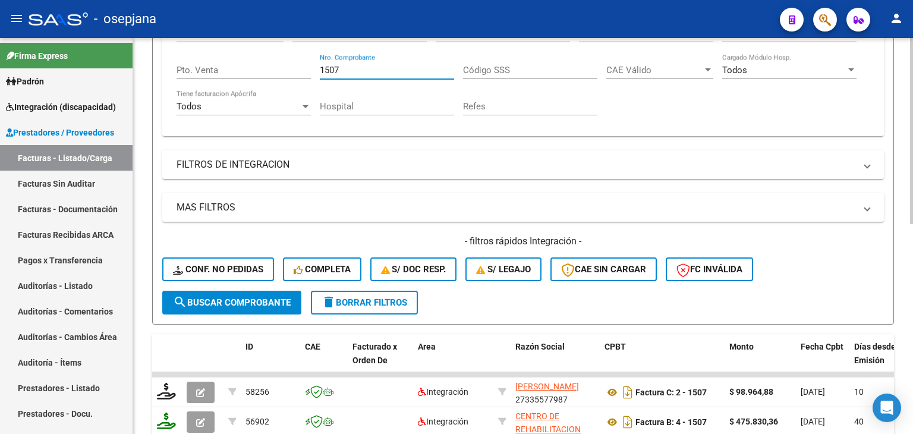
scroll to position [302, 0]
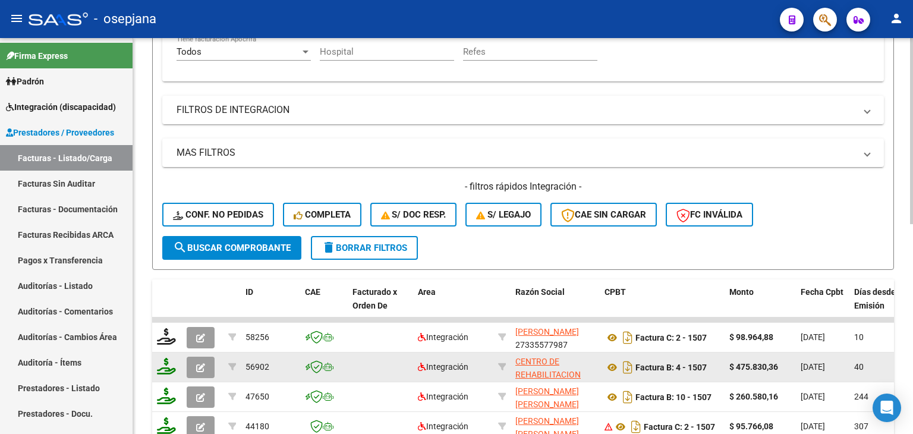
type input "1507"
click at [200, 367] on icon "button" at bounding box center [200, 367] width 9 height 9
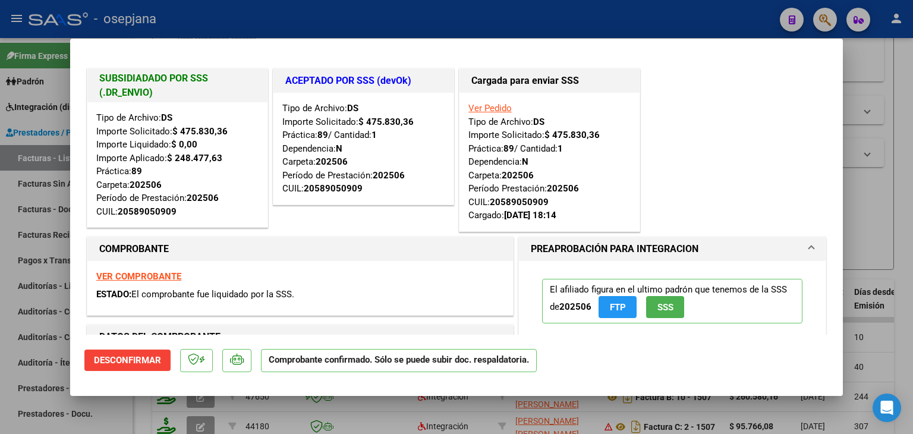
click at [143, 271] on strong "VER COMPROBANTE" at bounding box center [138, 276] width 85 height 11
click at [857, 225] on div at bounding box center [456, 217] width 913 height 434
type input "$ 0,00"
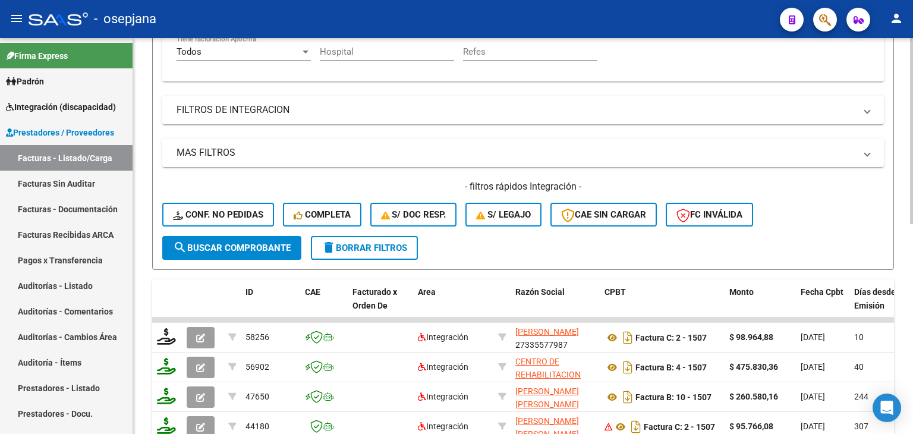
scroll to position [183, 0]
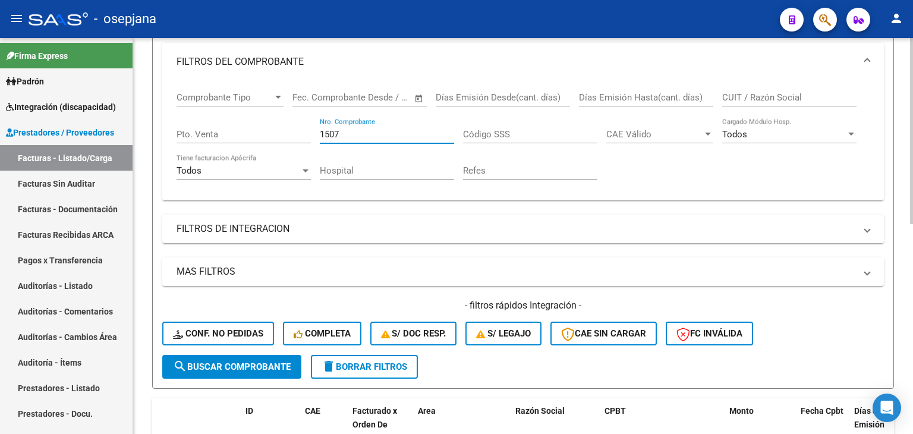
click at [352, 131] on input "1507" at bounding box center [387, 134] width 134 height 11
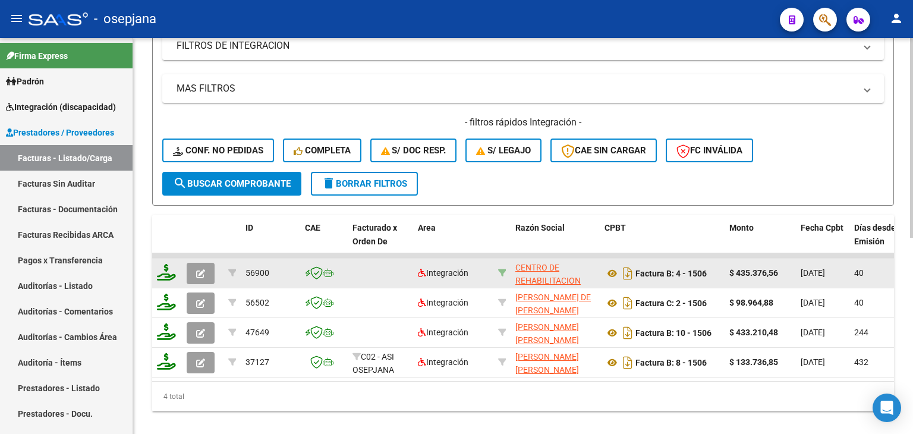
scroll to position [388, 0]
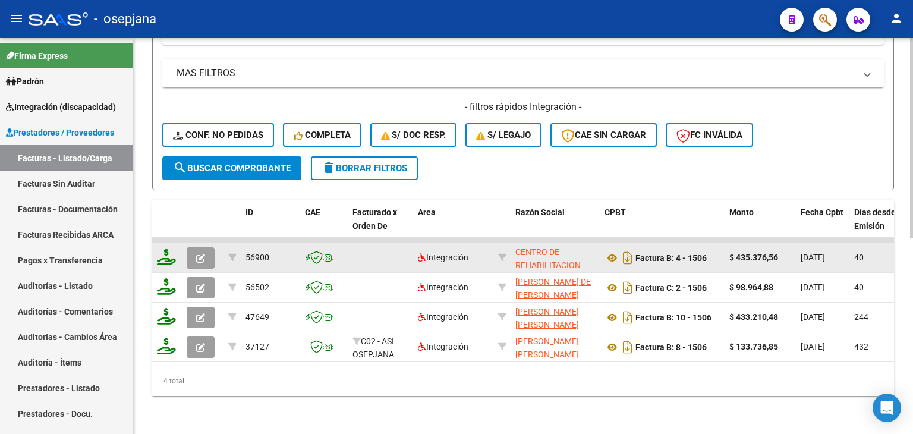
type input "1506"
click at [207, 248] on button "button" at bounding box center [201, 257] width 28 height 21
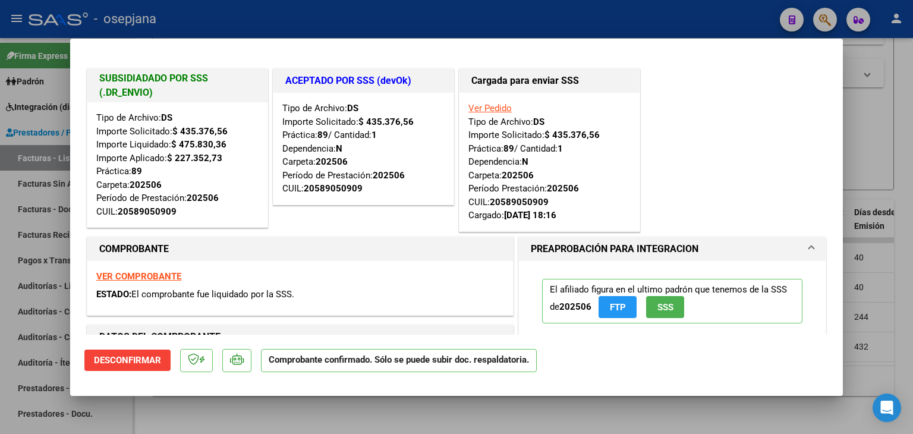
click at [152, 274] on strong "VER COMPROBANTE" at bounding box center [138, 276] width 85 height 11
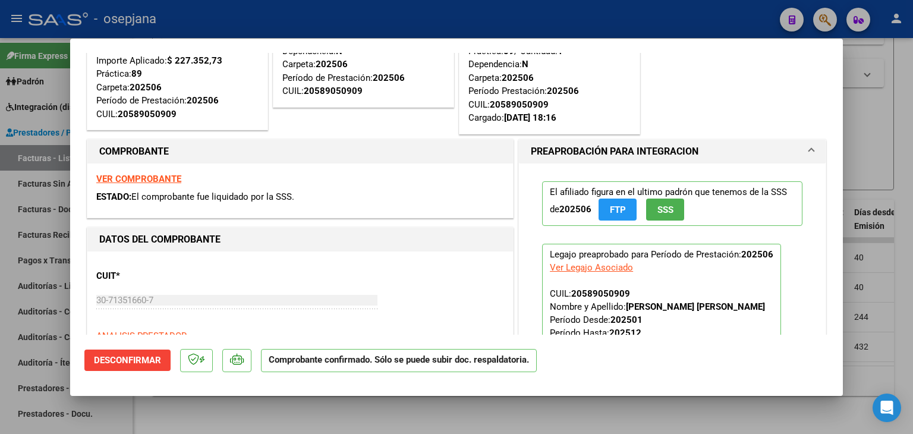
scroll to position [59, 0]
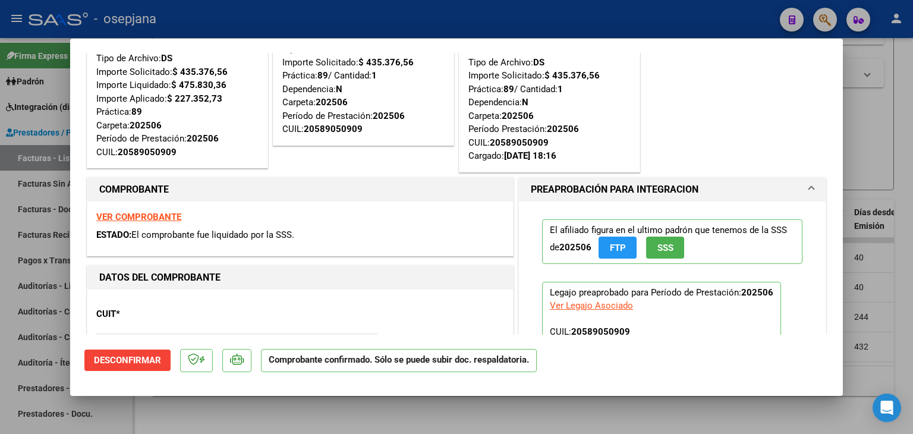
click at [868, 95] on div at bounding box center [456, 217] width 913 height 434
type input "$ 0,00"
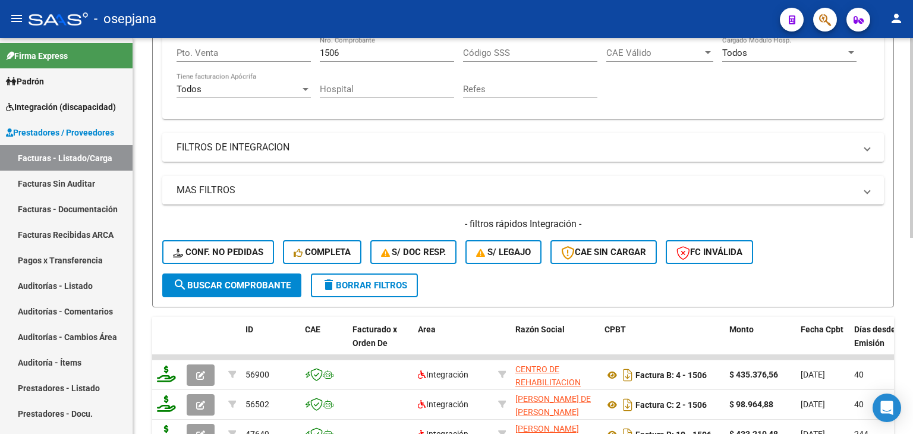
scroll to position [329, 0]
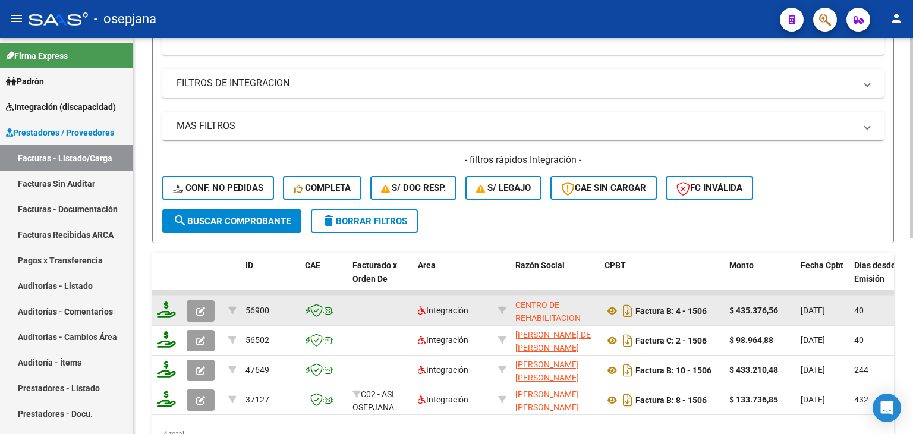
click at [197, 307] on icon "button" at bounding box center [200, 311] width 9 height 9
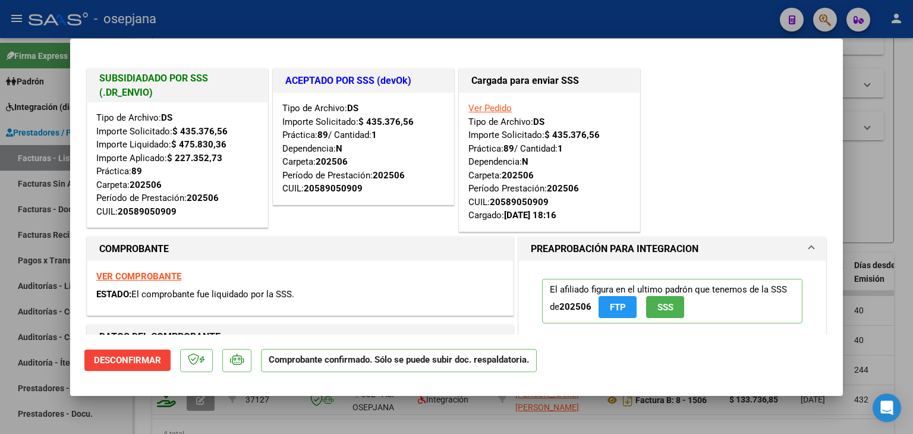
click at [871, 167] on div at bounding box center [456, 217] width 913 height 434
type input "$ 0,00"
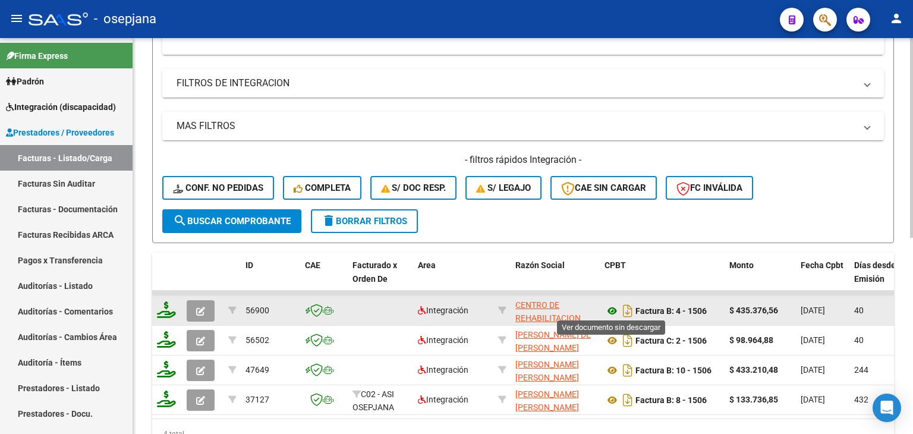
click at [613, 306] on icon at bounding box center [612, 311] width 15 height 14
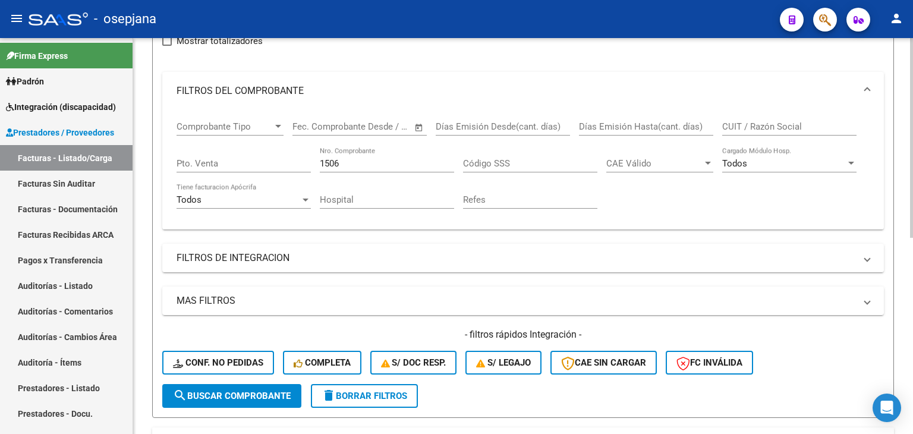
scroll to position [150, 0]
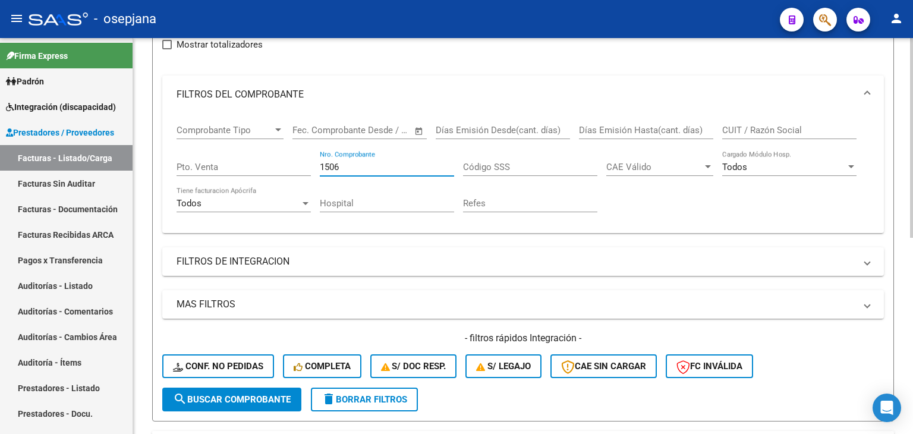
click at [355, 165] on input "1506" at bounding box center [387, 167] width 134 height 11
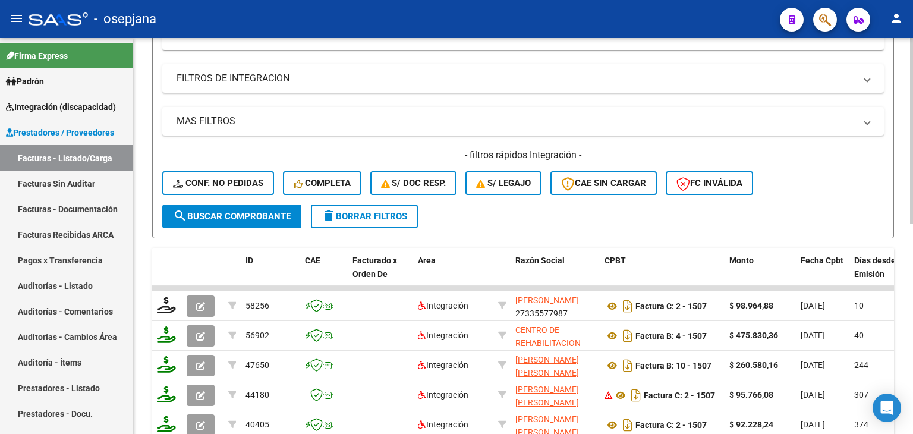
scroll to position [388, 0]
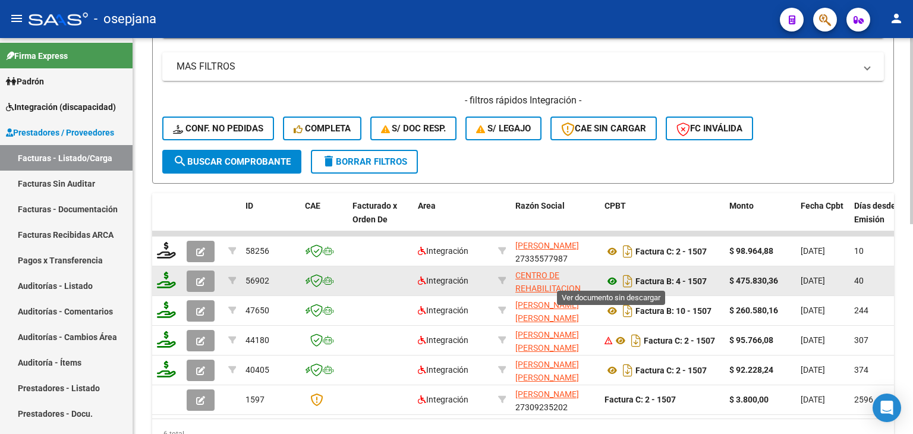
type input "1505"
click at [609, 279] on icon at bounding box center [612, 281] width 15 height 14
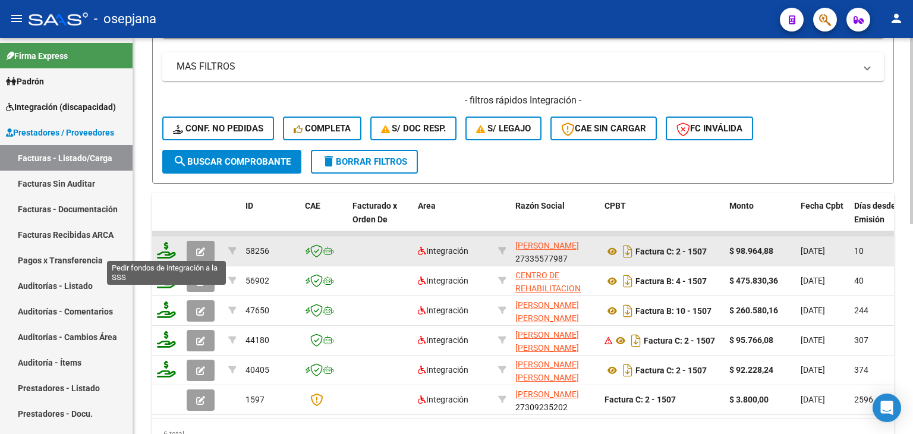
click at [166, 248] on icon at bounding box center [166, 250] width 19 height 17
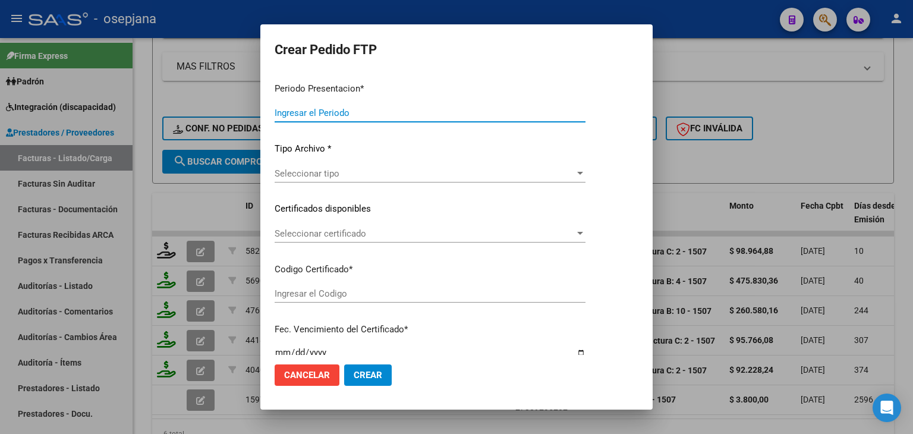
type input "202507"
type input "$ 98.964,88"
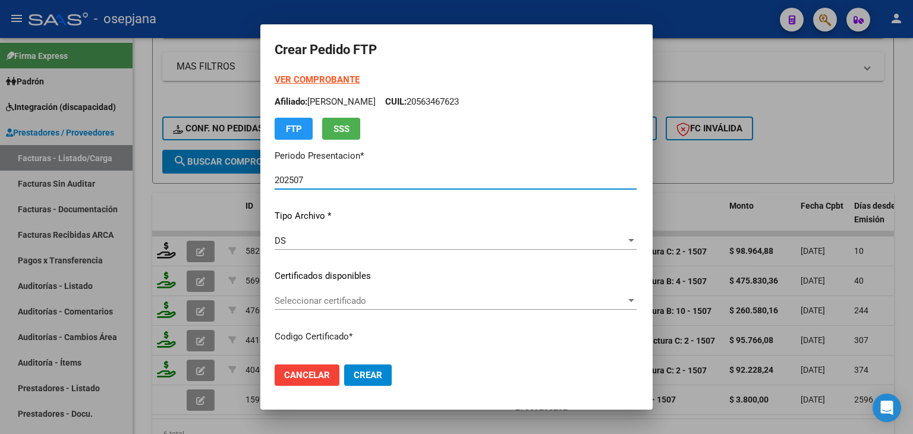
type input "ARG02000521651482023051820260518BS313"
type input "2026-05-06"
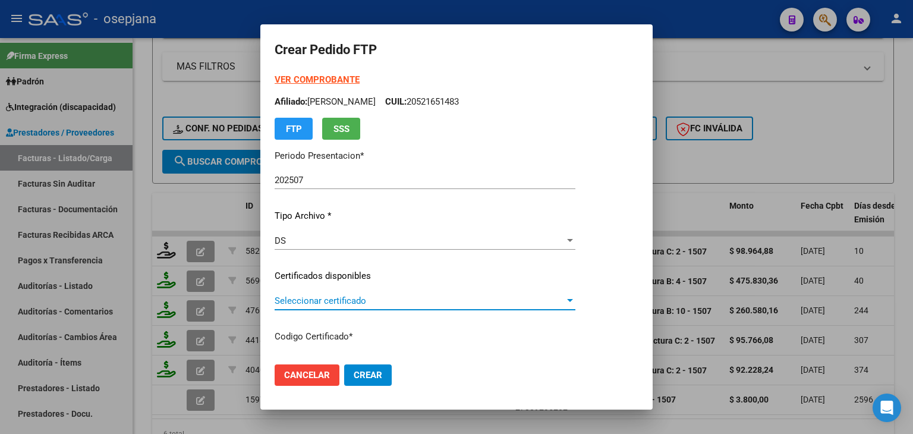
click at [298, 299] on span "Seleccionar certificado" at bounding box center [420, 300] width 290 height 11
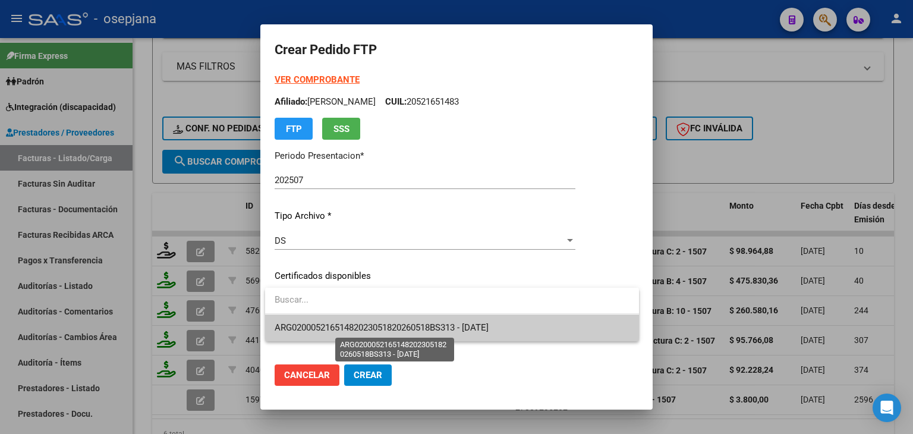
click at [309, 326] on span "ARG02000521651482023051820260518BS313 - 2026-05-06" at bounding box center [382, 327] width 214 height 11
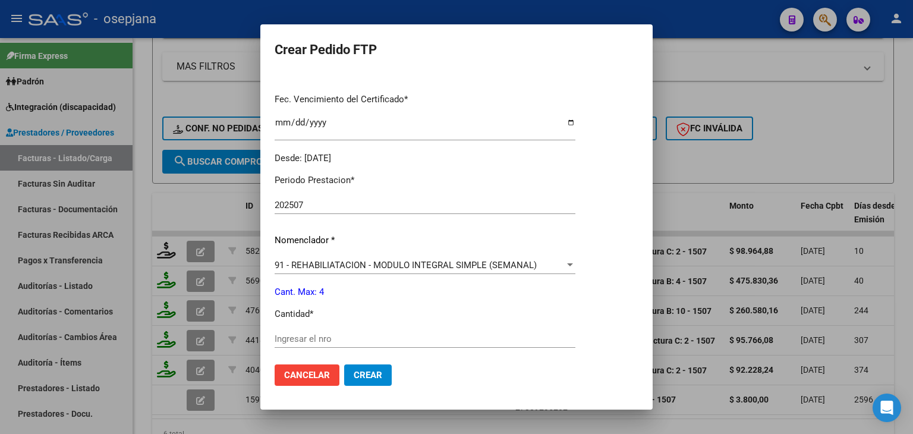
scroll to position [238, 0]
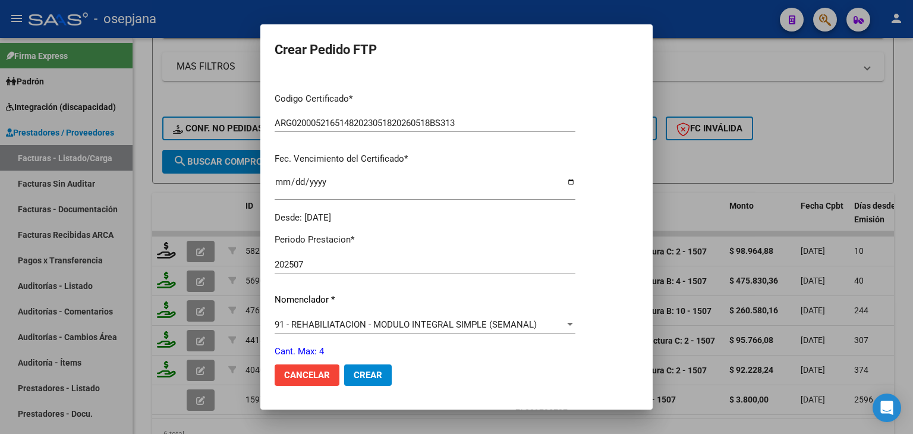
click at [706, 80] on div at bounding box center [456, 217] width 913 height 434
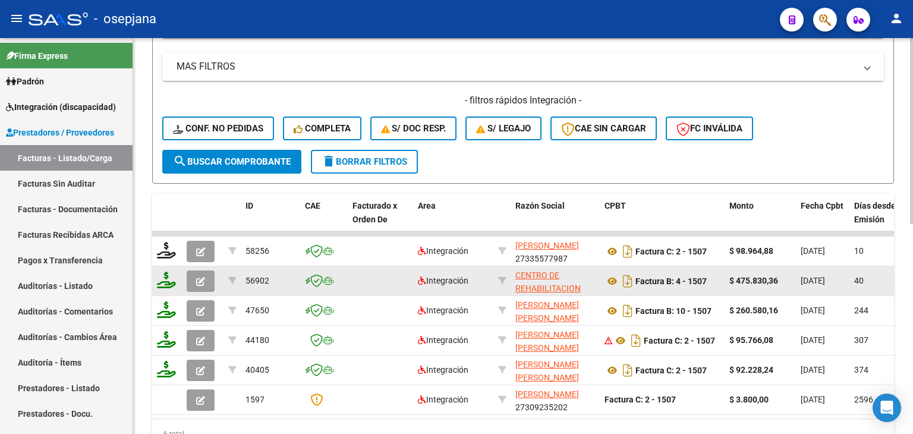
click at [202, 277] on icon "button" at bounding box center [200, 281] width 9 height 9
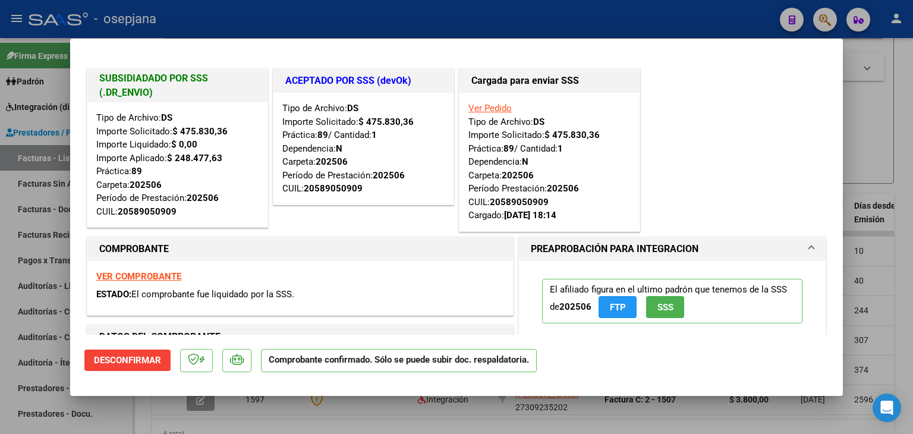
click at [884, 114] on div at bounding box center [456, 217] width 913 height 434
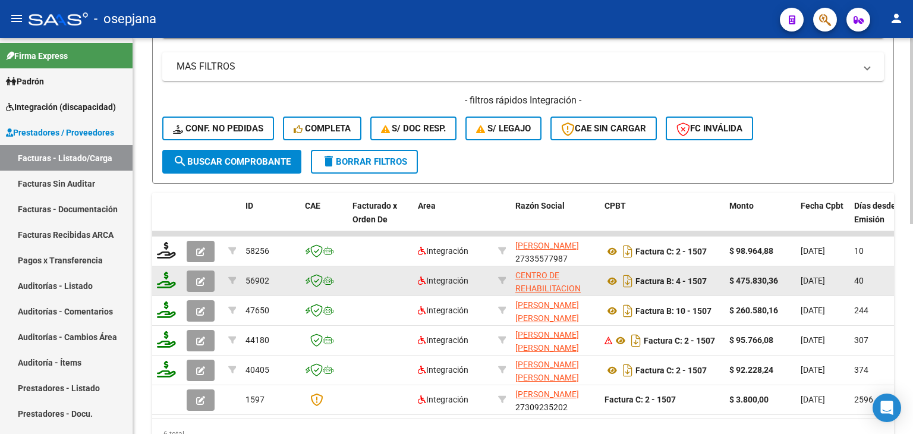
click at [156, 282] on datatable-body-cell at bounding box center [167, 280] width 30 height 29
click at [163, 278] on icon at bounding box center [166, 280] width 19 height 17
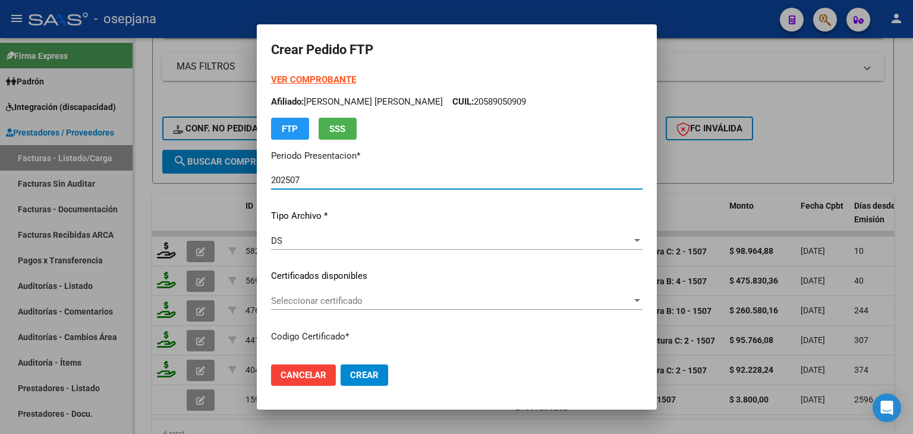
click at [303, 304] on span "Seleccionar certificado" at bounding box center [451, 300] width 361 height 11
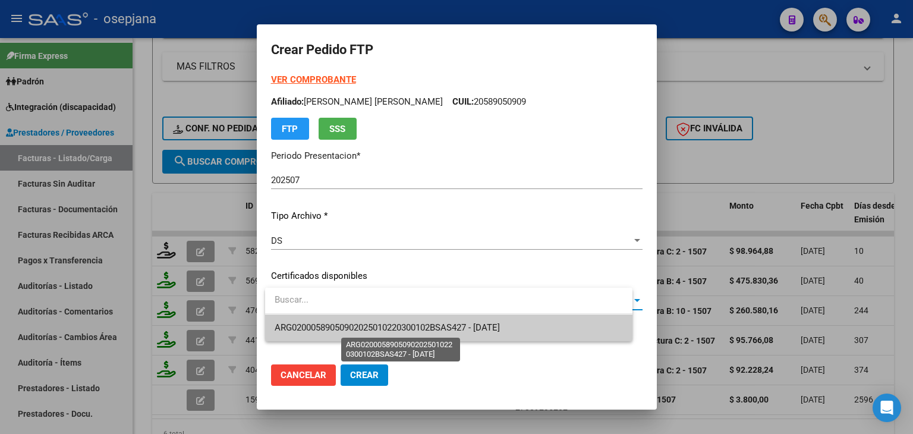
click at [309, 327] on span "ARG02000589050902025010220300102BSAS427 - 2030-01-02" at bounding box center [387, 327] width 225 height 11
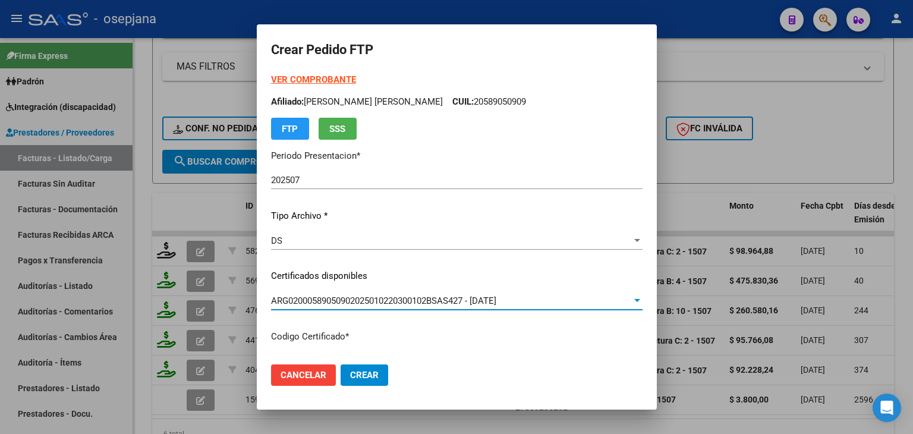
click at [306, 243] on div "DS" at bounding box center [451, 240] width 361 height 11
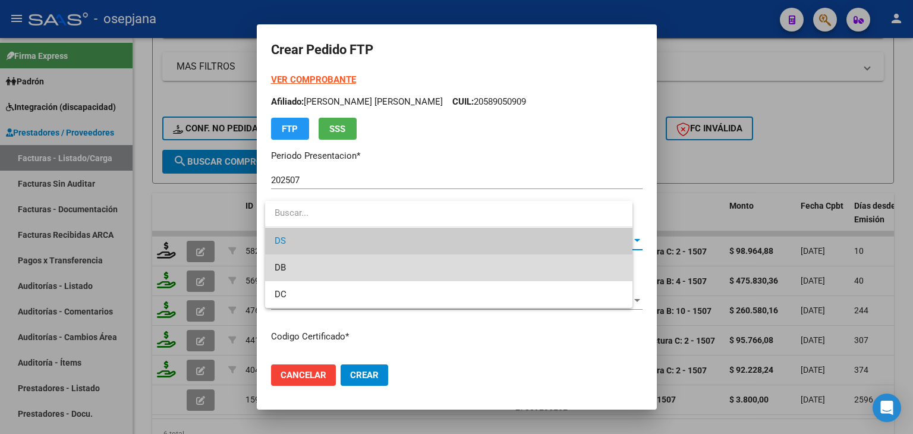
click at [304, 270] on span "DB" at bounding box center [449, 267] width 348 height 27
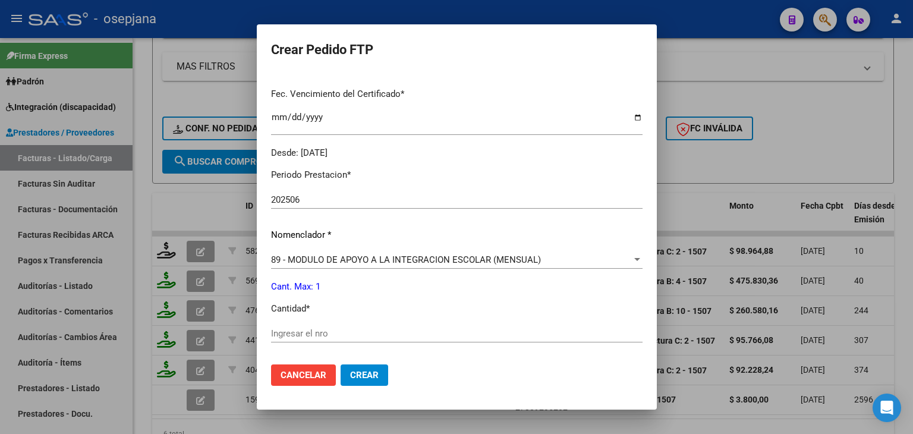
scroll to position [357, 0]
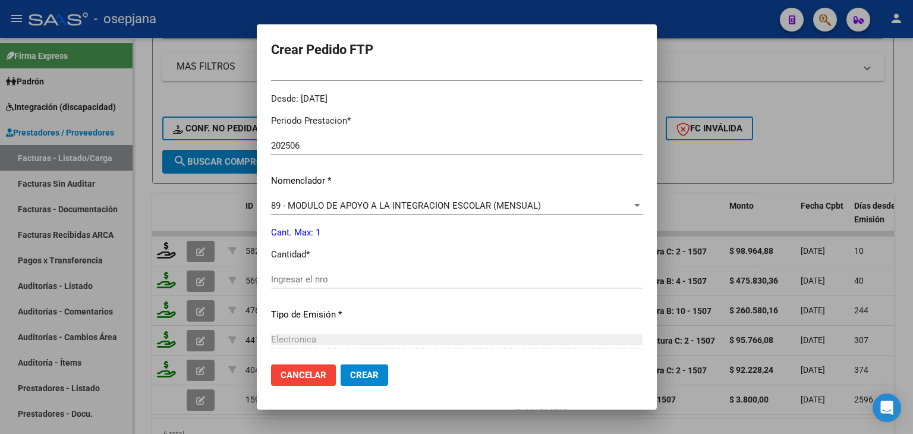
click at [303, 285] on div "Ingresar el nro" at bounding box center [457, 279] width 372 height 18
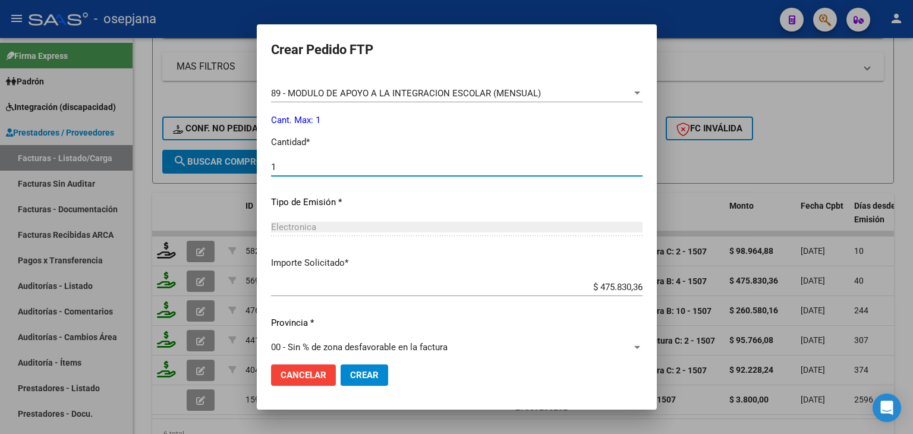
scroll to position [481, 0]
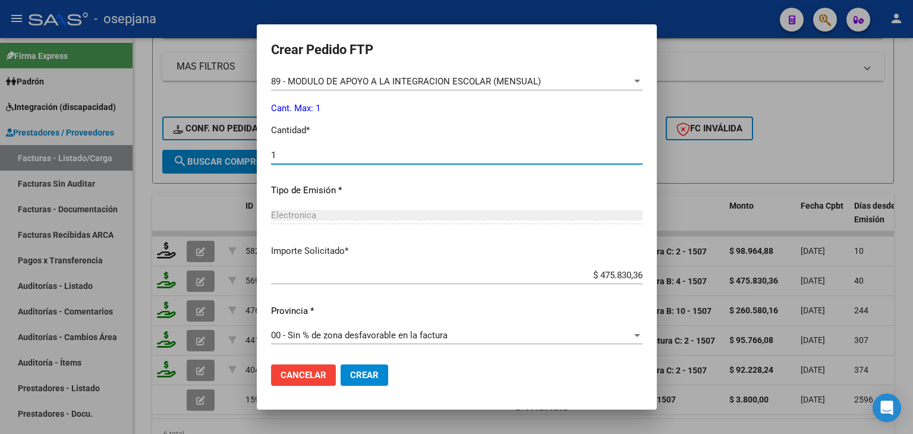
click at [371, 376] on span "Crear" at bounding box center [364, 375] width 29 height 11
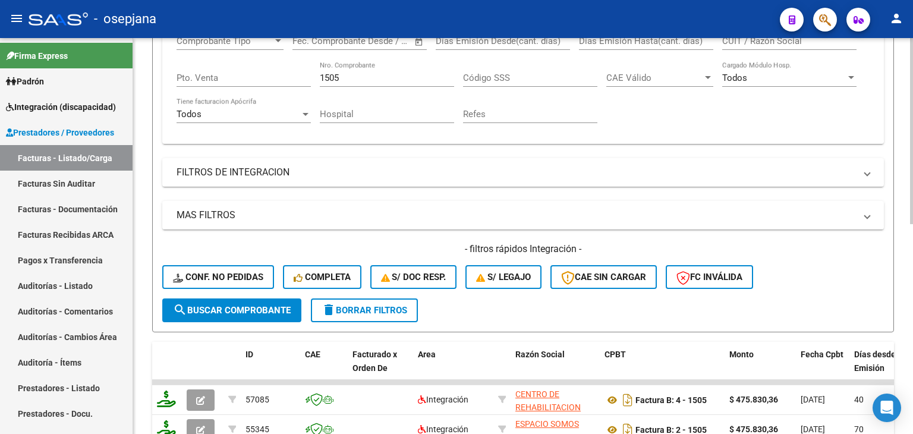
scroll to position [210, 0]
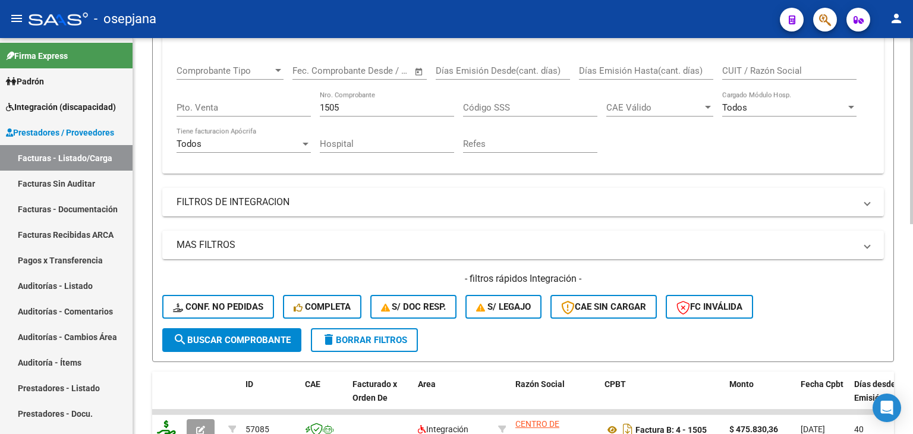
click at [363, 109] on input "1505" at bounding box center [387, 107] width 134 height 11
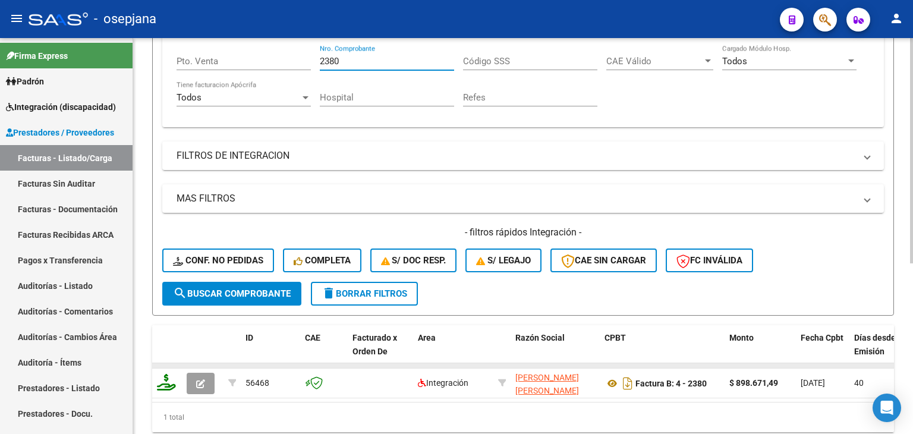
scroll to position [300, 0]
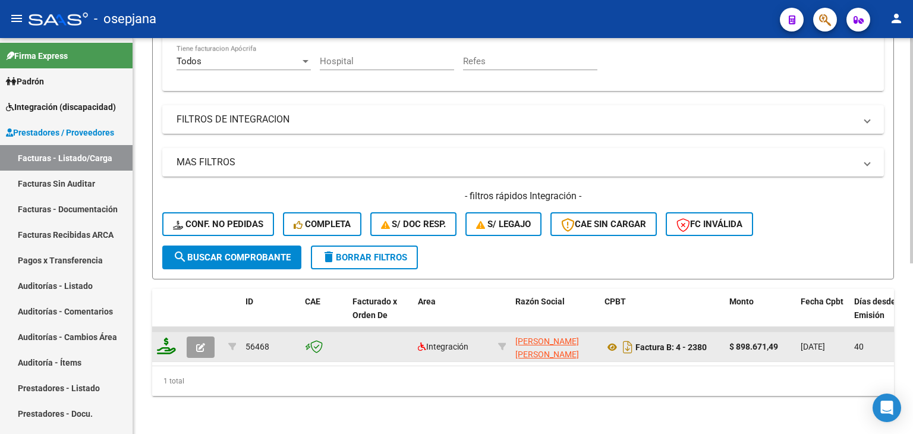
click at [203, 343] on icon "button" at bounding box center [200, 347] width 9 height 9
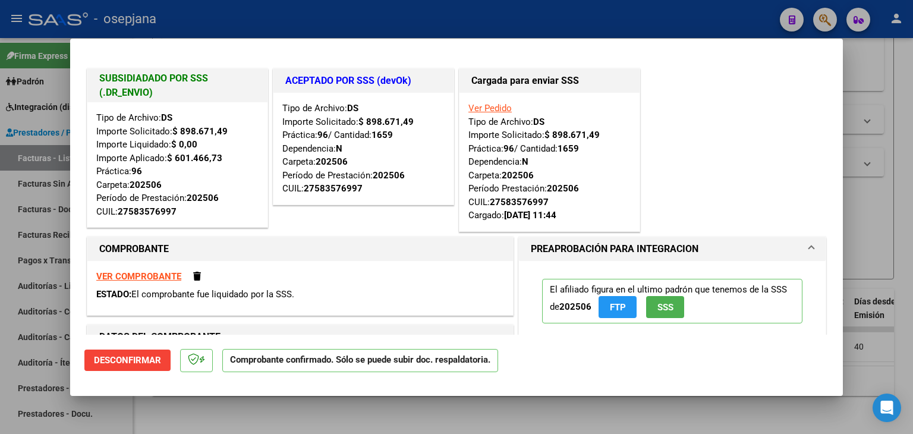
click at [888, 91] on div at bounding box center [456, 217] width 913 height 434
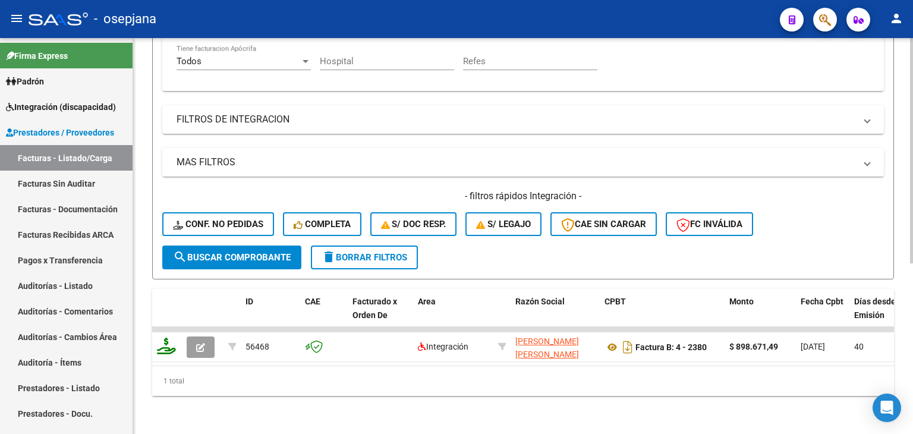
scroll to position [121, 0]
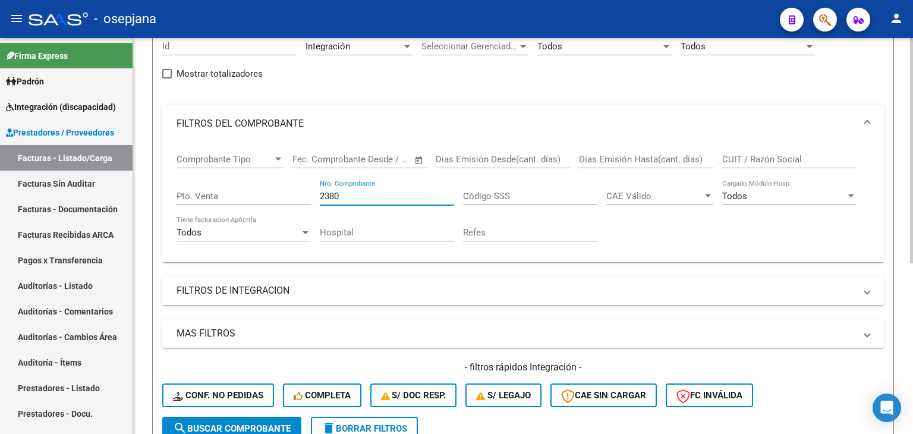
click at [347, 192] on input "2380" at bounding box center [387, 196] width 134 height 11
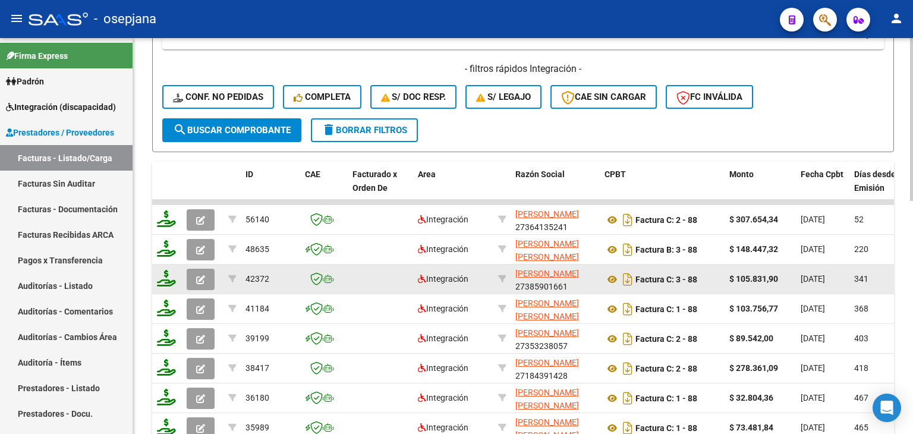
scroll to position [421, 0]
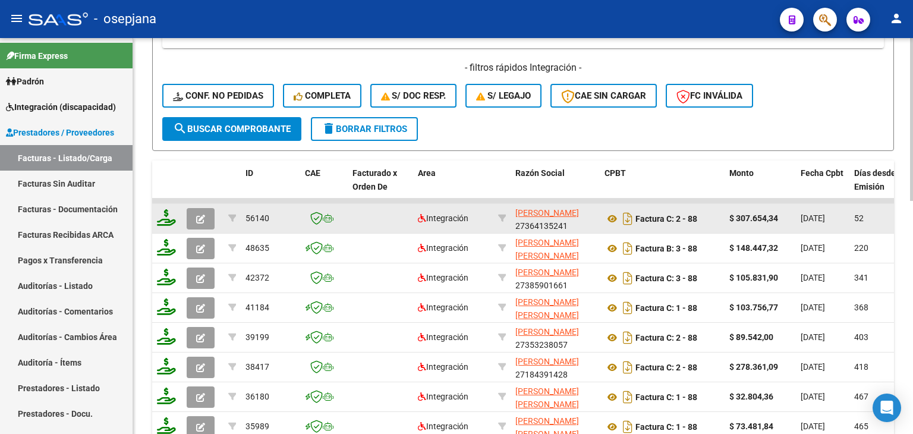
click at [200, 208] on button "button" at bounding box center [201, 218] width 28 height 21
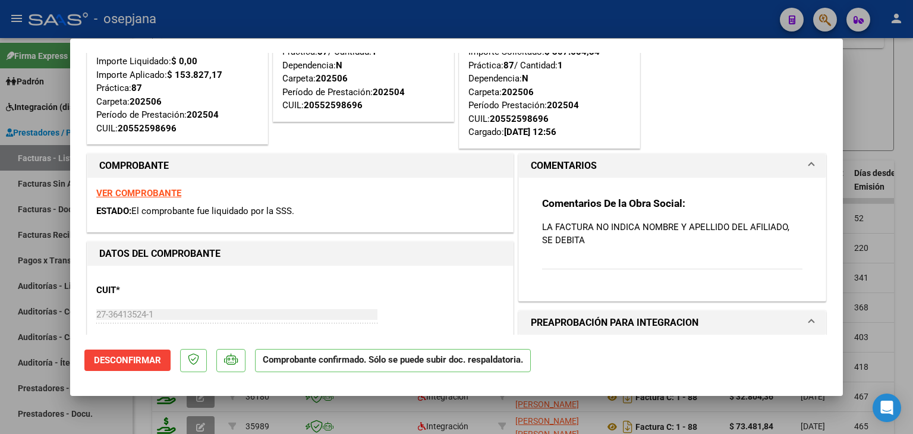
scroll to position [0, 0]
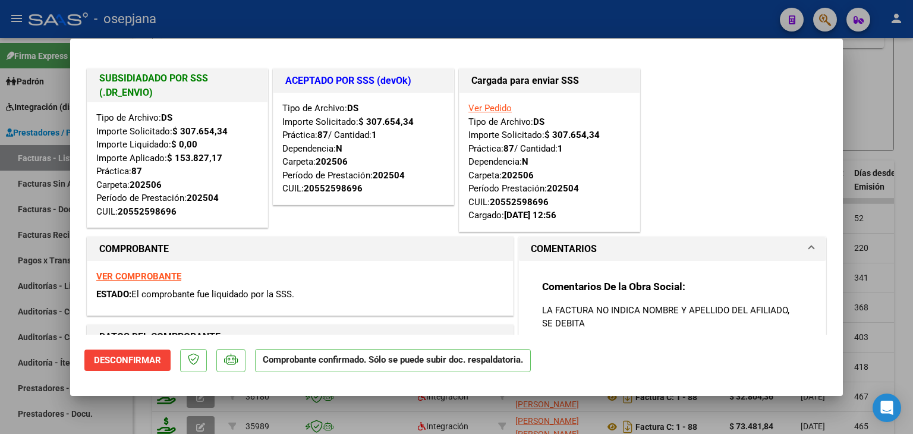
click at [858, 100] on div at bounding box center [456, 217] width 913 height 434
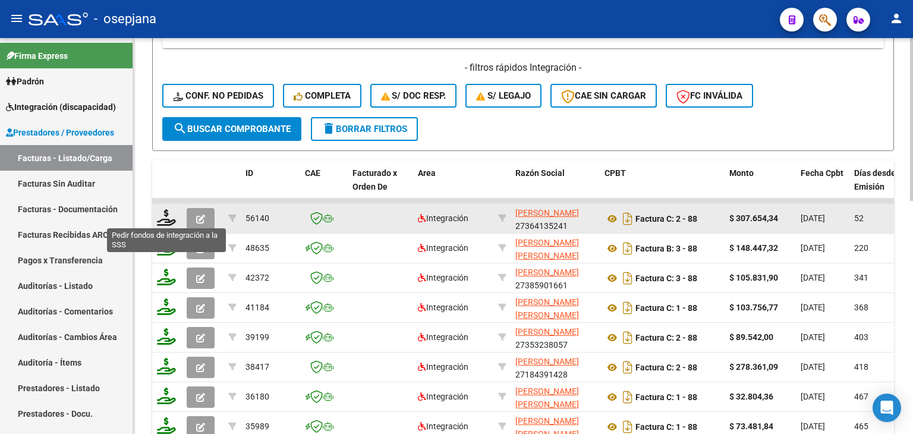
click at [168, 222] on icon at bounding box center [166, 217] width 19 height 17
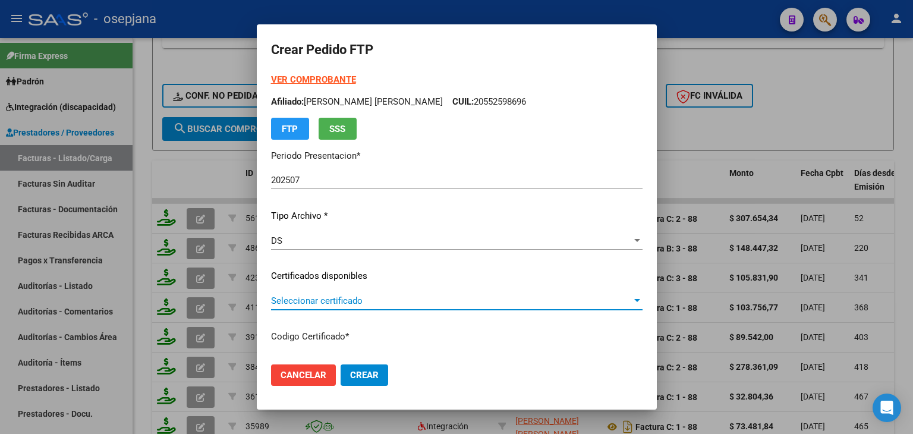
click at [325, 295] on span "Seleccionar certificado" at bounding box center [451, 300] width 361 height 11
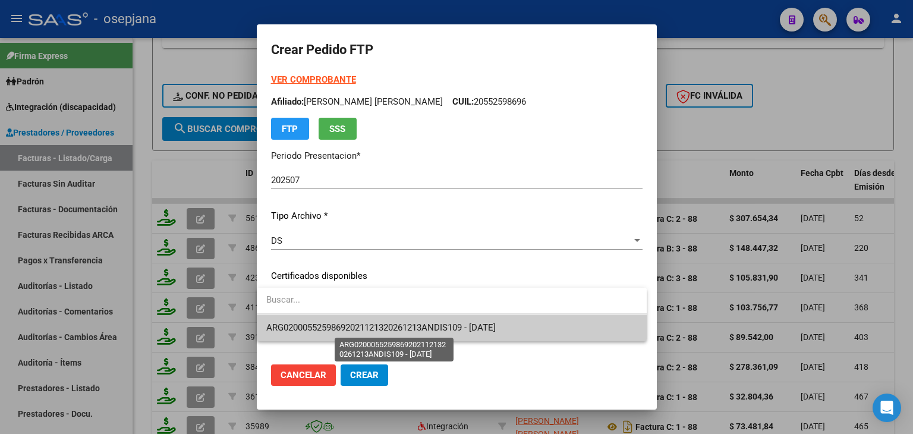
click at [329, 323] on span "ARG02000552598692021121320261213ANDIS109 - 2026-12-13" at bounding box center [380, 327] width 229 height 11
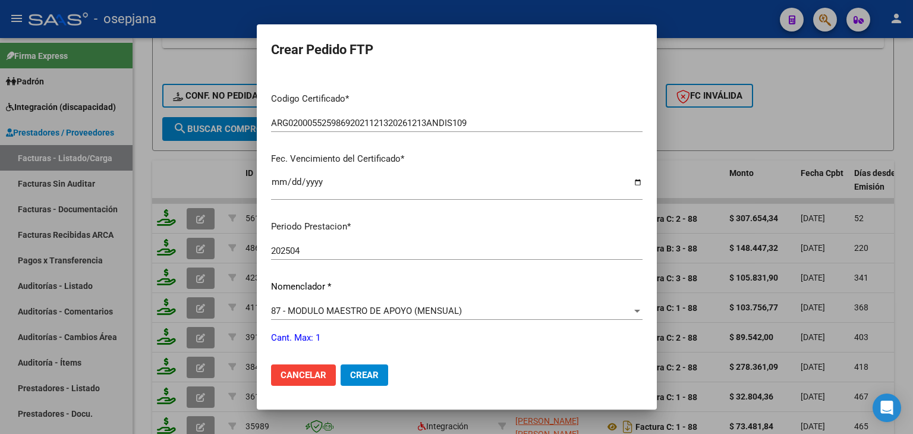
scroll to position [297, 0]
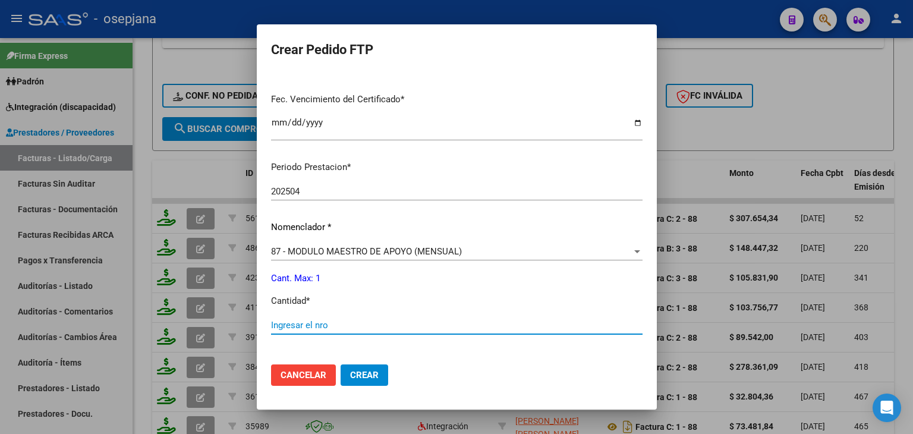
click at [311, 325] on input "Ingresar el nro" at bounding box center [457, 325] width 372 height 11
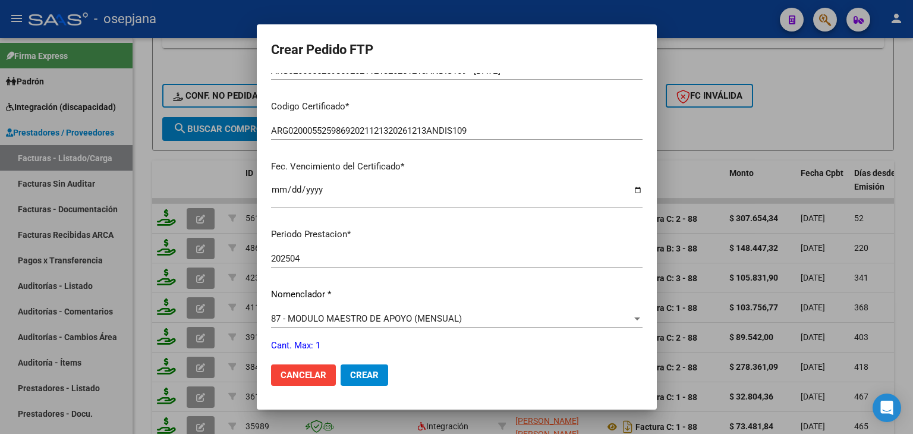
scroll to position [52, 0]
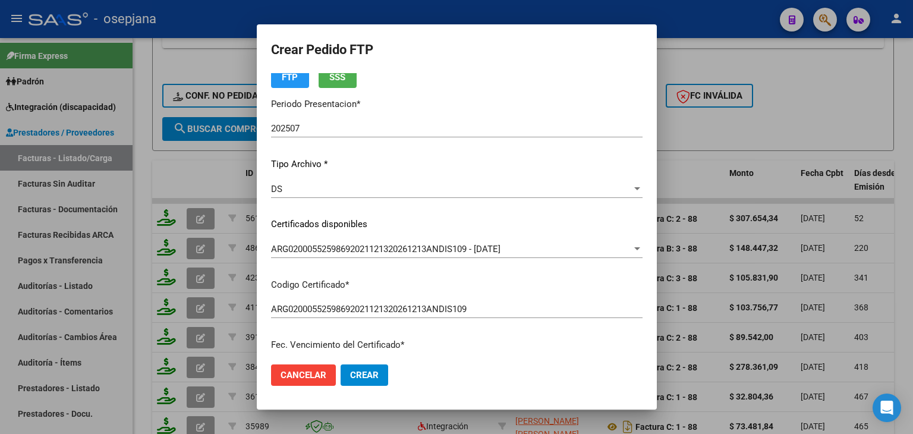
click at [319, 191] on div "DS" at bounding box center [451, 189] width 361 height 11
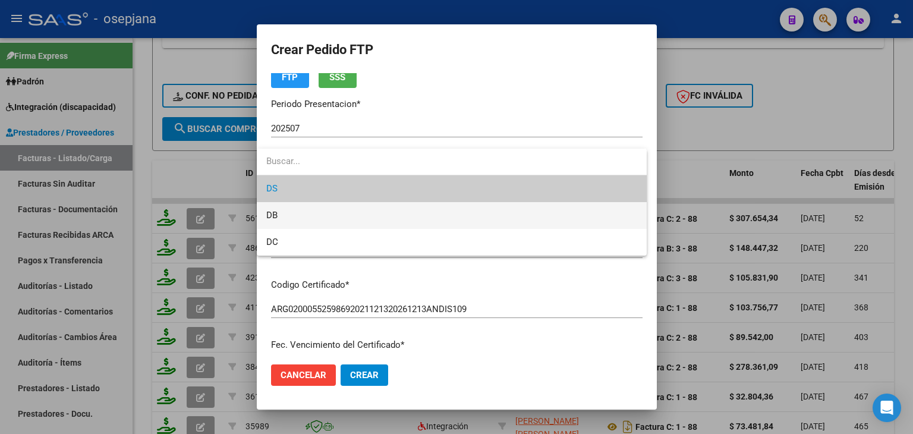
click at [317, 217] on span "DB" at bounding box center [451, 215] width 371 height 27
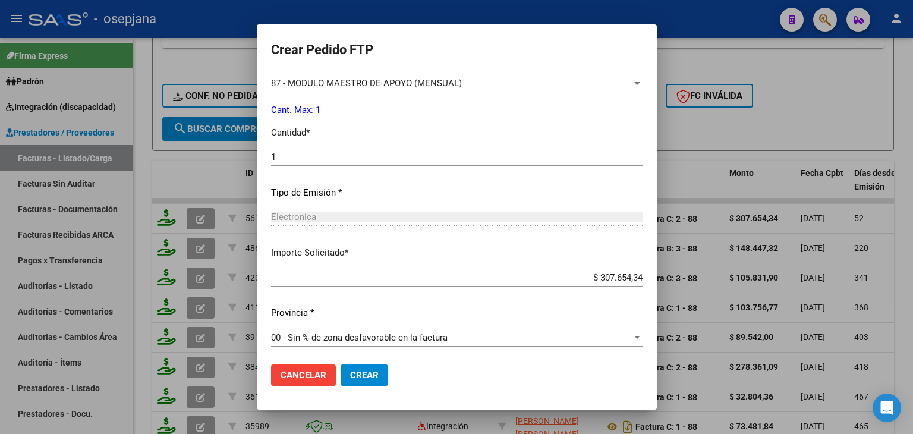
scroll to position [468, 0]
click at [366, 376] on span "Crear" at bounding box center [364, 375] width 29 height 11
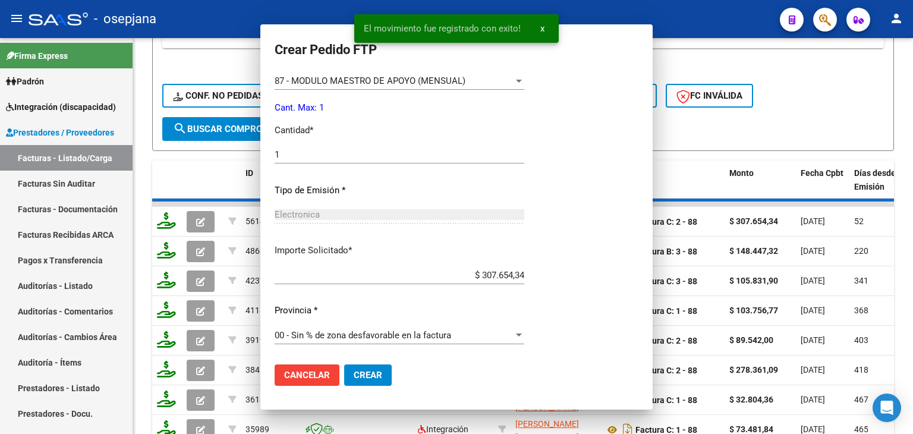
scroll to position [0, 0]
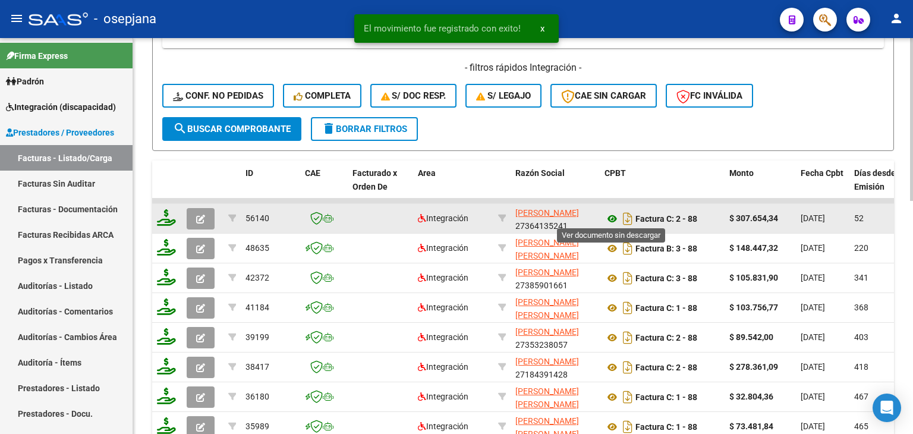
click at [607, 215] on icon at bounding box center [612, 219] width 15 height 14
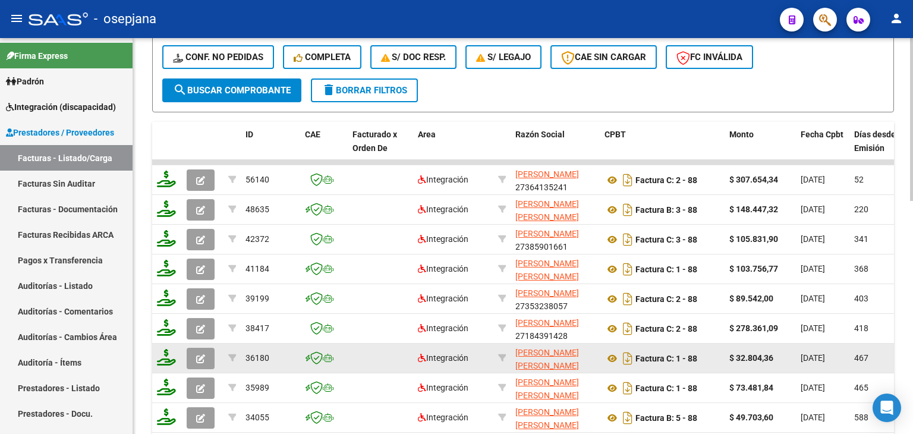
scroll to position [210, 0]
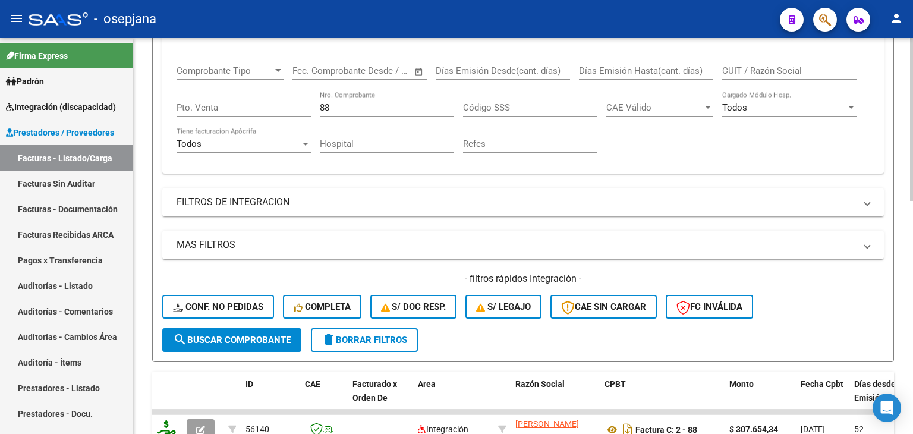
click at [348, 112] on div "88 Nro. Comprobante" at bounding box center [387, 104] width 134 height 26
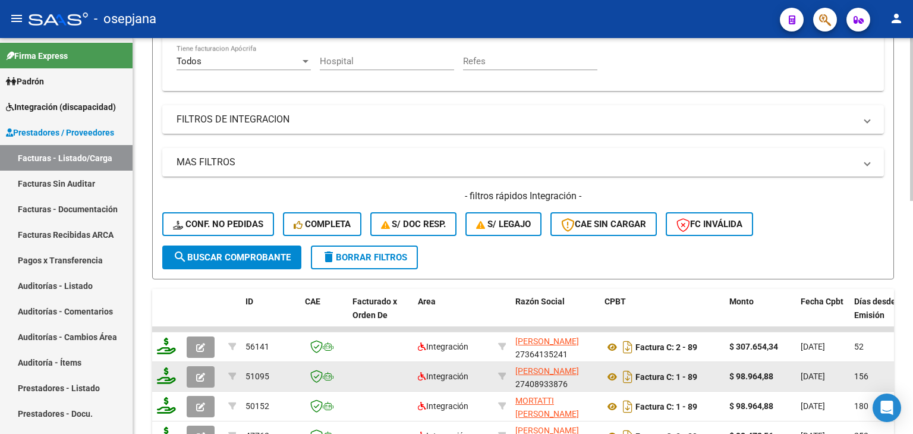
scroll to position [329, 0]
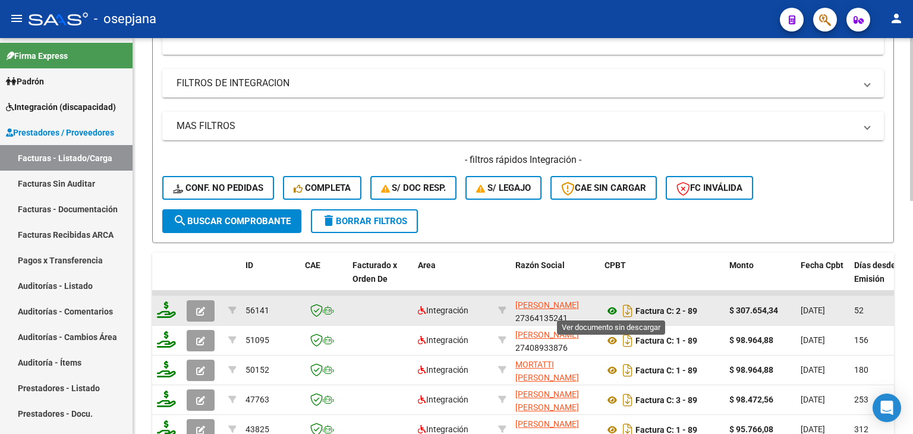
click at [607, 310] on icon at bounding box center [612, 311] width 15 height 14
click at [613, 307] on icon at bounding box center [612, 311] width 15 height 14
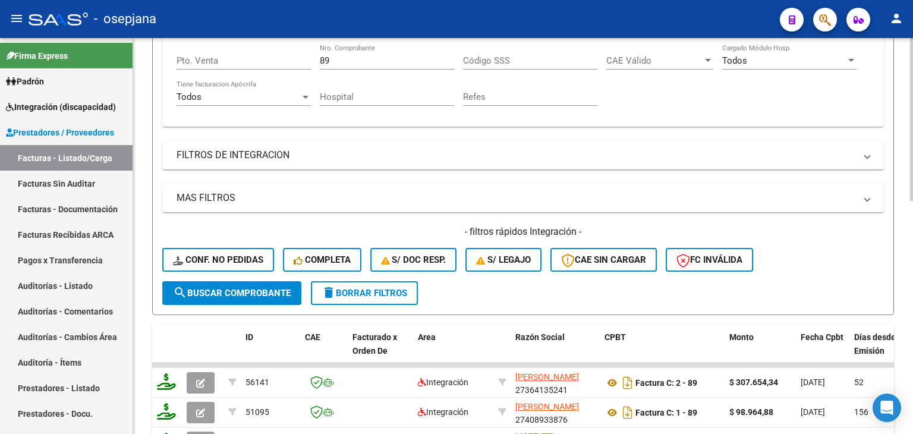
scroll to position [150, 0]
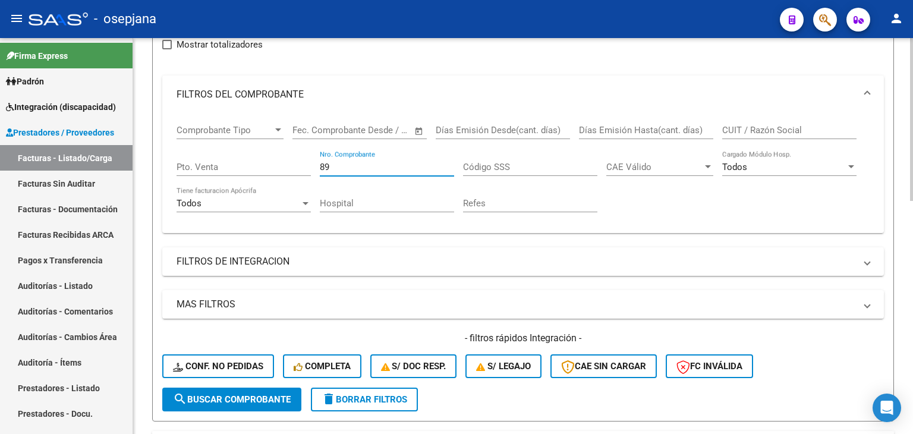
click at [329, 171] on input "89" at bounding box center [387, 167] width 134 height 11
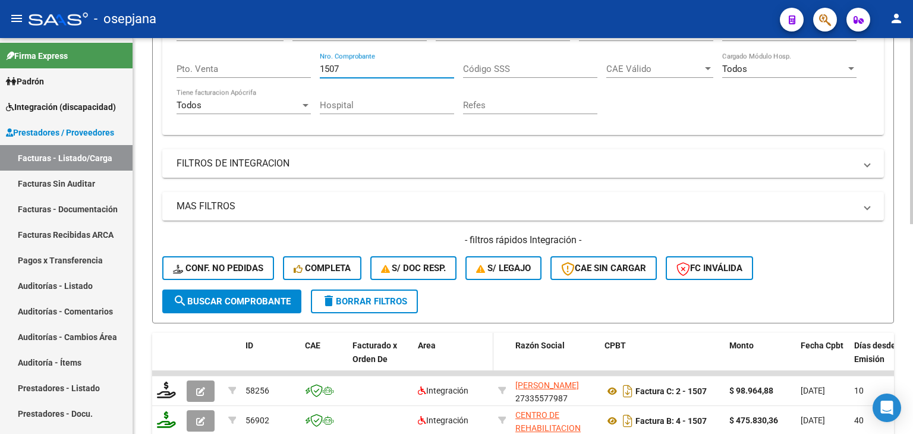
scroll to position [388, 0]
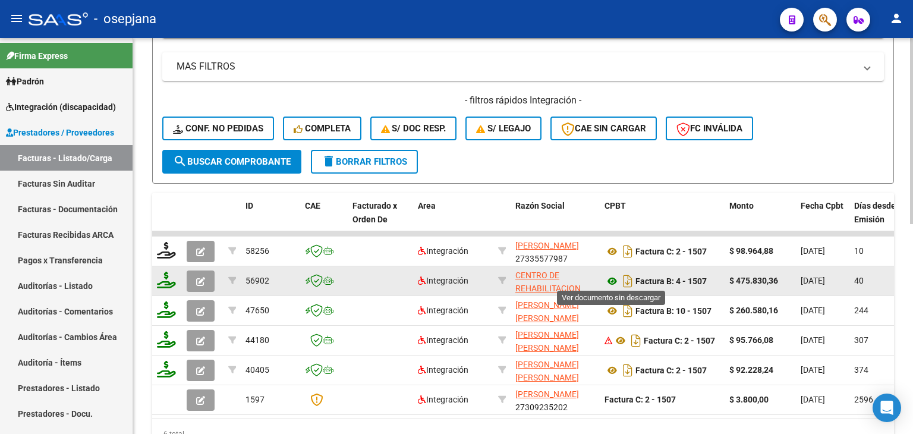
click at [613, 278] on icon at bounding box center [612, 281] width 15 height 14
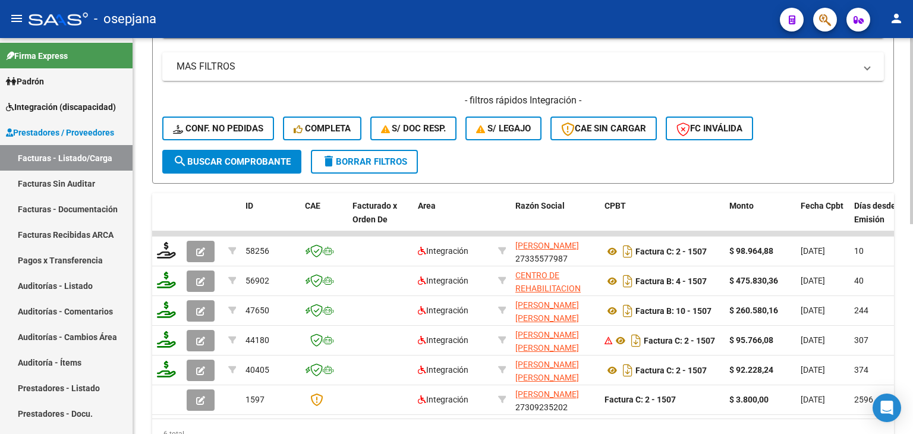
scroll to position [210, 0]
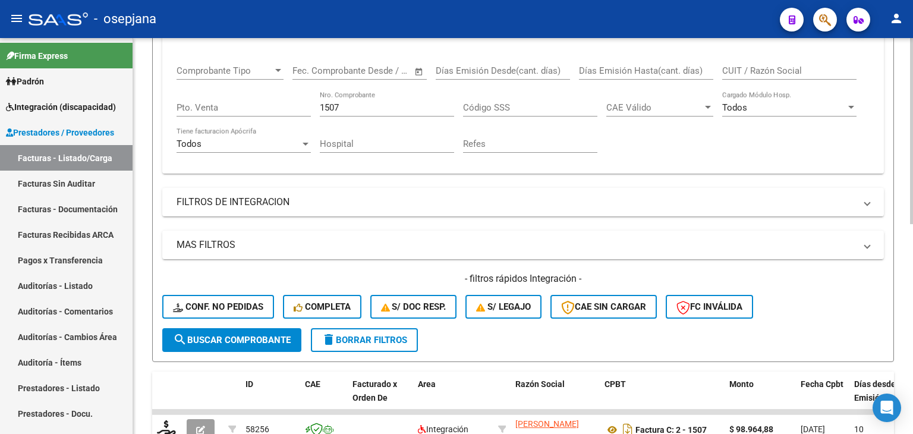
click at [367, 97] on div "1507 Nro. Comprobante" at bounding box center [387, 104] width 134 height 26
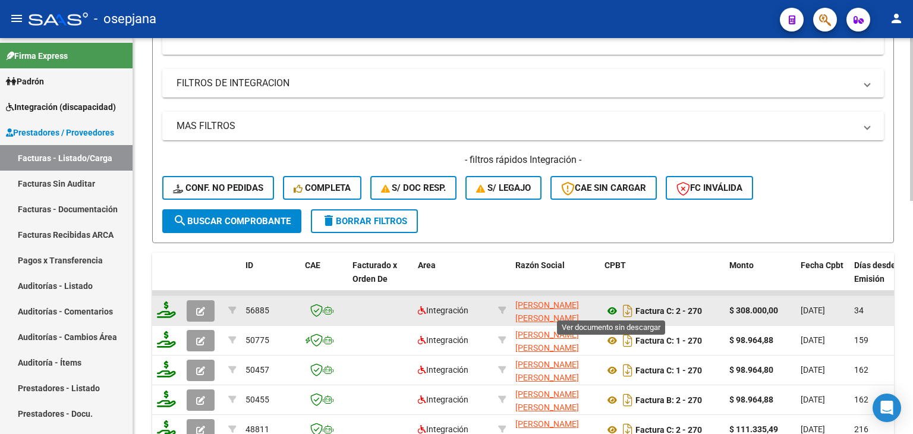
click at [613, 309] on icon at bounding box center [612, 311] width 15 height 14
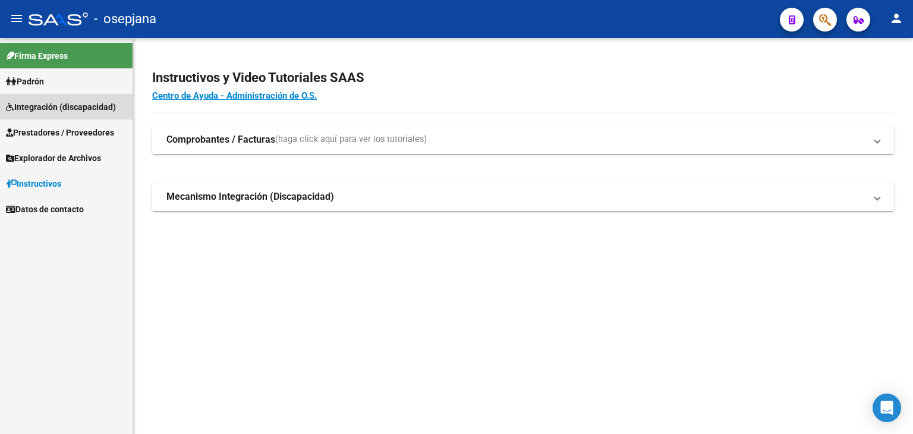
click at [57, 108] on span "Integración (discapacidad)" at bounding box center [61, 106] width 110 height 13
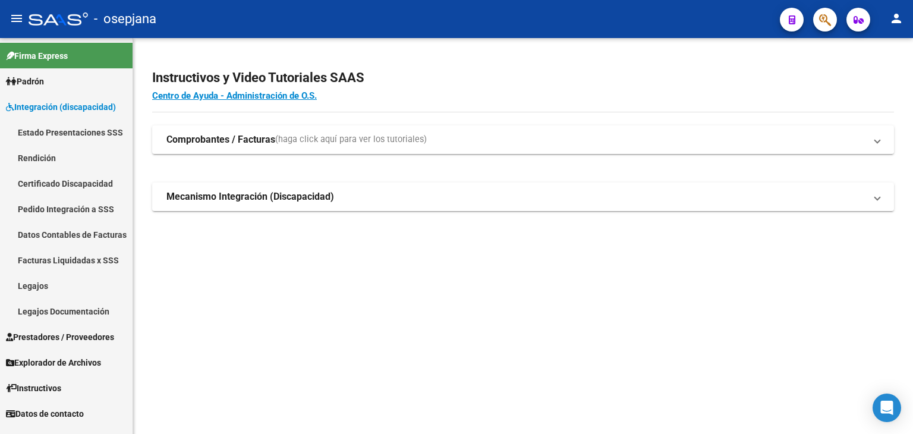
click at [36, 285] on link "Legajos" at bounding box center [66, 286] width 133 height 26
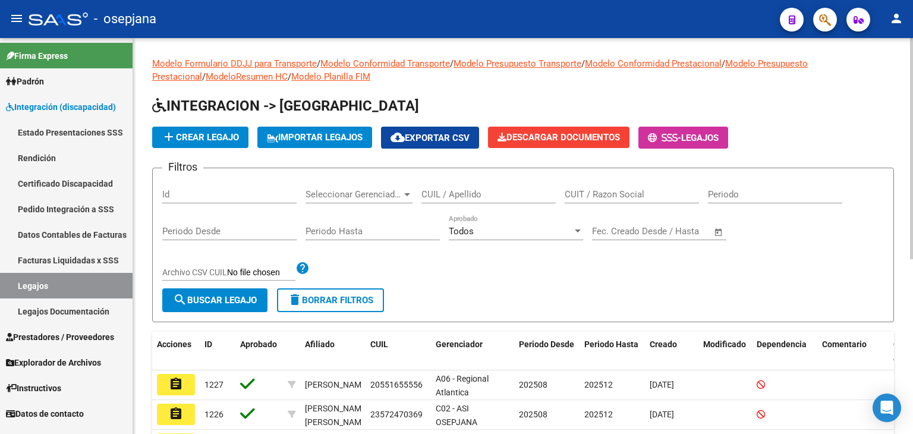
click at [458, 196] on input "CUIL / Apellido" at bounding box center [488, 194] width 134 height 11
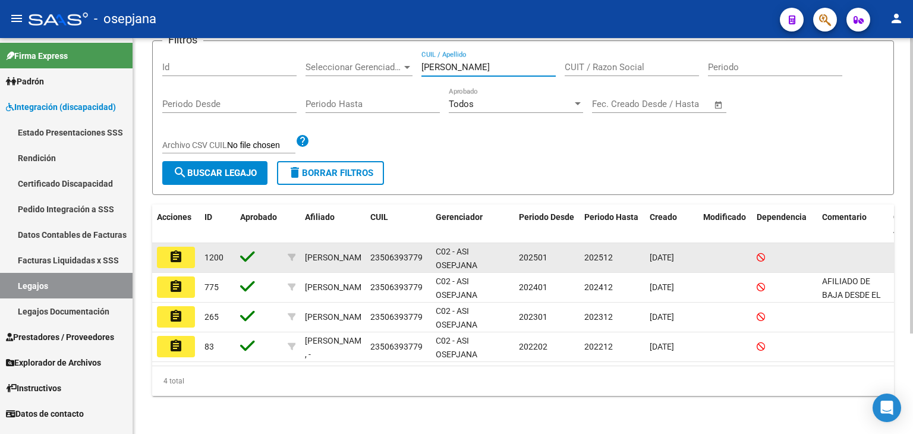
scroll to position [135, 0]
type input "mansilla renzo"
click at [185, 243] on datatable-body-cell "assignment" at bounding box center [176, 257] width 48 height 29
click at [181, 250] on mat-icon "assignment" at bounding box center [176, 257] width 14 height 14
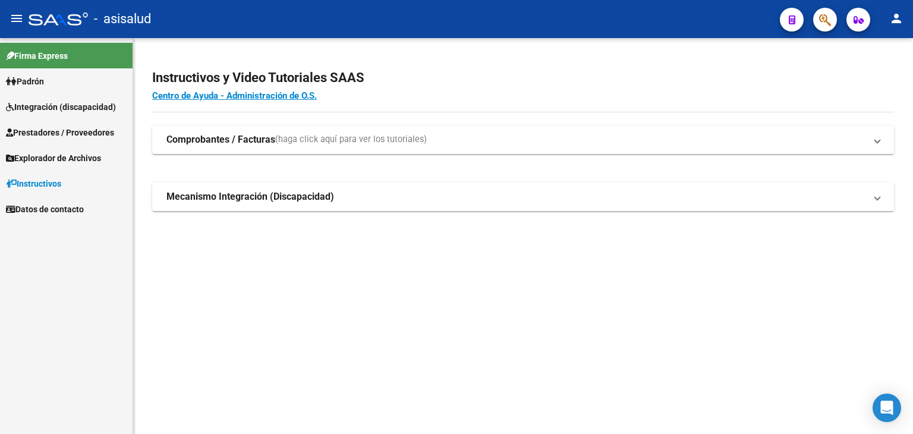
click at [37, 110] on span "Integración (discapacidad)" at bounding box center [61, 106] width 110 height 13
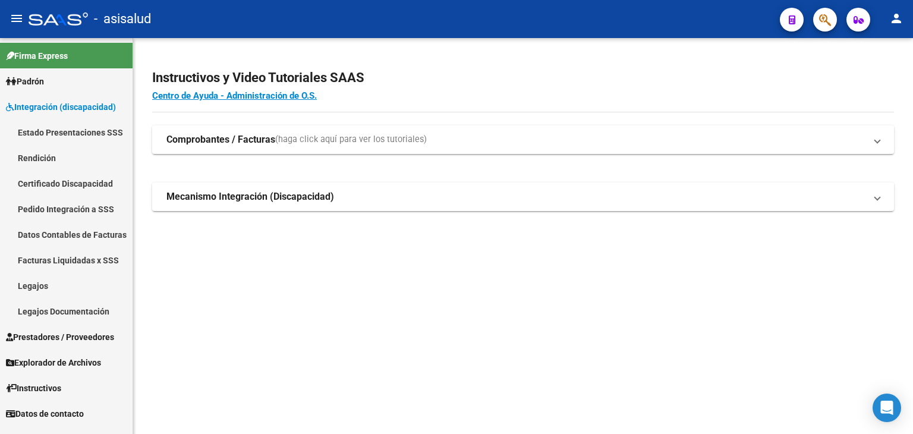
click at [55, 281] on link "Legajos" at bounding box center [66, 286] width 133 height 26
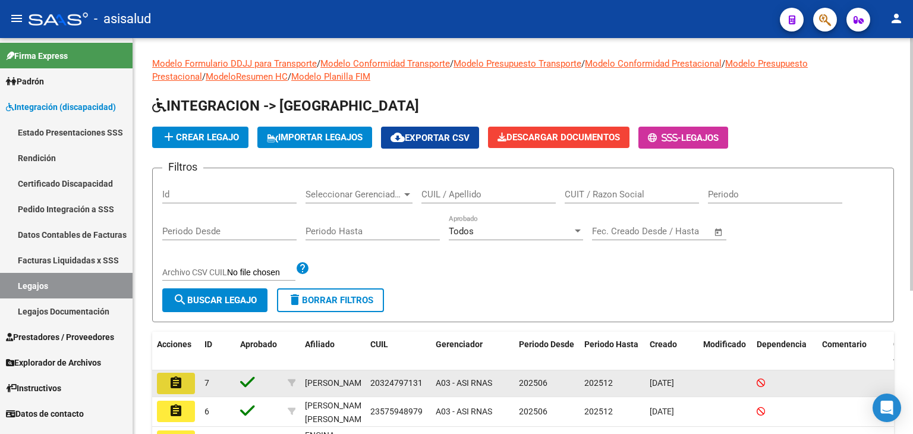
click at [184, 373] on button "assignment" at bounding box center [176, 383] width 38 height 21
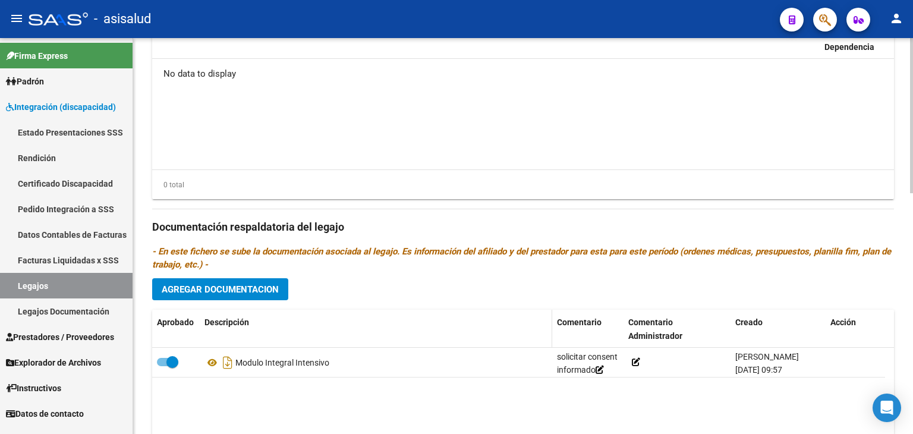
scroll to position [613, 0]
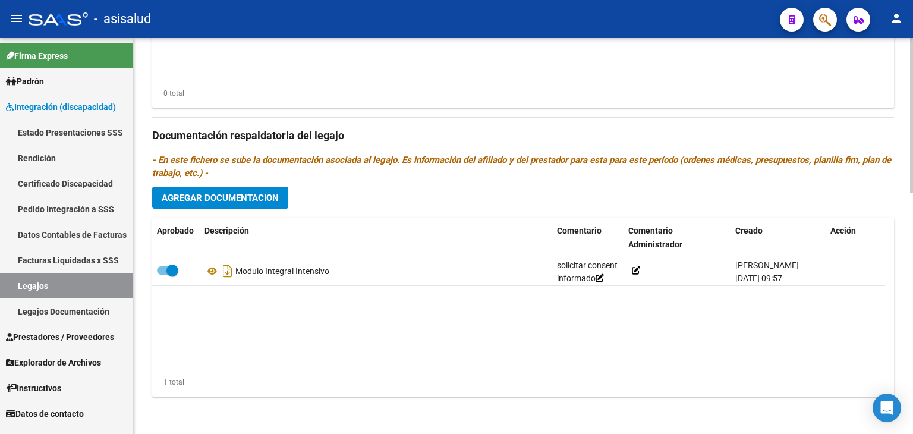
click at [252, 194] on span "Agregar Documentacion" at bounding box center [220, 198] width 117 height 11
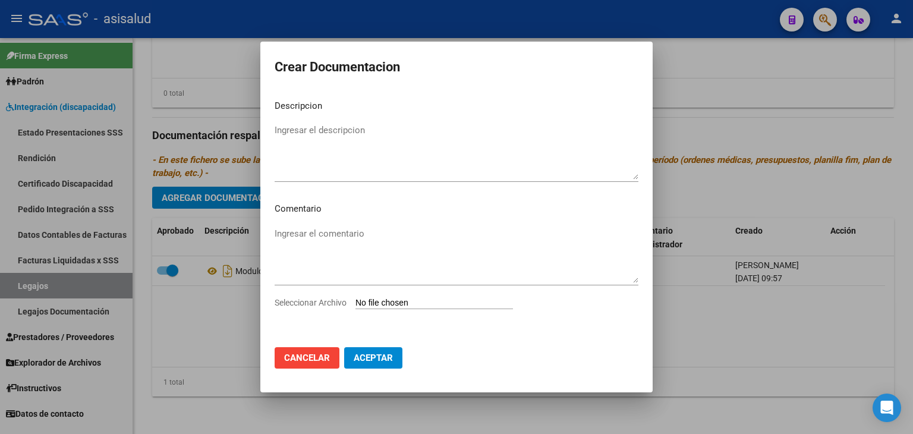
click at [394, 306] on input "Seleccionar Archivo" at bounding box center [434, 303] width 158 height 11
type input "C:\fakepath\TRANSPORTE INSAURRALDE RICARDO.pdf"
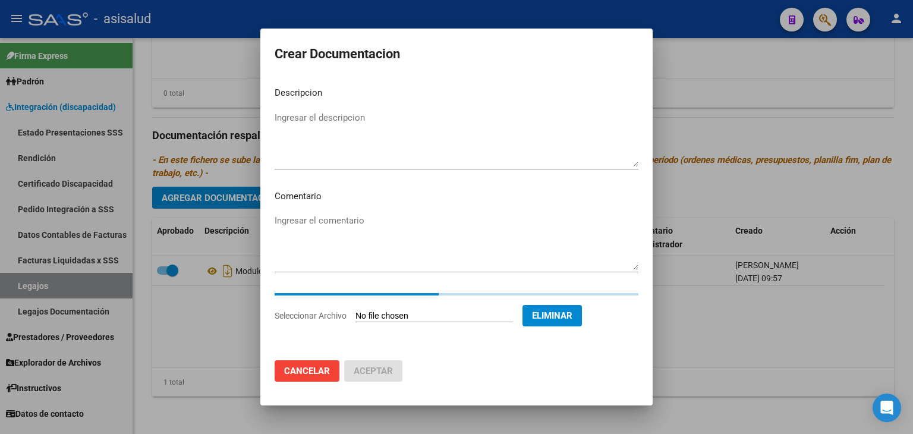
click at [288, 118] on textarea "Ingresar el descripcion" at bounding box center [457, 139] width 364 height 56
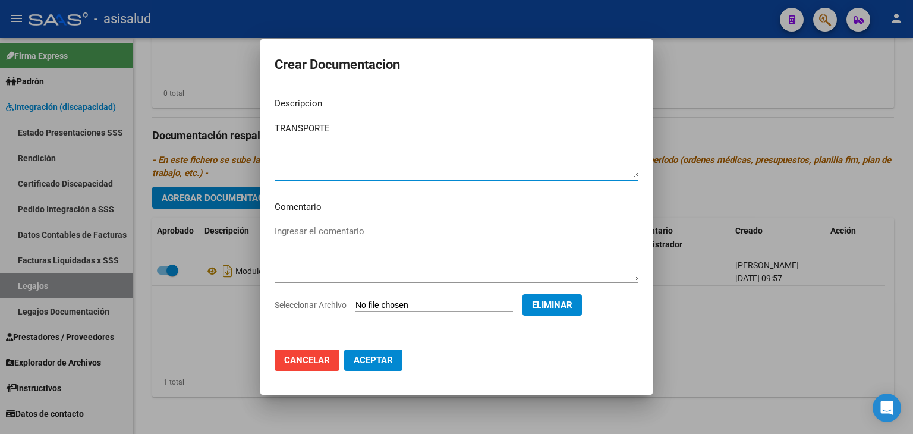
type textarea "TRANSPORTE"
click at [370, 355] on span "Aceptar" at bounding box center [373, 360] width 39 height 11
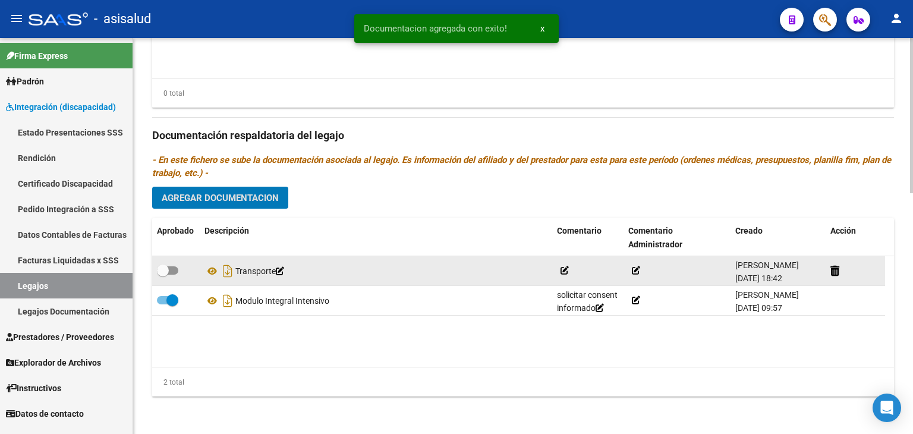
drag, startPoint x: 164, startPoint y: 273, endPoint x: 212, endPoint y: 265, distance: 48.9
click at [164, 272] on span at bounding box center [163, 271] width 12 height 12
click at [163, 275] on input "checkbox" at bounding box center [162, 275] width 1 height 1
checkbox input "true"
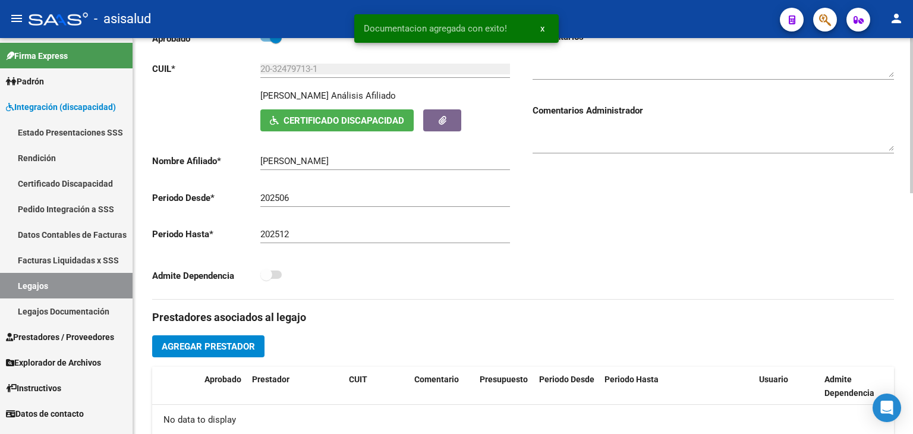
scroll to position [0, 0]
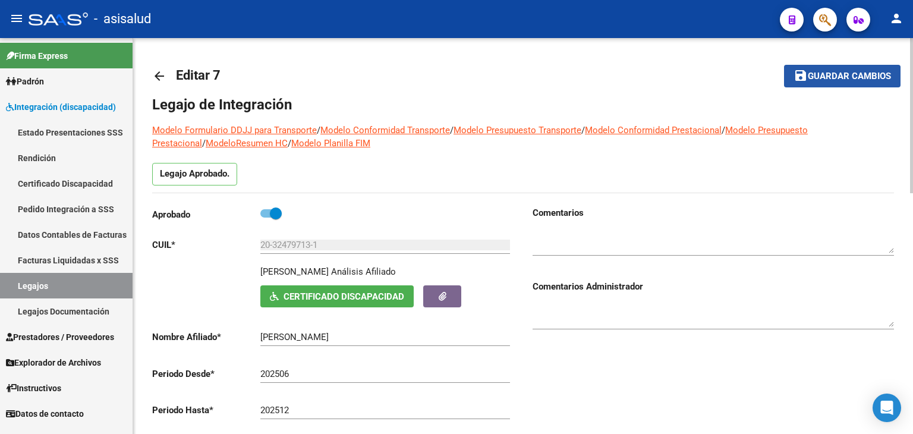
click at [816, 81] on span "Guardar cambios" at bounding box center [849, 76] width 83 height 11
click at [77, 106] on span "Integración (discapacidad)" at bounding box center [61, 106] width 110 height 13
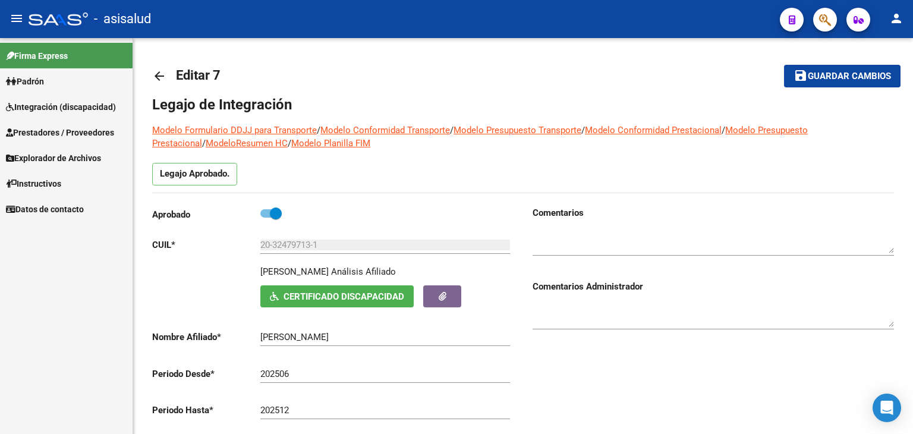
click at [76, 108] on span "Integración (discapacidad)" at bounding box center [61, 106] width 110 height 13
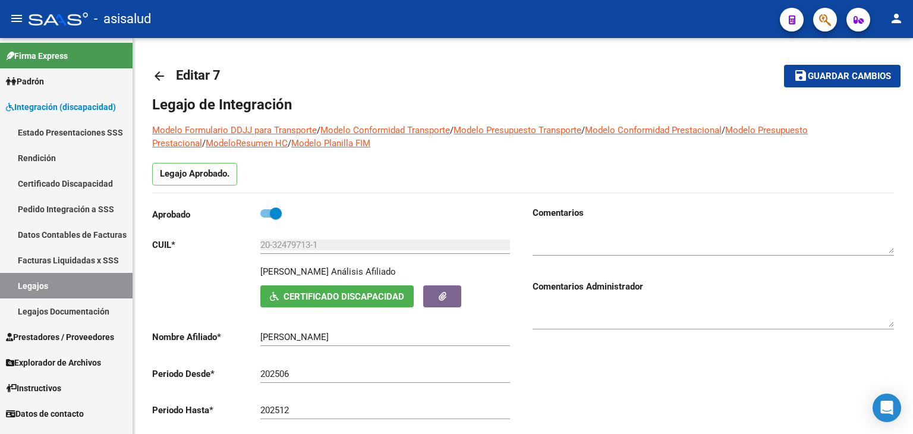
click at [46, 157] on link "Rendición" at bounding box center [66, 158] width 133 height 26
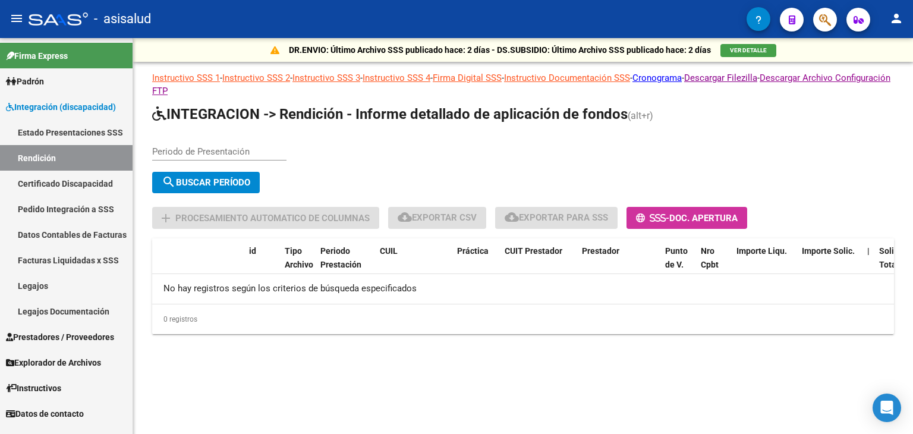
click at [224, 148] on input "Periodo de Presentación" at bounding box center [219, 151] width 134 height 11
type input "202506"
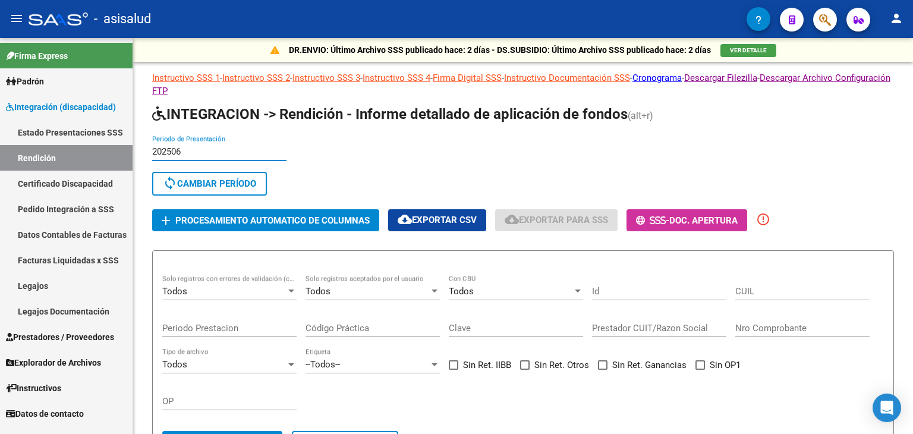
click at [45, 106] on span "Integración (discapacidad)" at bounding box center [61, 106] width 110 height 13
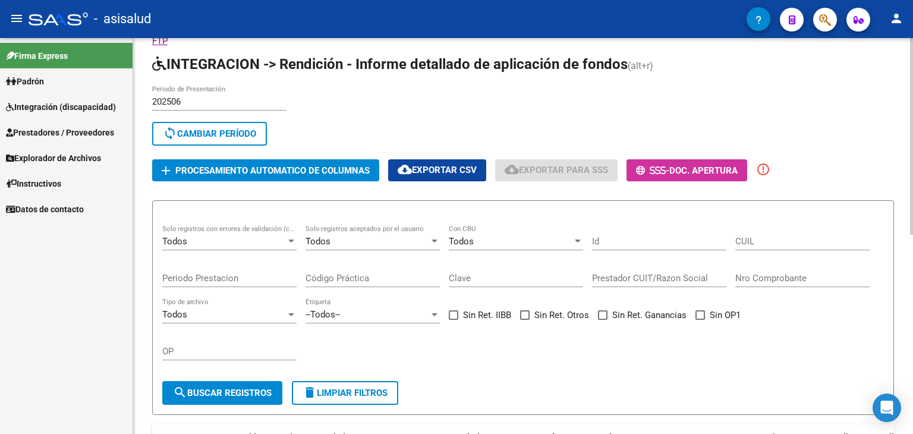
scroll to position [119, 0]
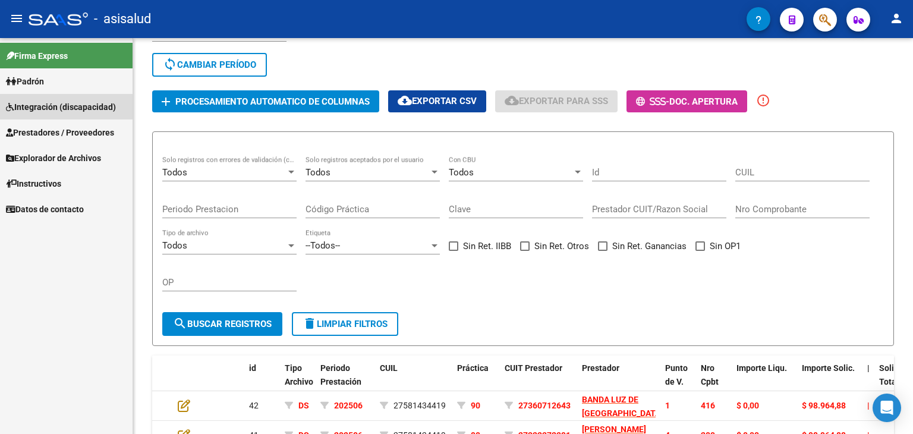
click at [44, 103] on span "Integración (discapacidad)" at bounding box center [61, 106] width 110 height 13
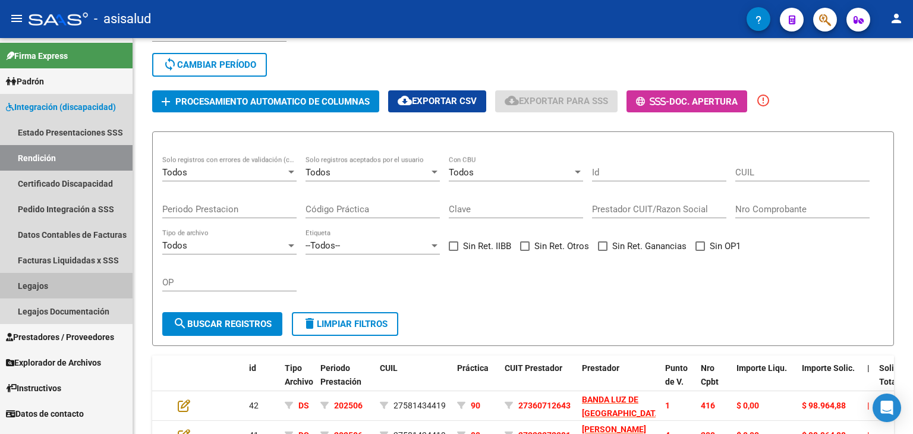
click at [58, 285] on link "Legajos" at bounding box center [66, 286] width 133 height 26
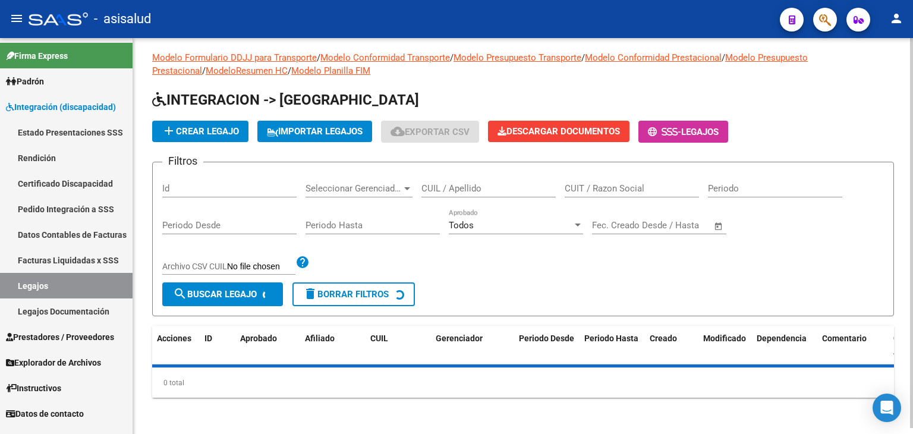
scroll to position [119, 0]
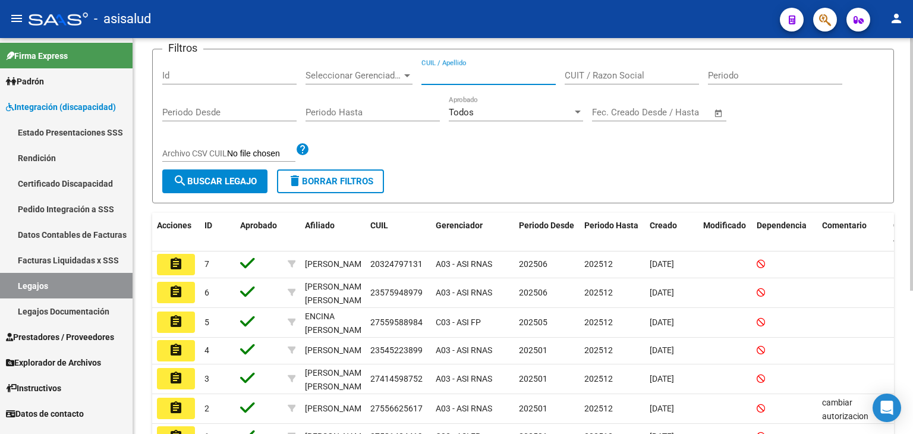
click at [452, 72] on input "CUIL / Apellido" at bounding box center [488, 75] width 134 height 11
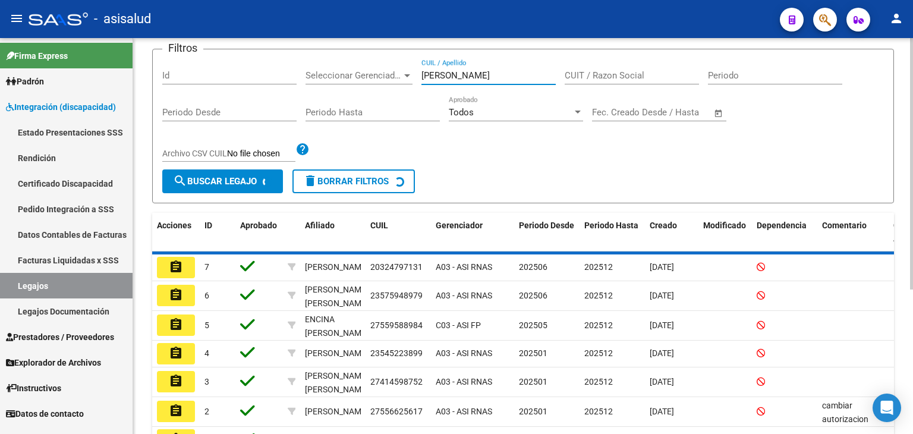
scroll to position [45, 0]
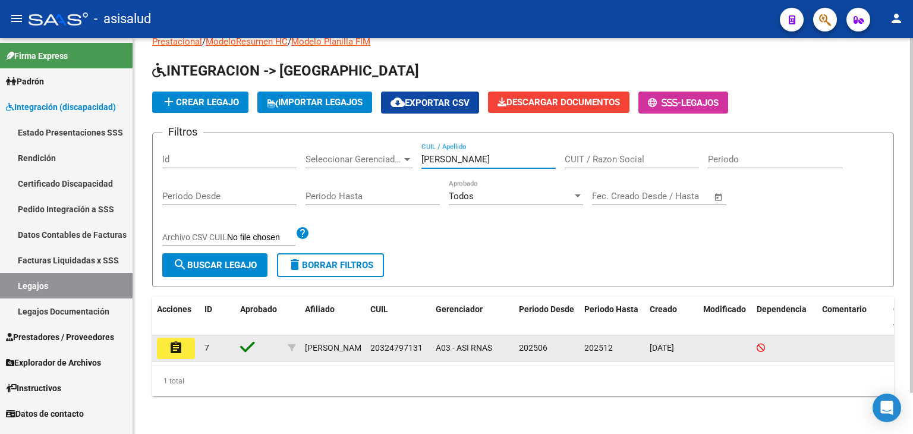
type input "INSAURRALDE"
click at [172, 341] on mat-icon "assignment" at bounding box center [176, 348] width 14 height 14
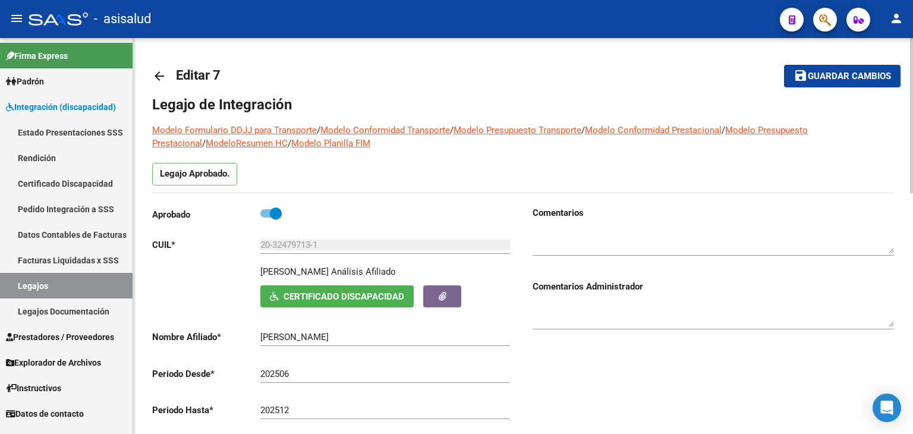
scroll to position [119, 0]
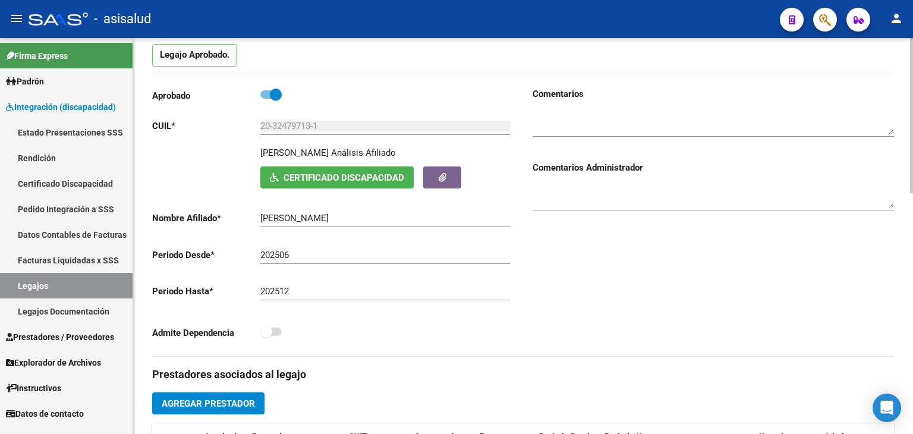
click at [364, 188] on div "Aprobado CUIL * 20-32479713-1 Ingresar CUIL INSAURRALDE RICARDO NICOLAS Análisi…" at bounding box center [332, 216] width 361 height 259
click at [365, 182] on span "Certificado Discapacidad" at bounding box center [344, 177] width 121 height 11
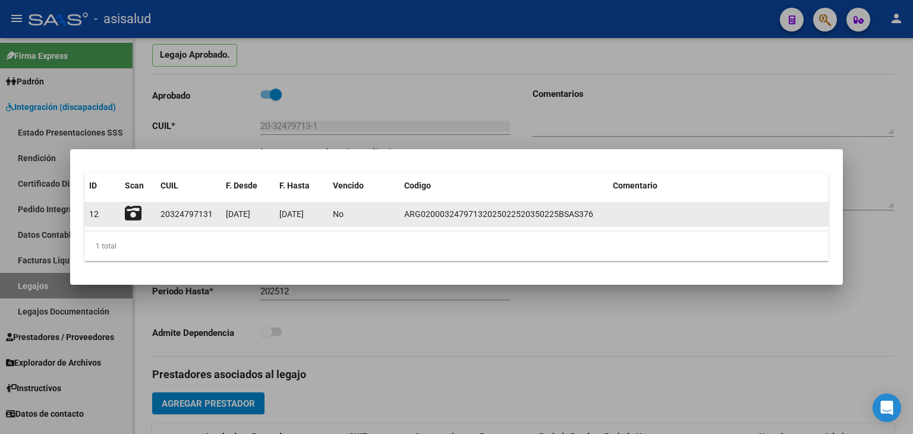
click at [135, 217] on icon at bounding box center [133, 213] width 17 height 17
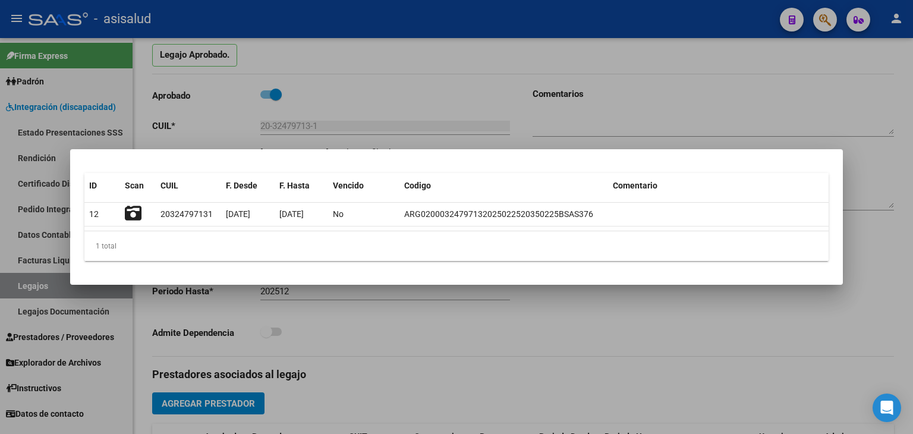
click at [607, 124] on div at bounding box center [456, 217] width 913 height 434
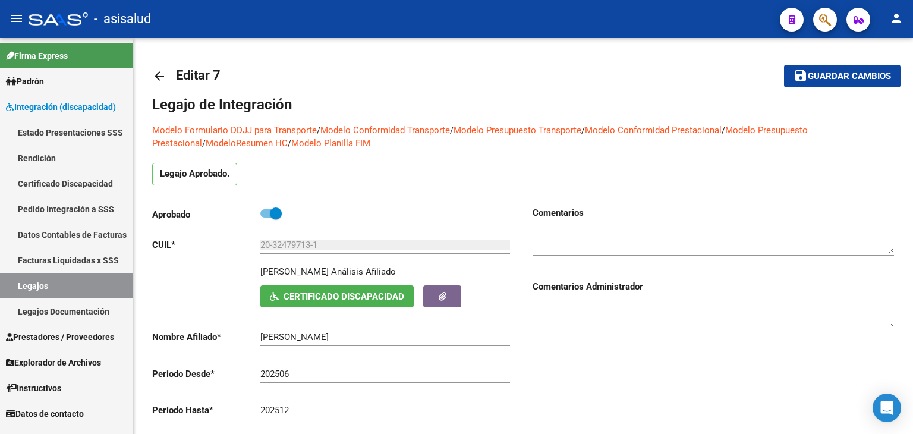
scroll to position [119, 0]
